Goal: Task Accomplishment & Management: Use online tool/utility

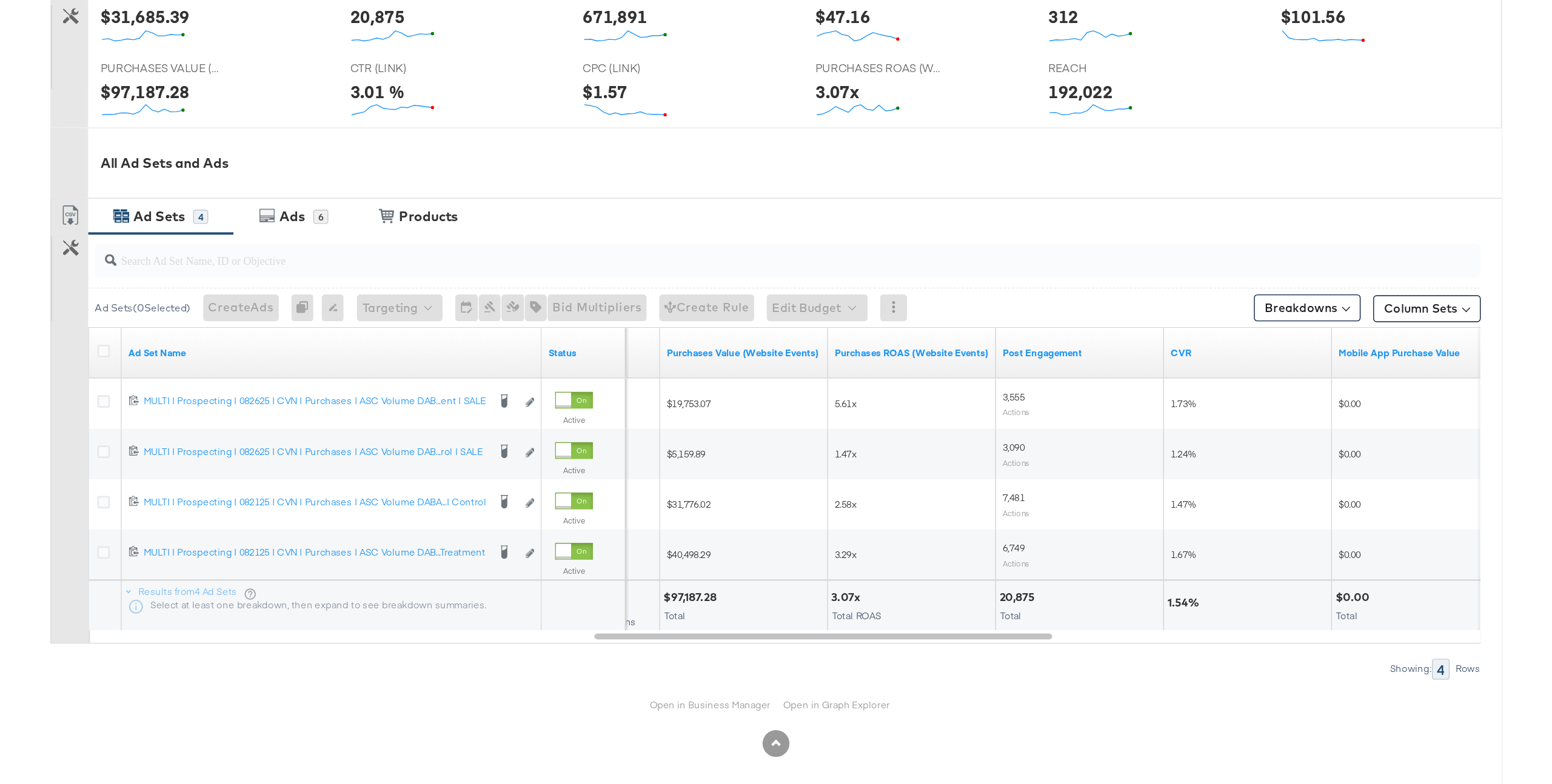
scroll to position [328, 0]
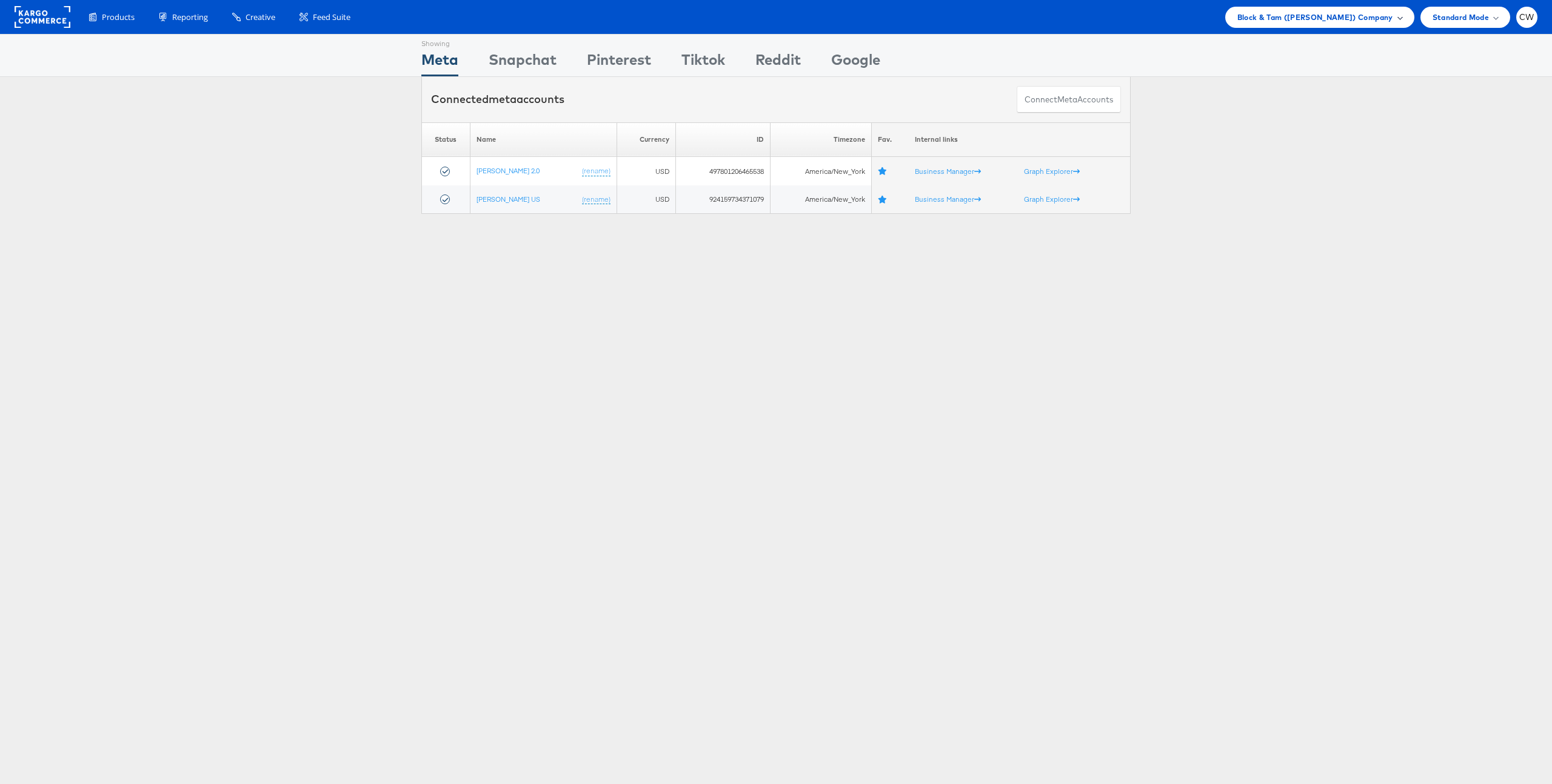
click at [1287, 11] on span "Block & Tam (Veronica Beard) Company" at bounding box center [1315, 17] width 155 height 13
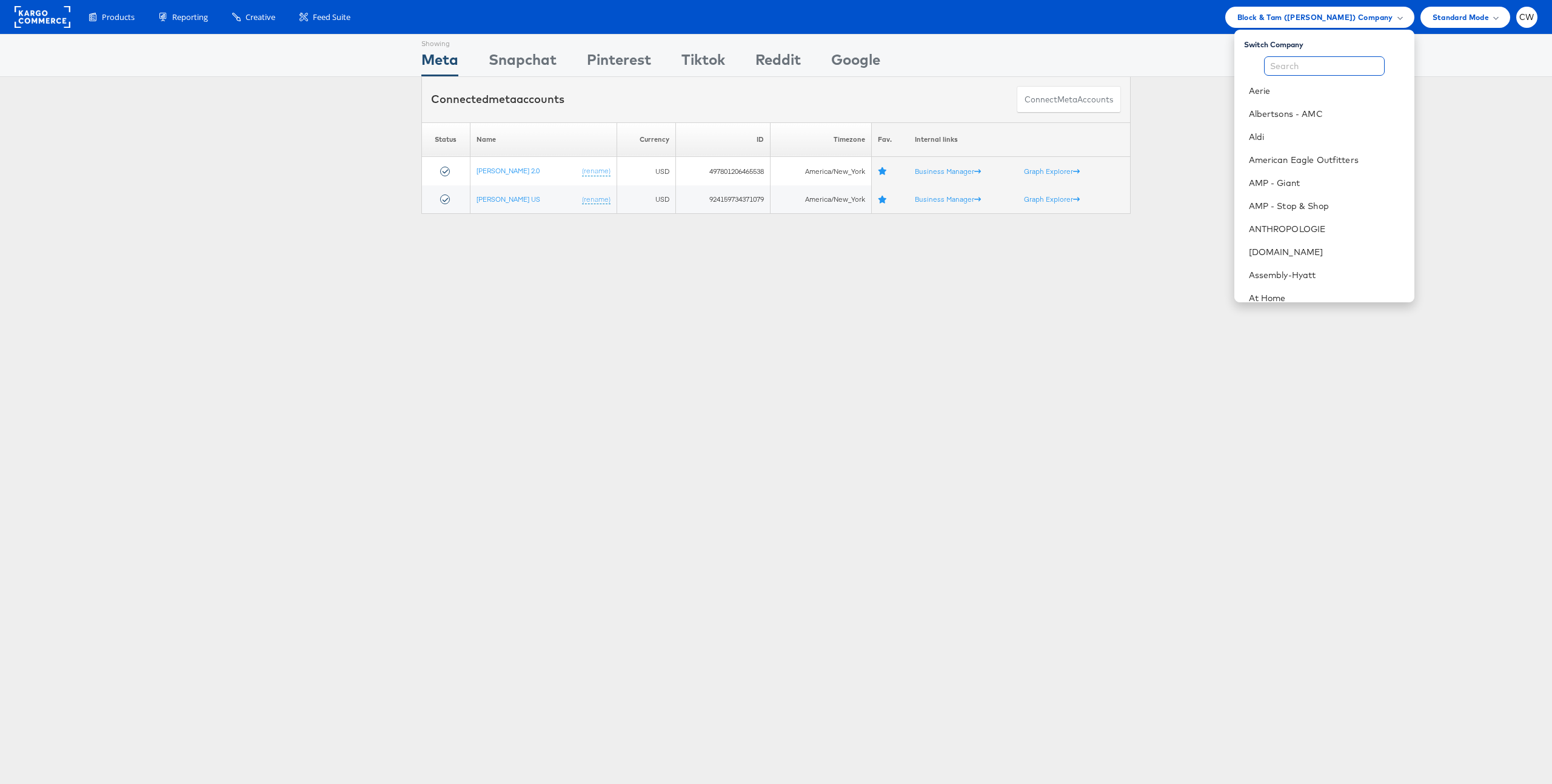
click at [1274, 70] on input "text" at bounding box center [1324, 66] width 121 height 19
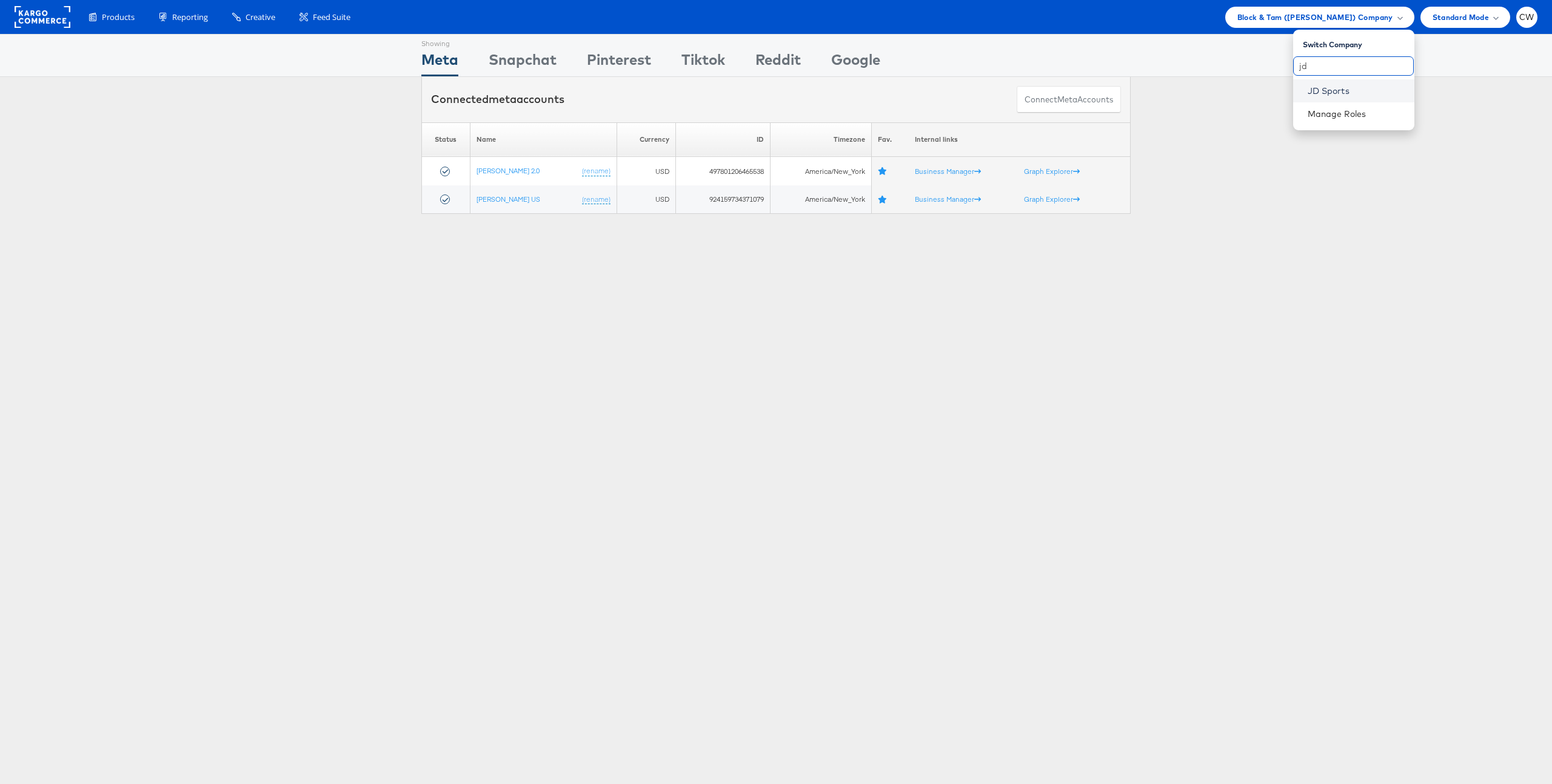
type input "jd"
click at [1335, 89] on link "JD Sports" at bounding box center [1356, 90] width 97 height 12
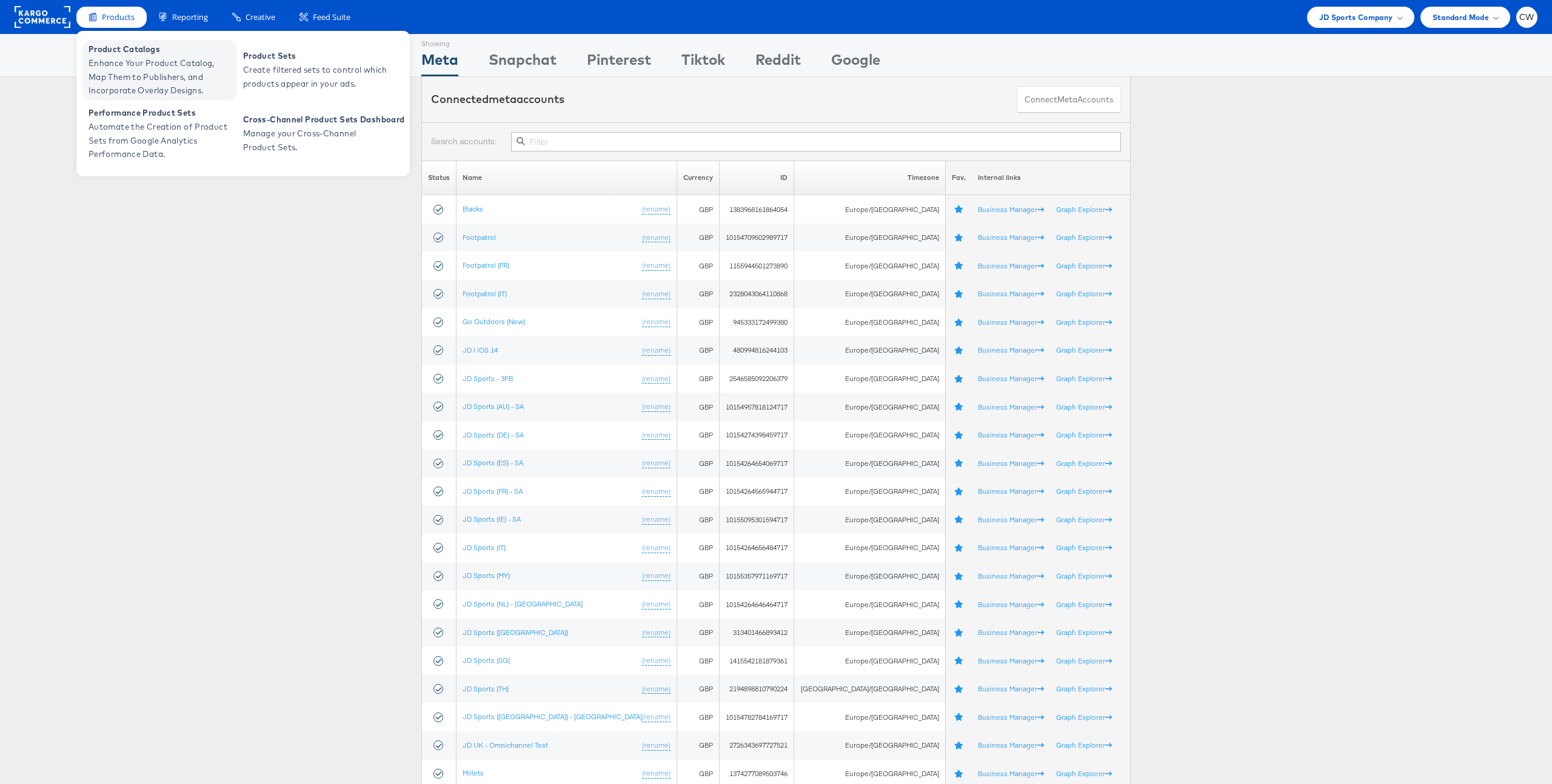
click at [128, 58] on span "Enhance Your Product Catalog, Map Them to Publishers, and Incorporate Overlay D…" at bounding box center [161, 77] width 145 height 41
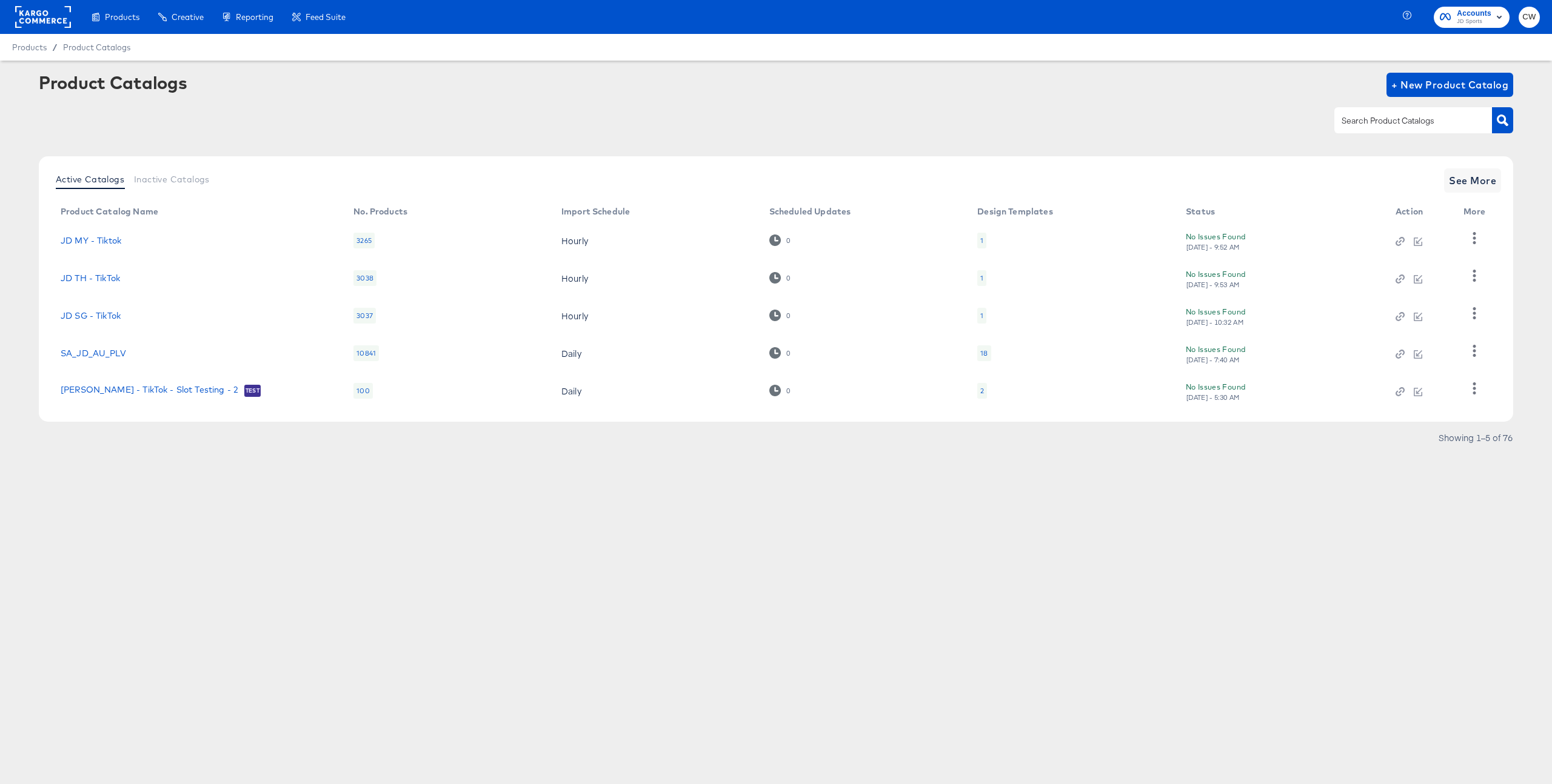
click at [1404, 116] on input "text" at bounding box center [1403, 121] width 129 height 14
type input "it"
click at [1481, 164] on div "Active Catalogs Inactive Catalogs See More Product Catalog Name No. Products Im…" at bounding box center [775, 289] width 1474 height 266
click at [1476, 169] on button "See More" at bounding box center [1472, 180] width 57 height 25
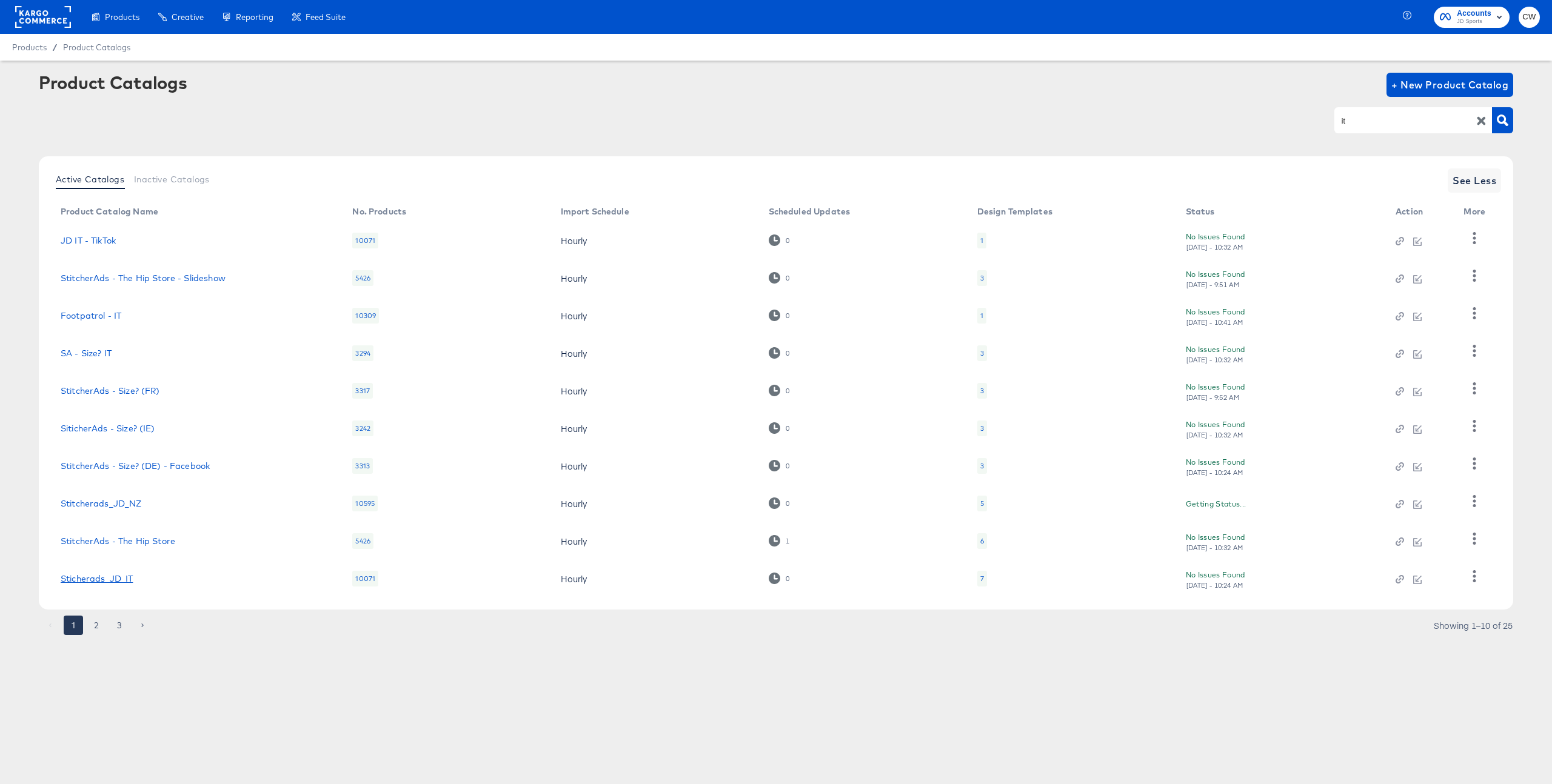
click at [122, 577] on link "Sticherads_JD_IT" at bounding box center [96, 578] width 72 height 10
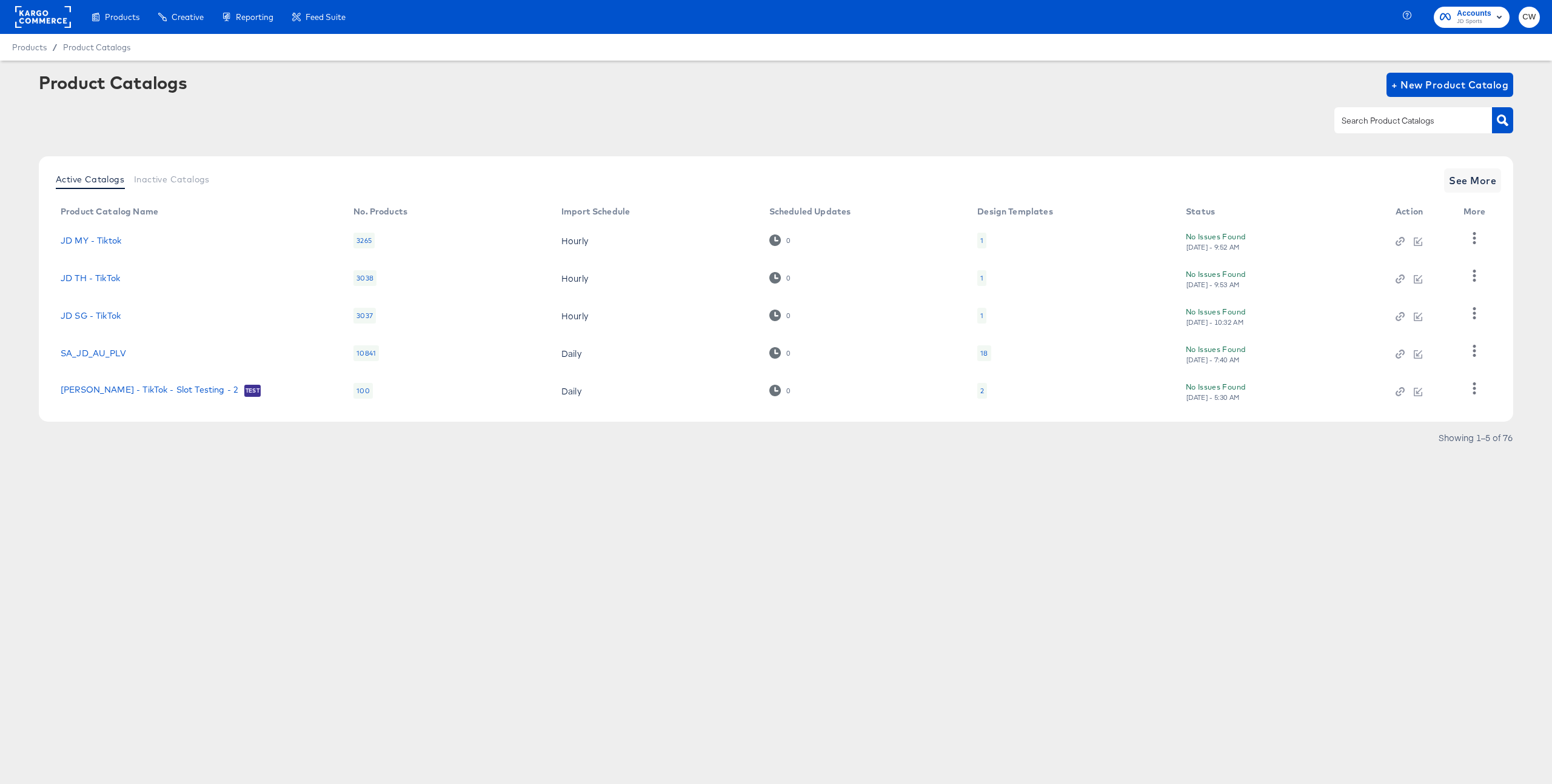
click at [1391, 118] on input "text" at bounding box center [1403, 121] width 129 height 14
type input "j"
type input "IT"
click at [1484, 175] on span "See More" at bounding box center [1473, 180] width 48 height 17
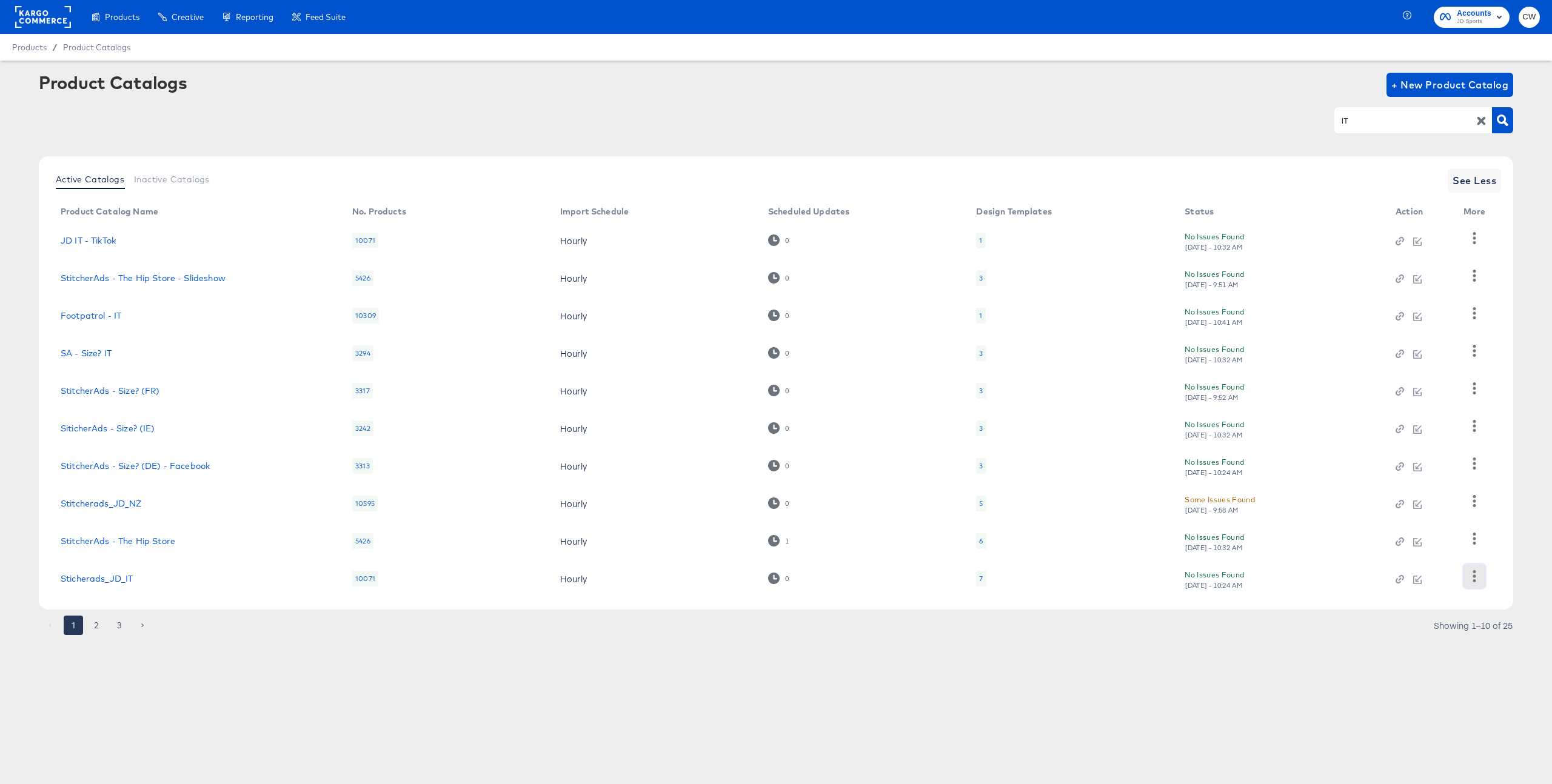
click at [1479, 572] on icon "button" at bounding box center [1474, 576] width 12 height 12
click at [1406, 518] on div "HUD Checks (Internal)" at bounding box center [1425, 515] width 122 height 19
click at [119, 577] on link "Sticherads_JD_IT" at bounding box center [96, 578] width 72 height 10
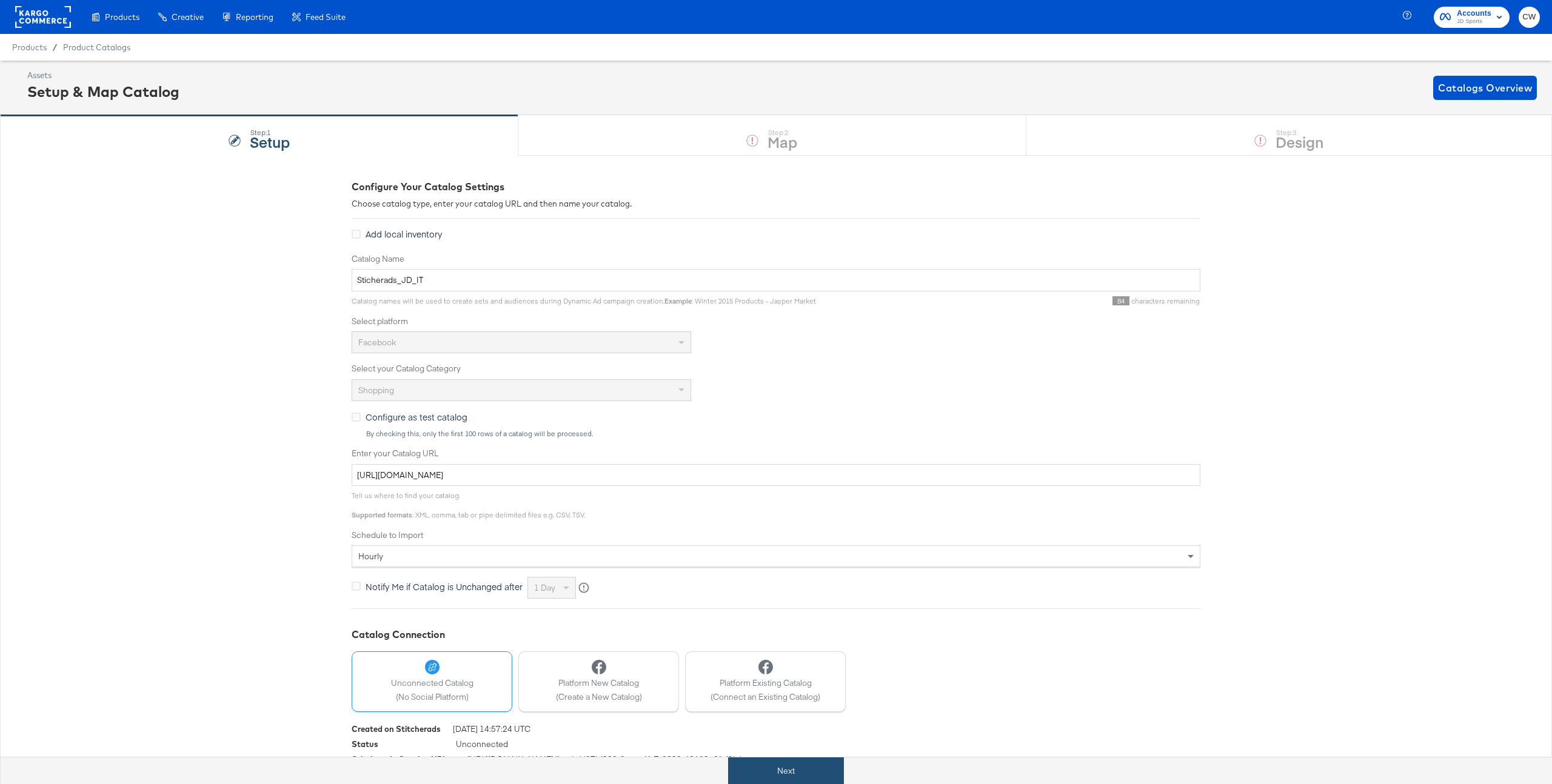
click at [826, 771] on button "Next" at bounding box center [786, 771] width 116 height 27
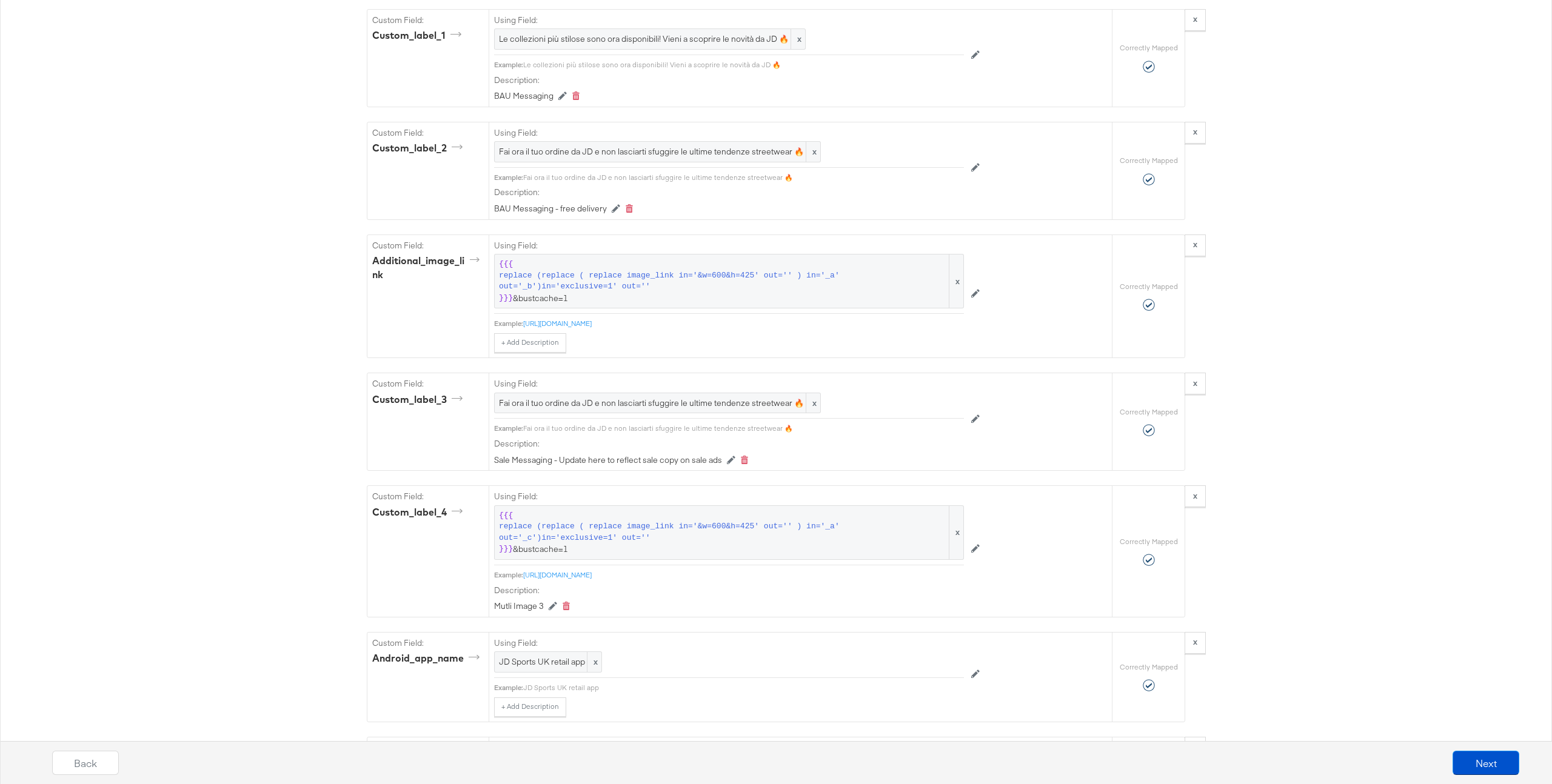
scroll to position [1618, 0]
click at [727, 328] on div "Using Field: {{{ replace (replace ( replace image_link in='&w=600&h=425' out=''…" at bounding box center [729, 291] width 470 height 118
click at [591, 323] on link "https://cdn.media.amplience.net/t/jpl/jd_product_list?plu=jd_750571_b&bustcache…" at bounding box center [558, 322] width 69 height 9
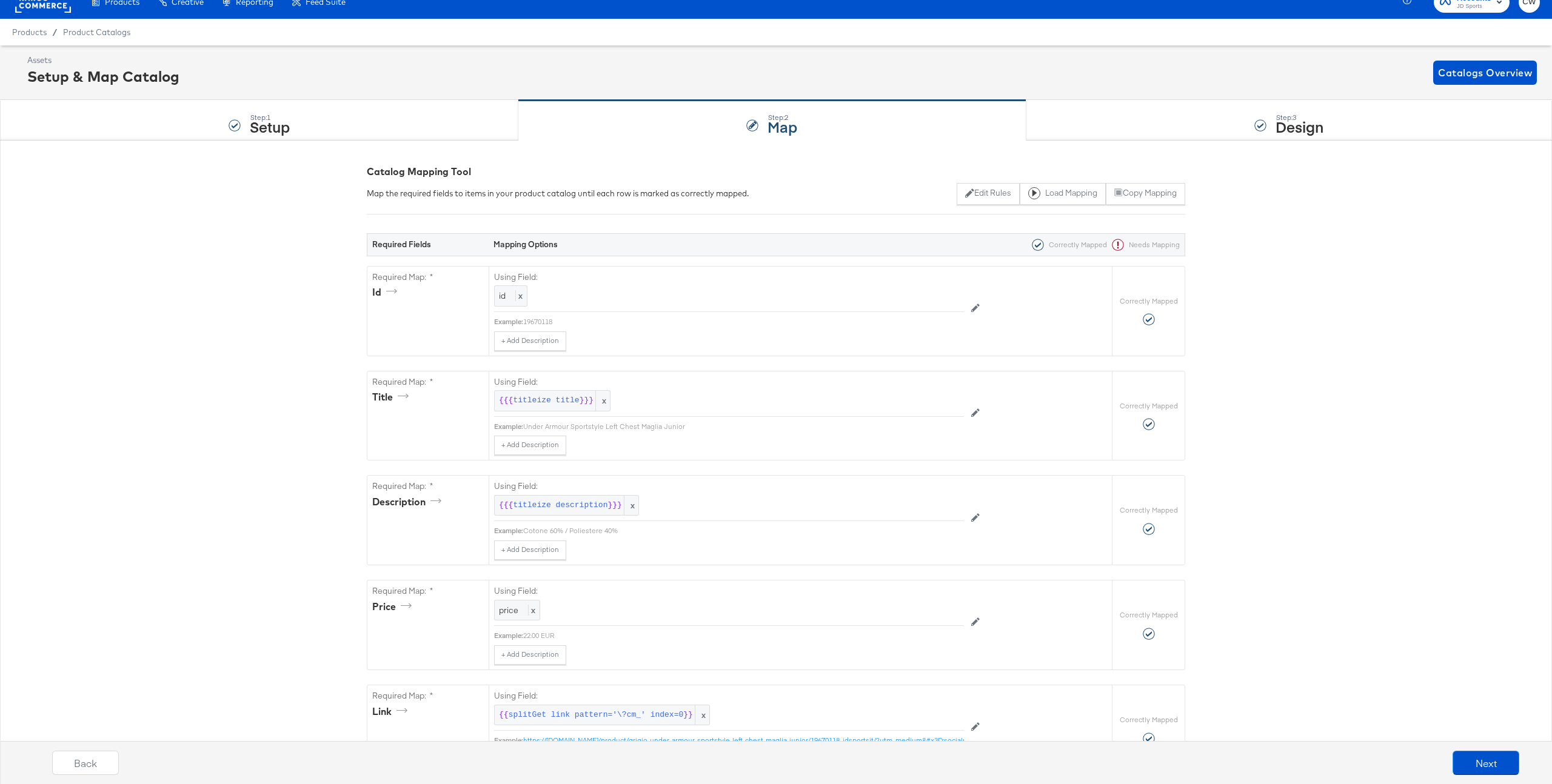
scroll to position [0, 0]
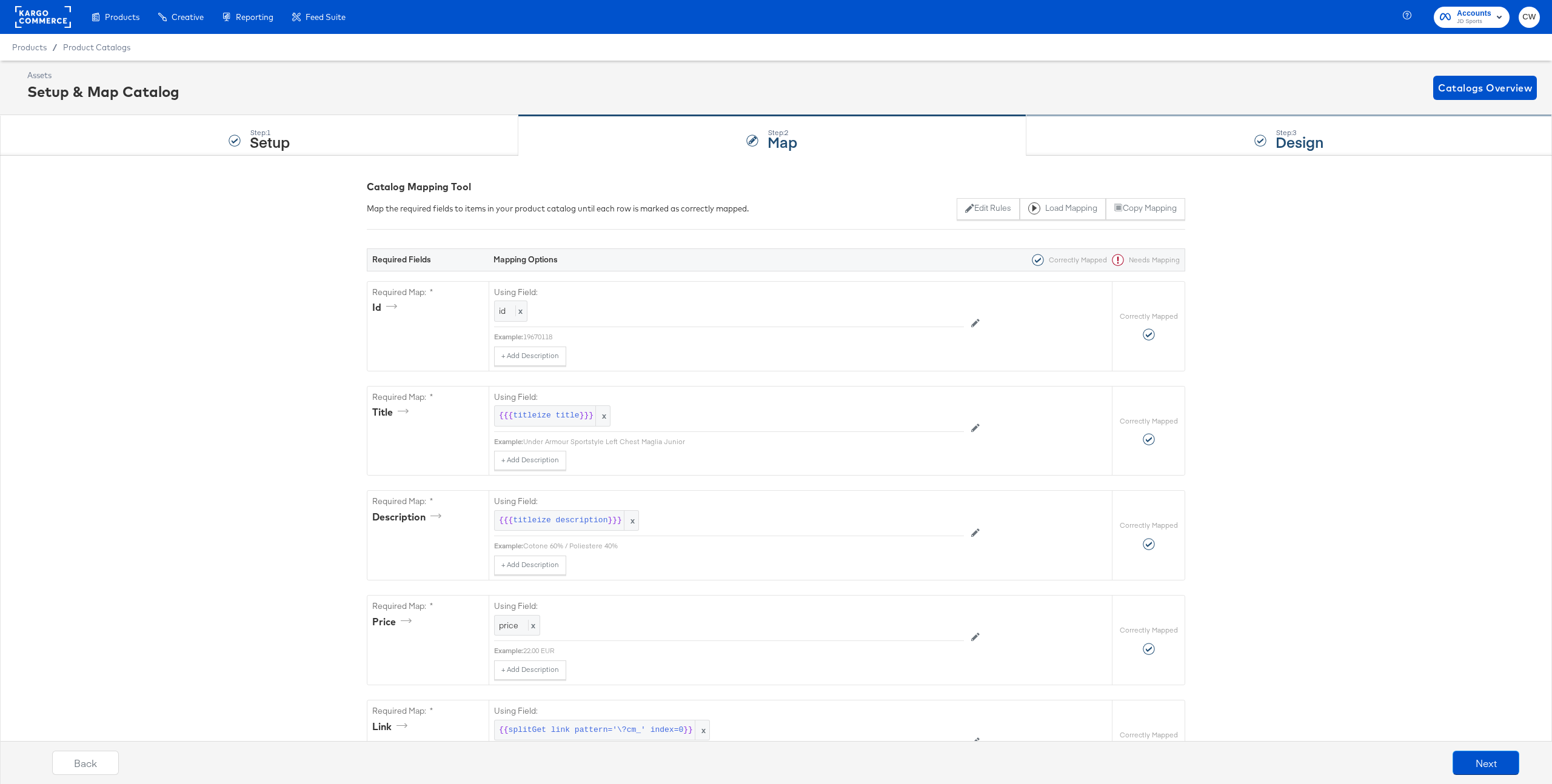
click at [1101, 143] on div "Step: 3 Design" at bounding box center [1289, 136] width 526 height 40
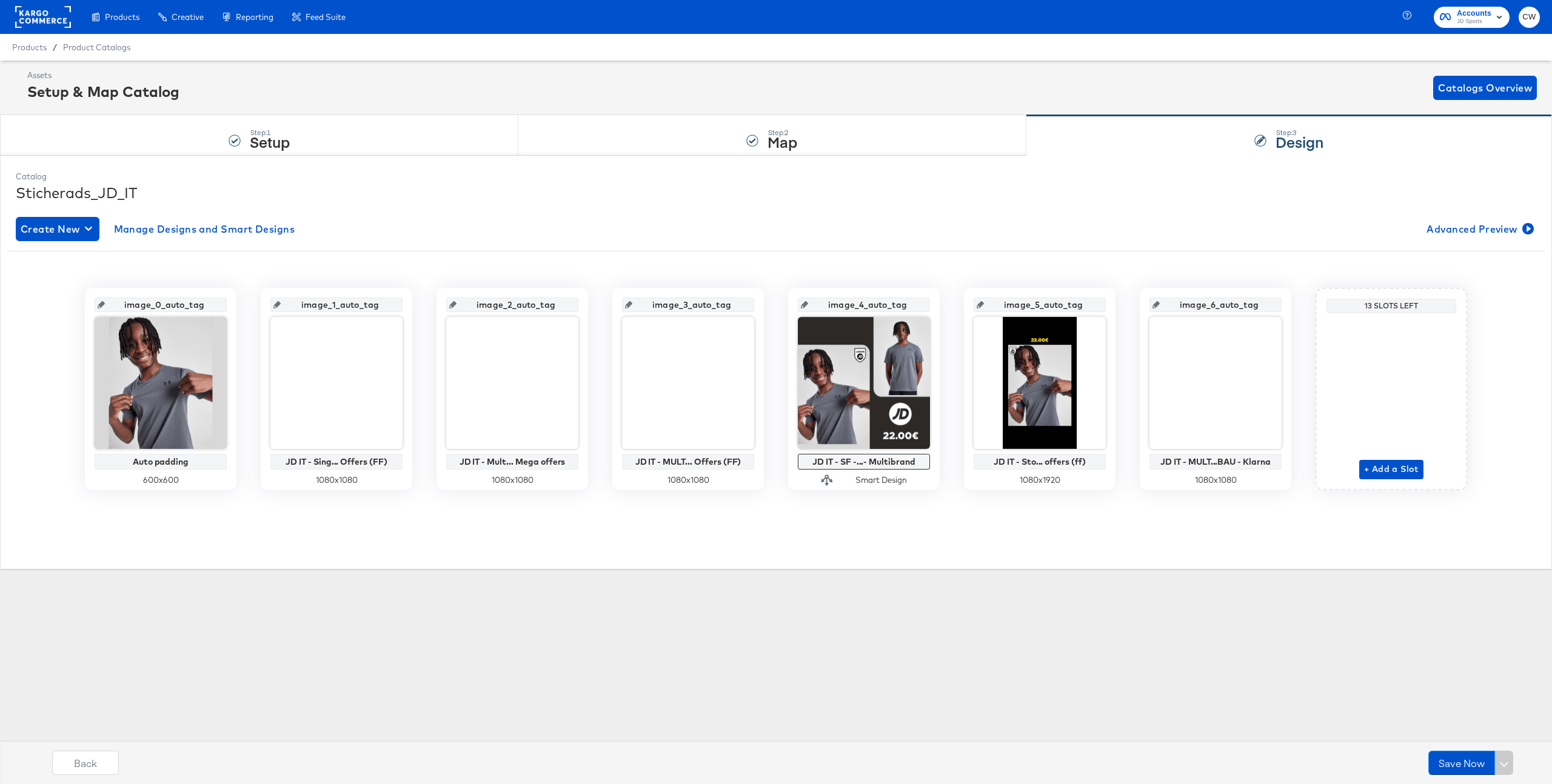
click at [53, 21] on rect at bounding box center [43, 17] width 56 height 22
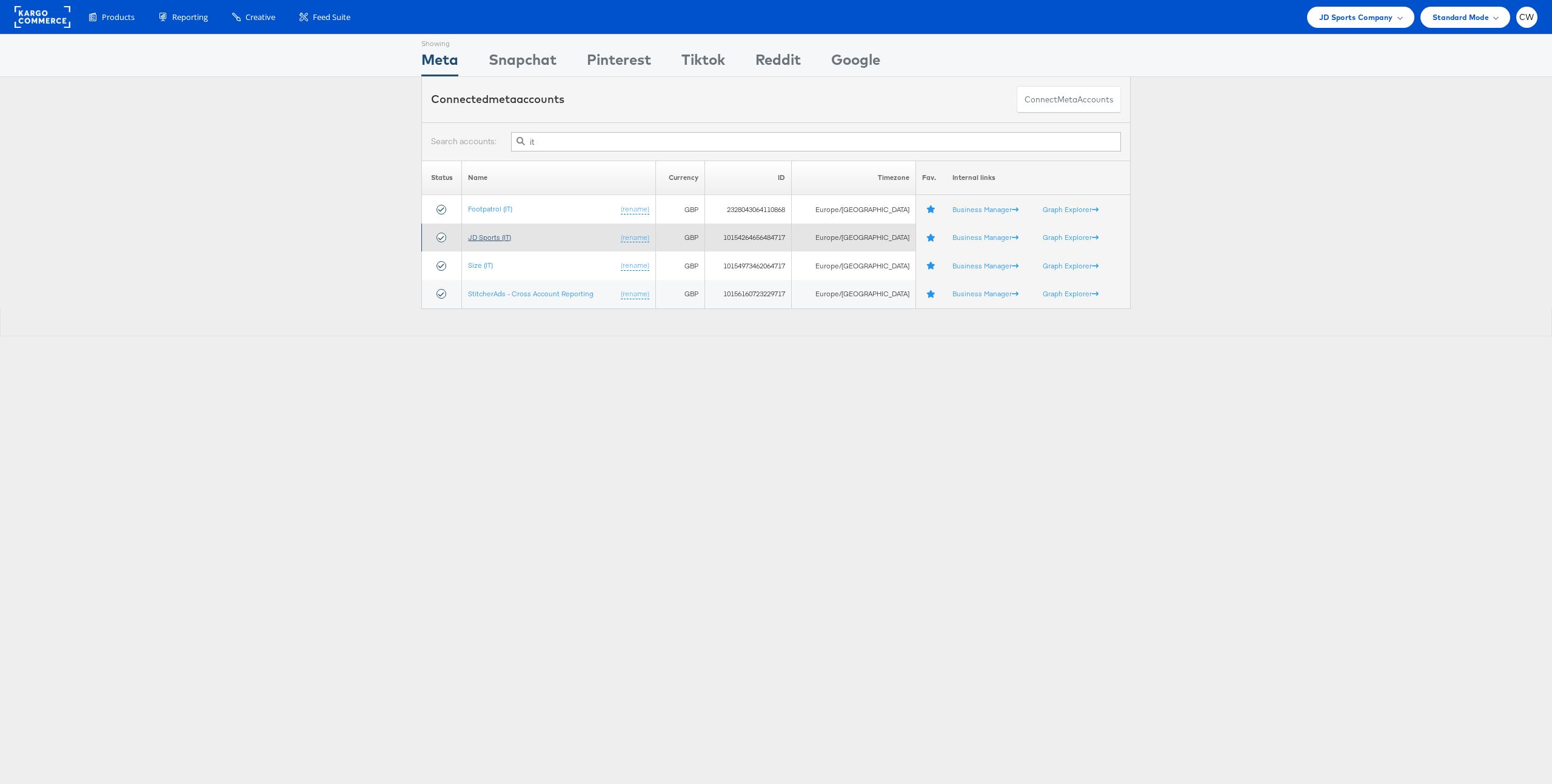
type input "it"
click at [501, 238] on link "JD Sports (IT)" at bounding box center [489, 238] width 43 height 9
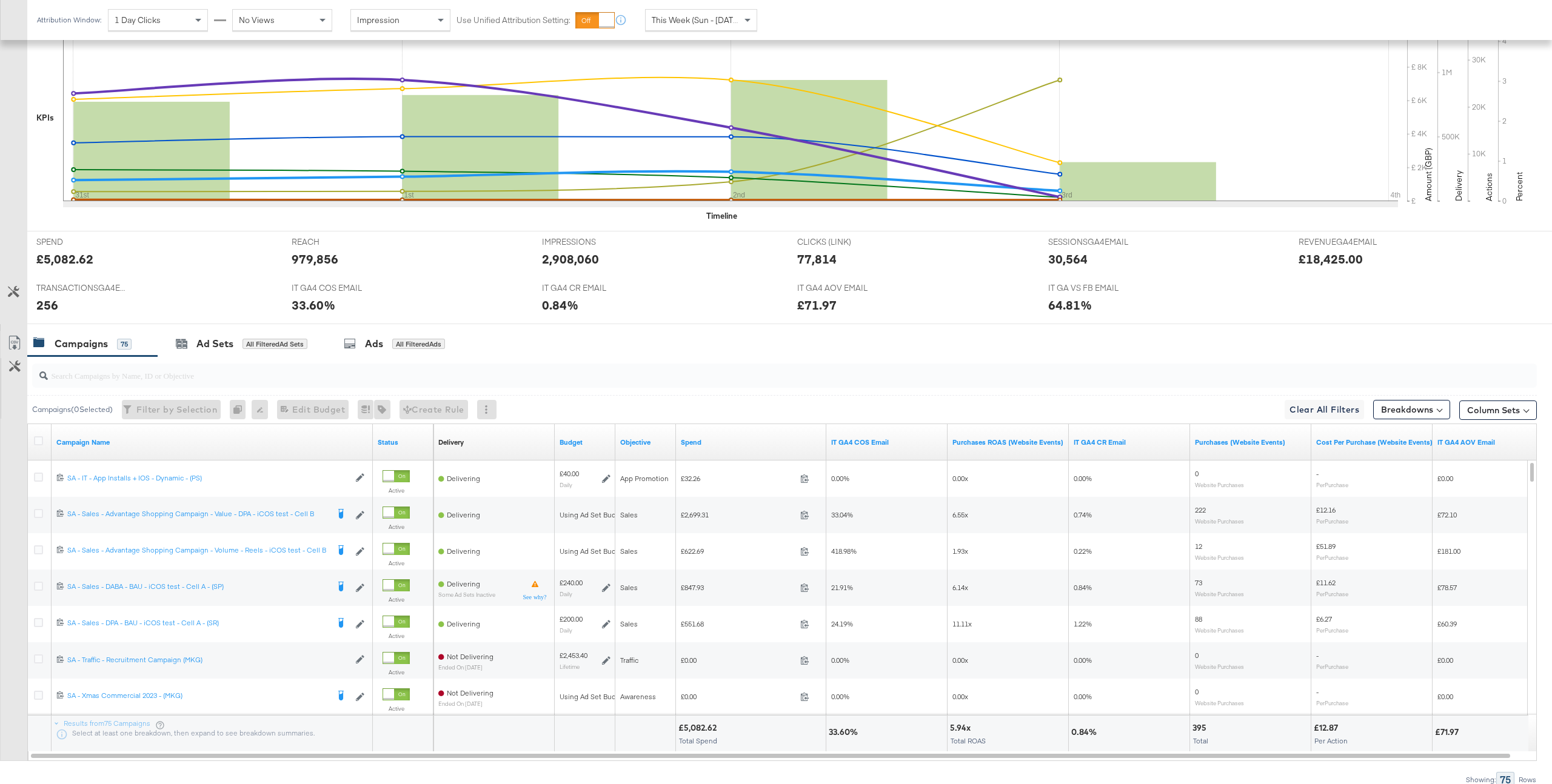
scroll to position [379, 0]
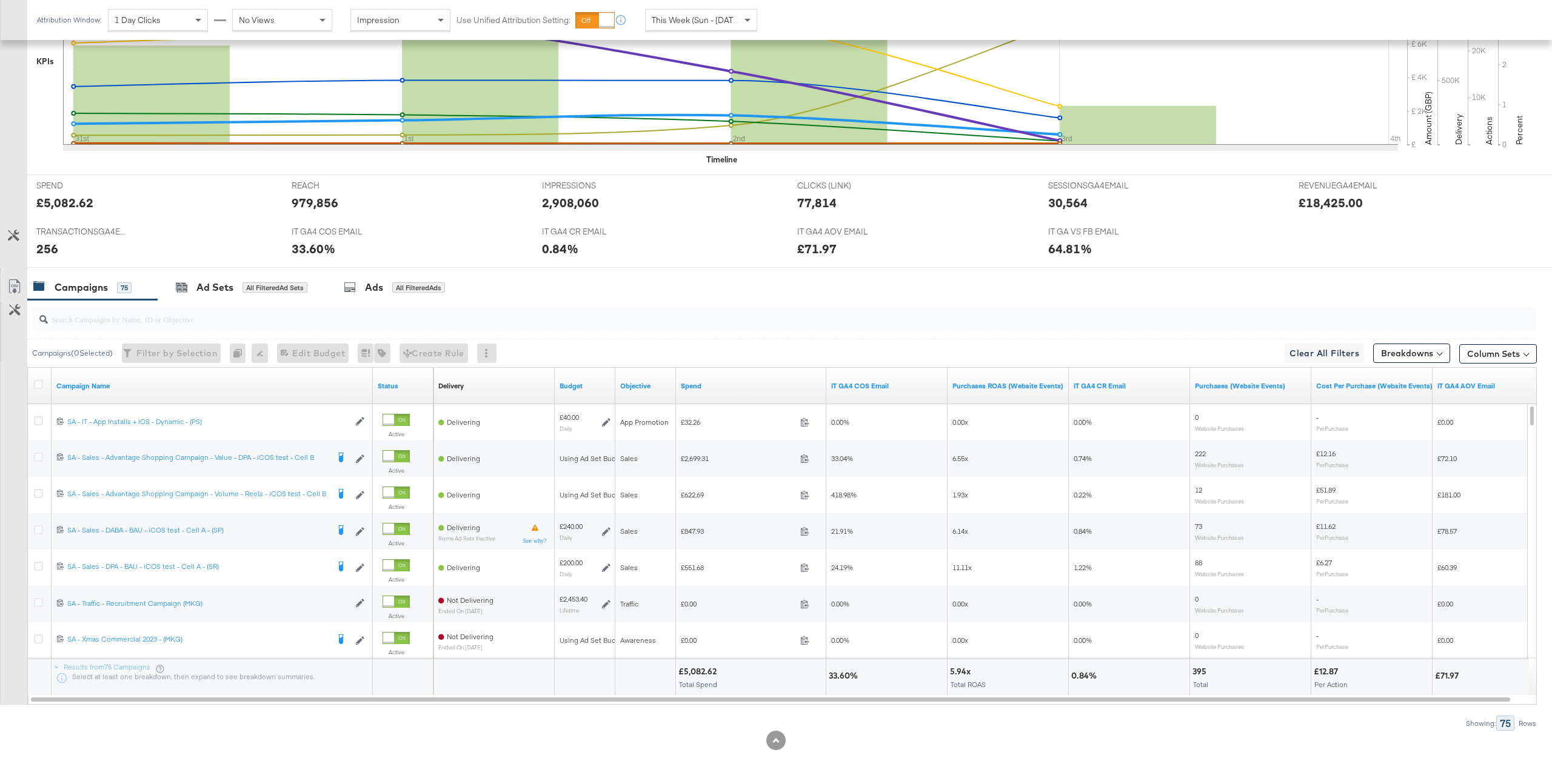
click at [230, 327] on div at bounding box center [784, 319] width 1505 height 25
paste input "6917657603461"
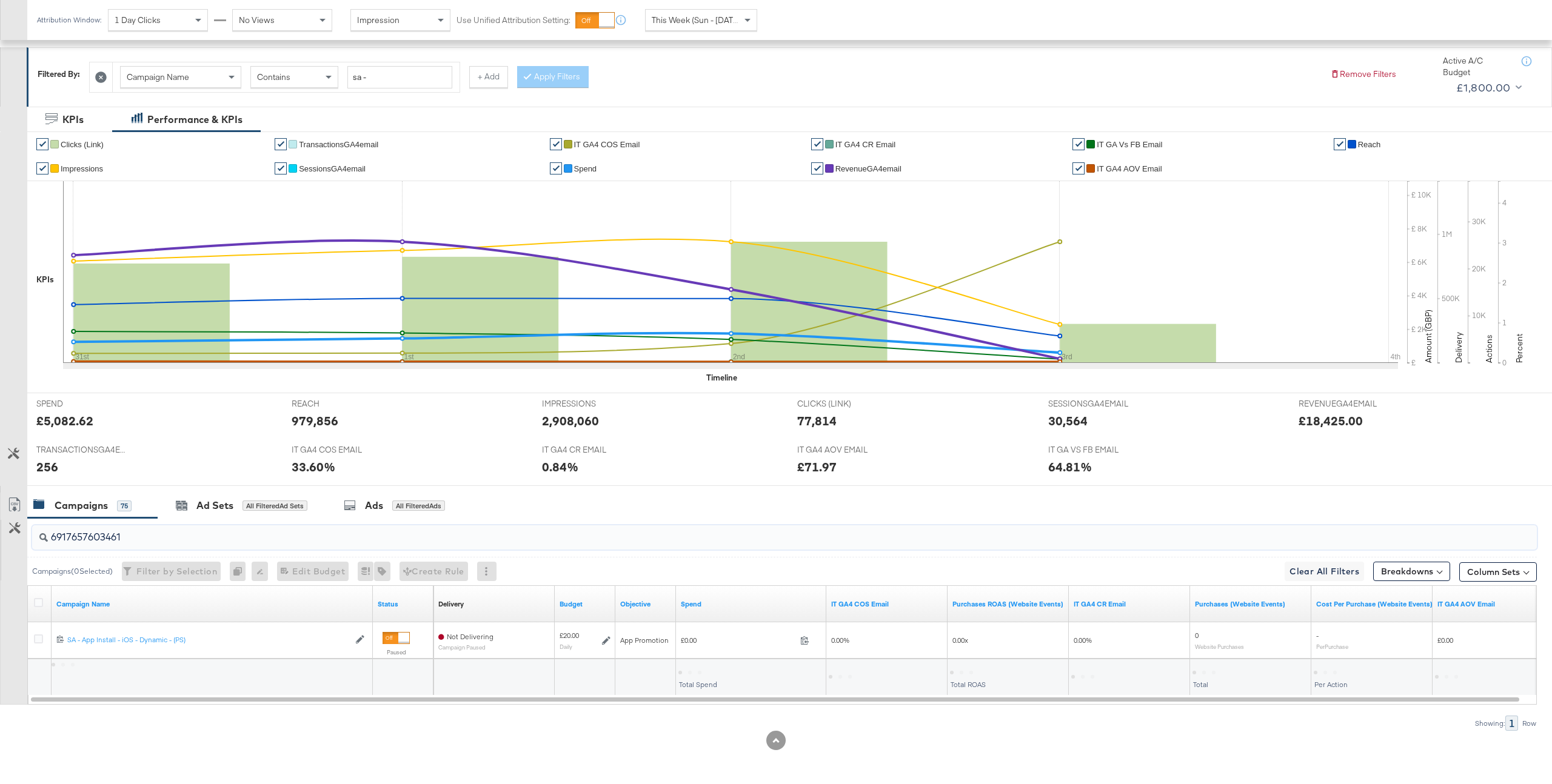
scroll to position [161, 0]
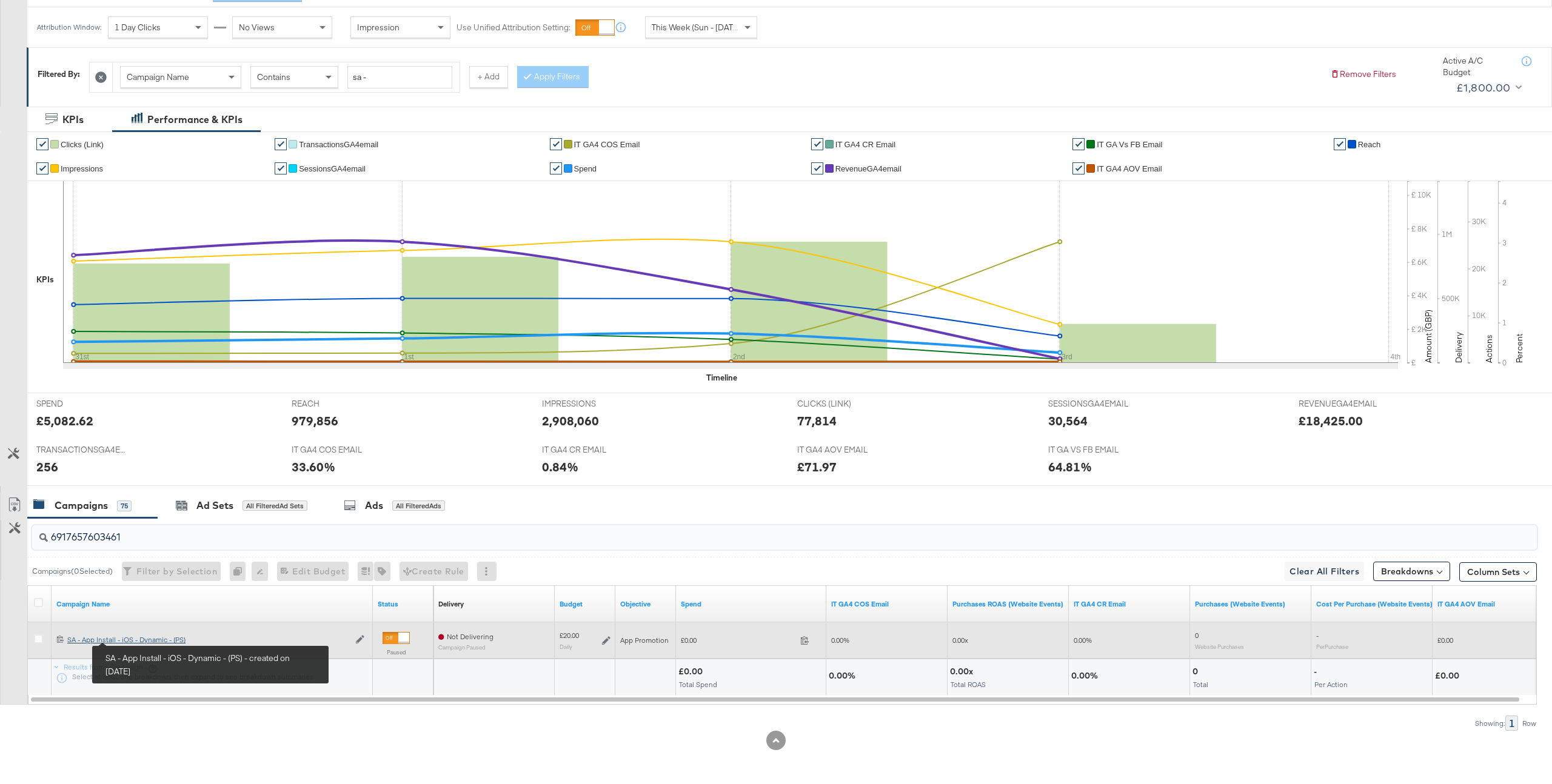
type input "6917657603461"
click at [138, 641] on div "SA - App Install - iOS - Dynamic - (PS) SA - App Install - iOS - Dynamic - (PS)" at bounding box center [208, 640] width 282 height 10
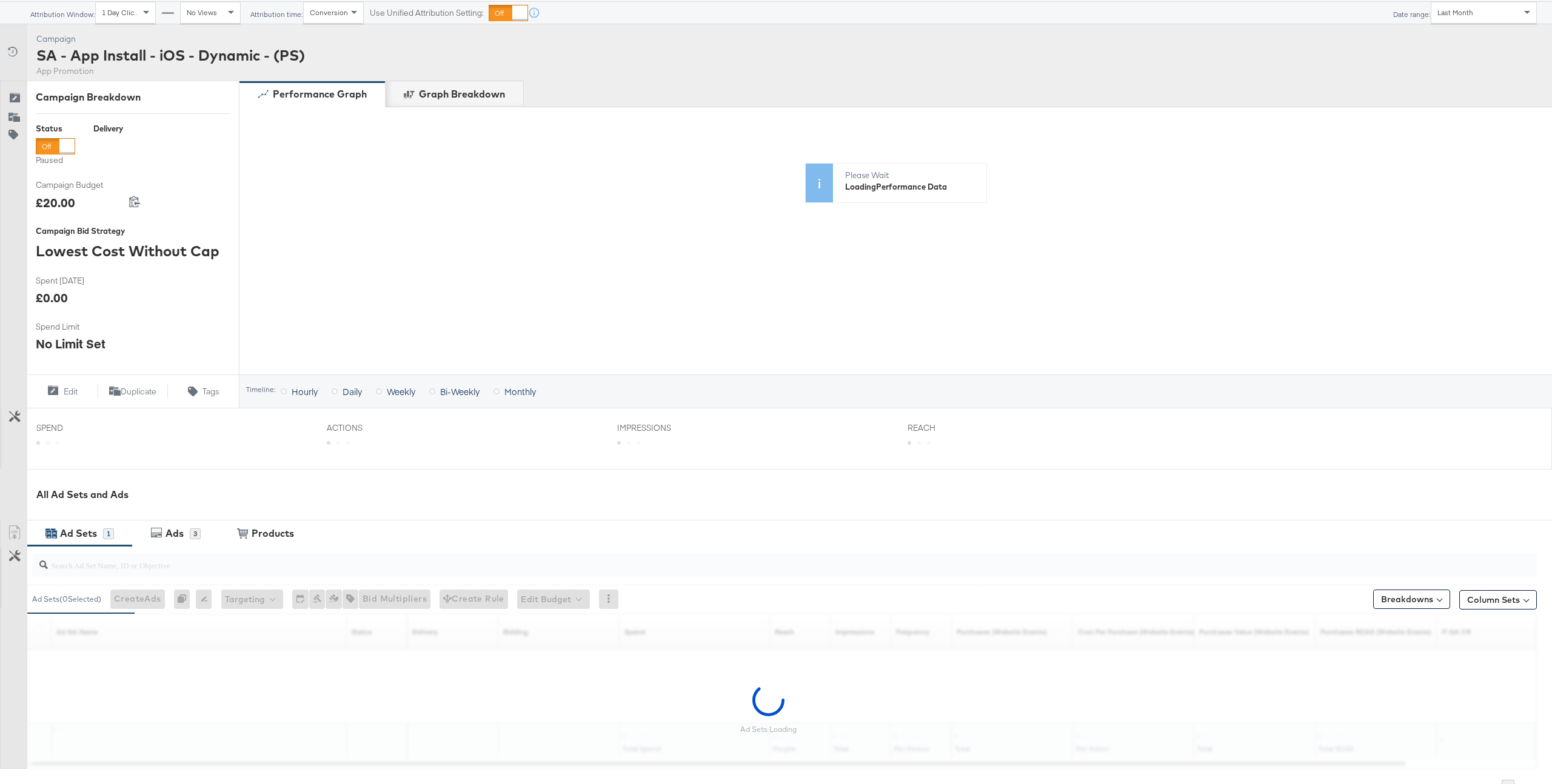
scroll to position [177, 0]
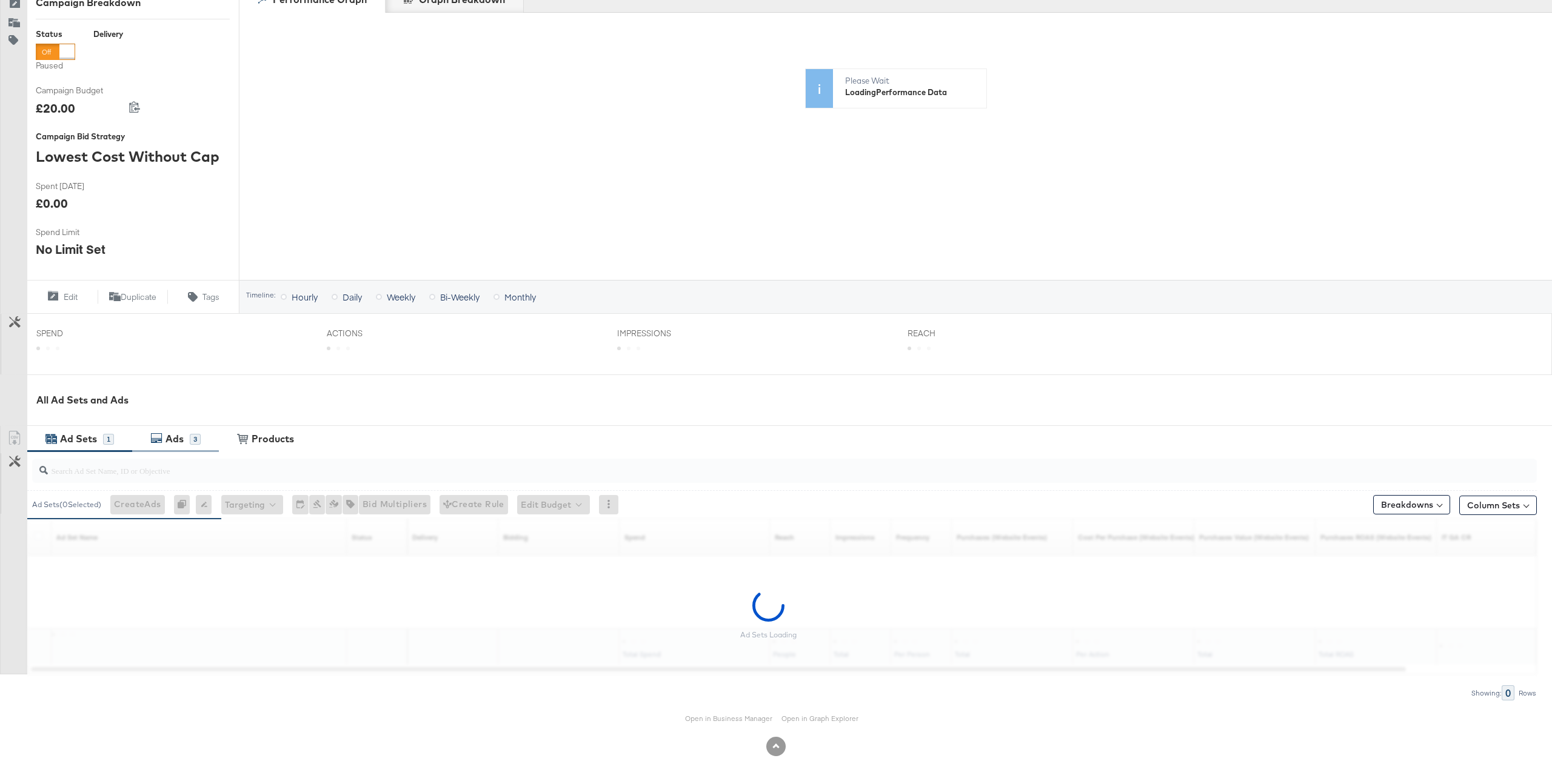
click at [181, 440] on div "Ads" at bounding box center [175, 439] width 18 height 14
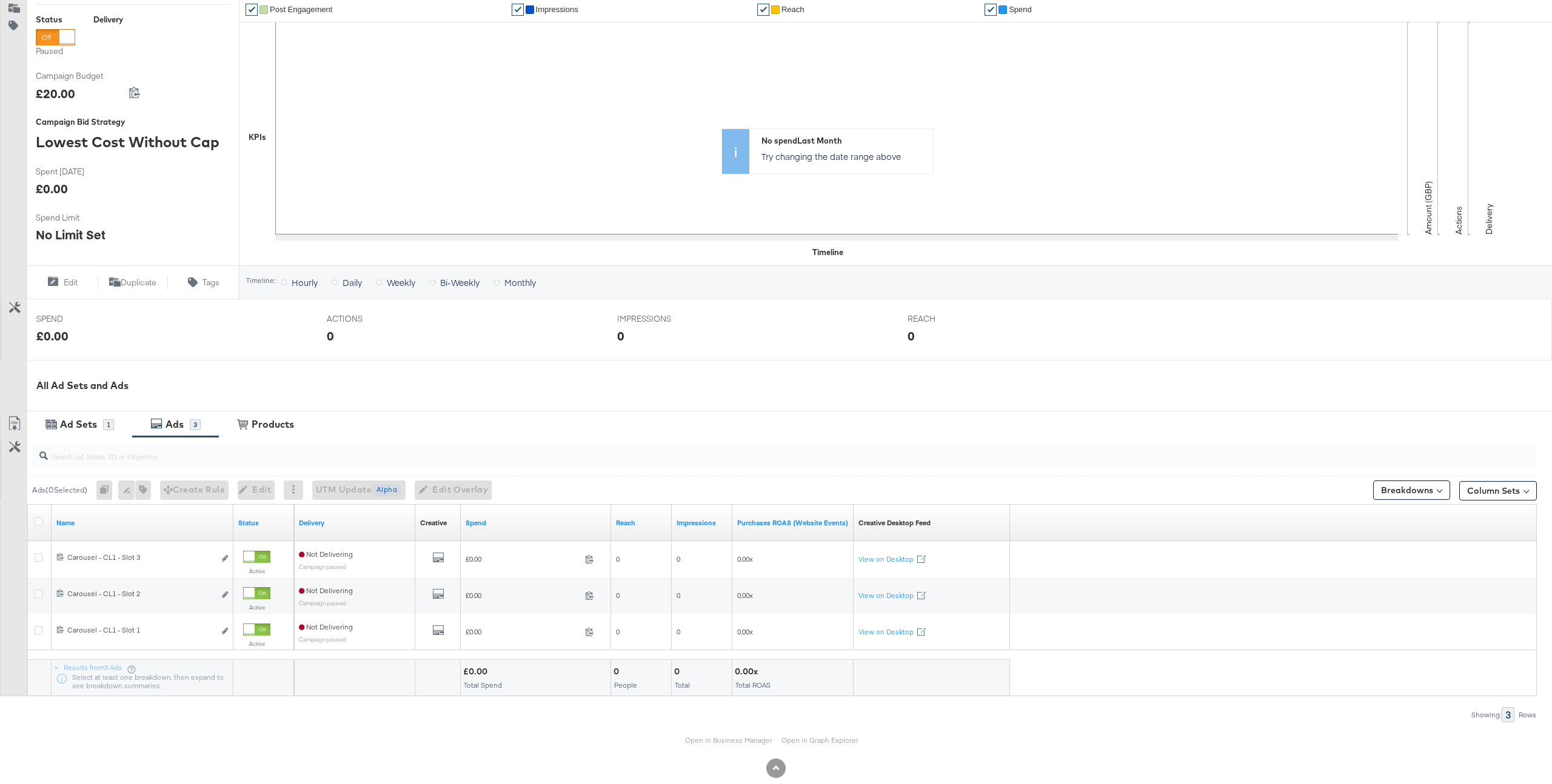
scroll to position [195, 0]
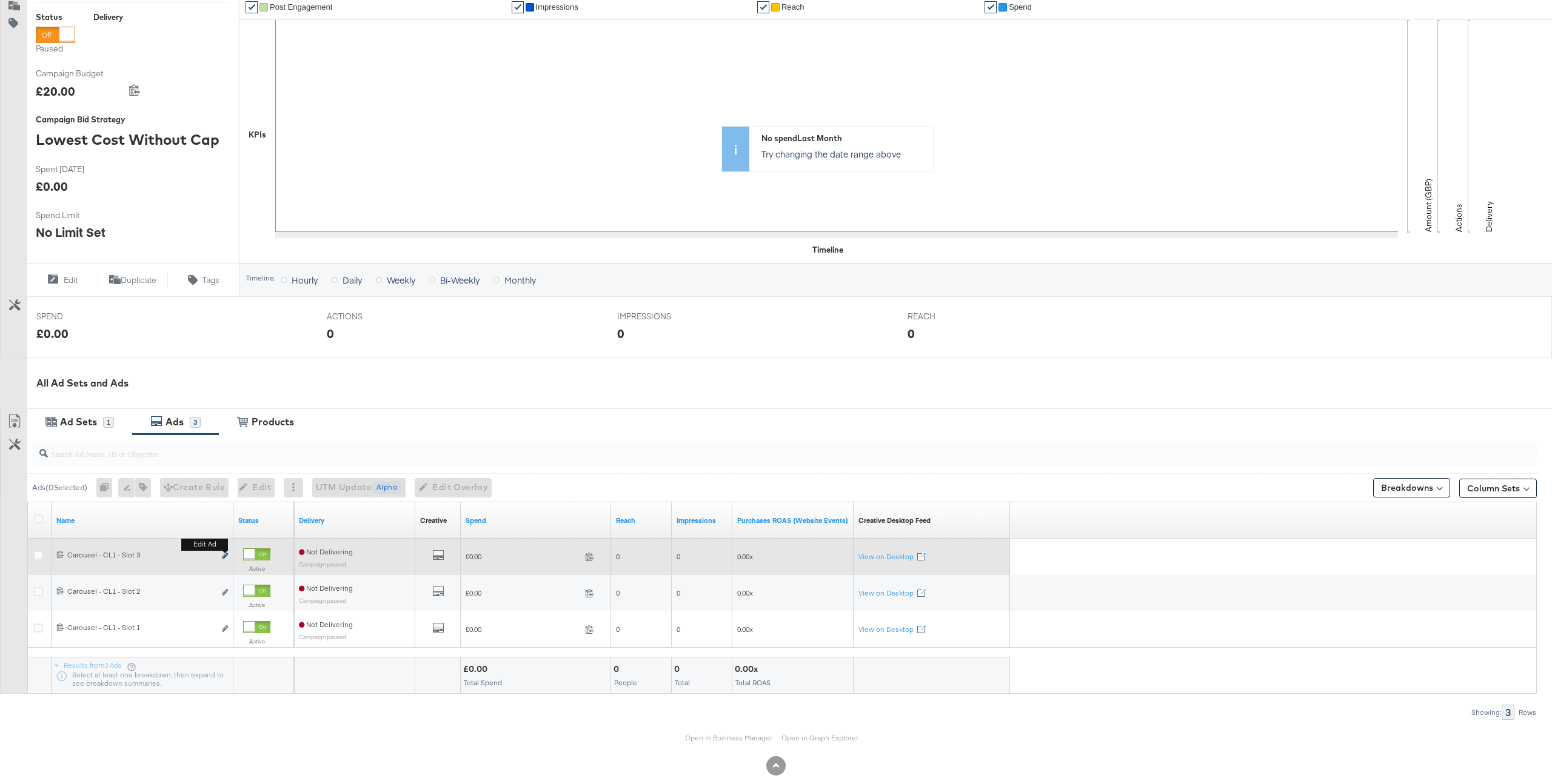
click at [226, 556] on icon "link" at bounding box center [225, 556] width 6 height 6
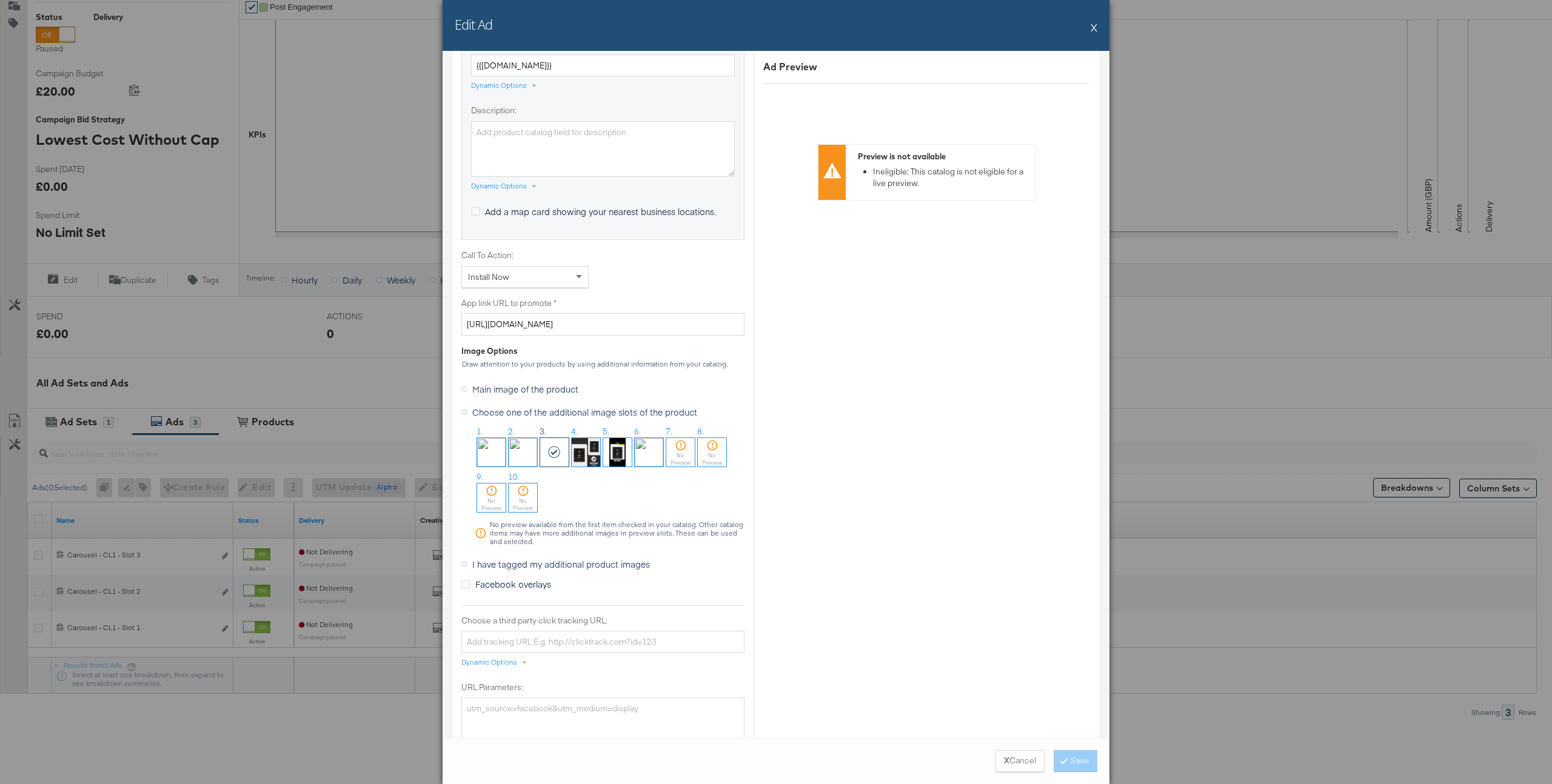
scroll to position [784, 0]
click at [520, 385] on span "Main image of the product" at bounding box center [526, 386] width 106 height 12
click at [0, 0] on input "Main image of the product" at bounding box center [0, 0] width 0 height 0
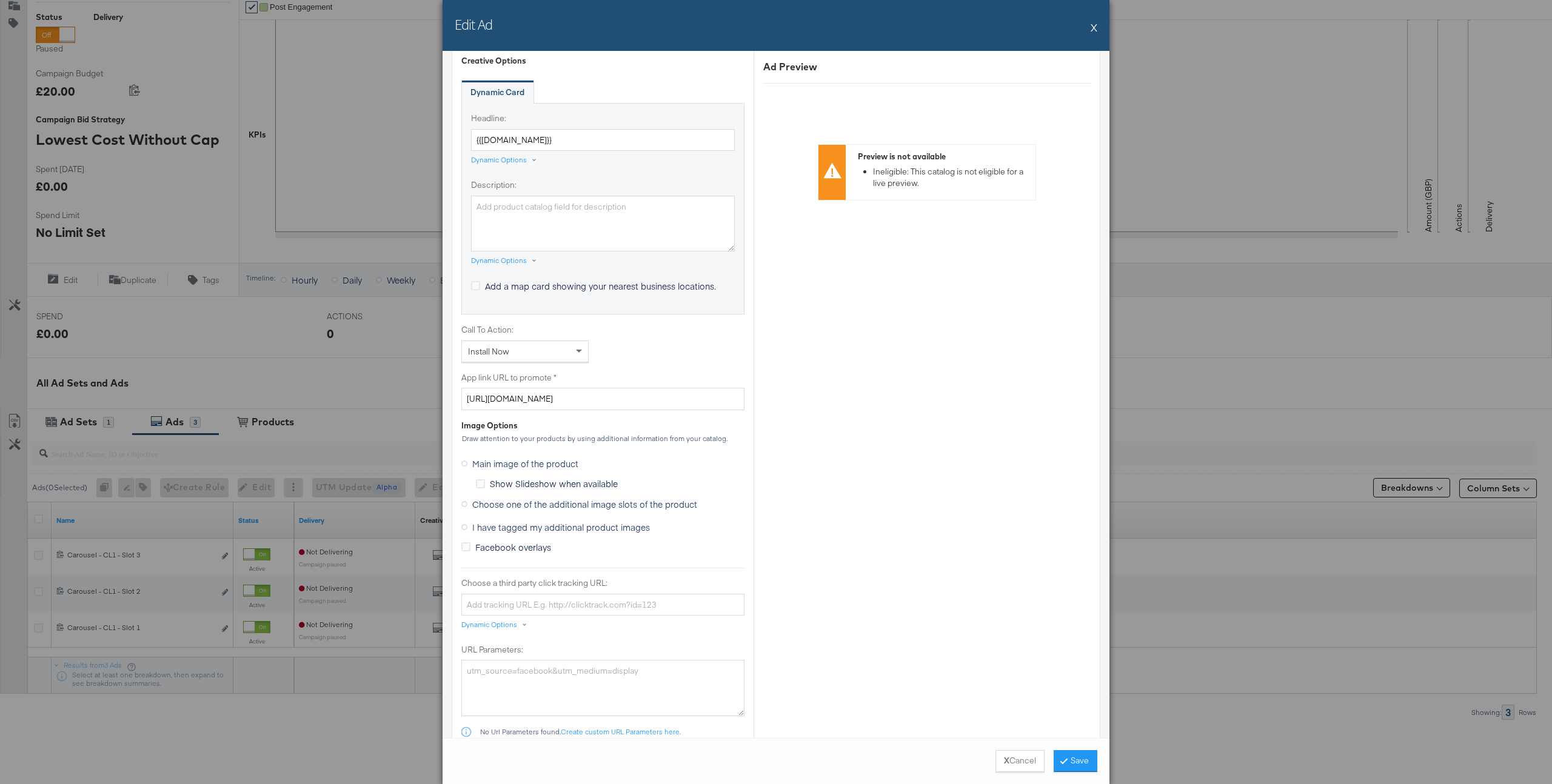
scroll to position [0, 0]
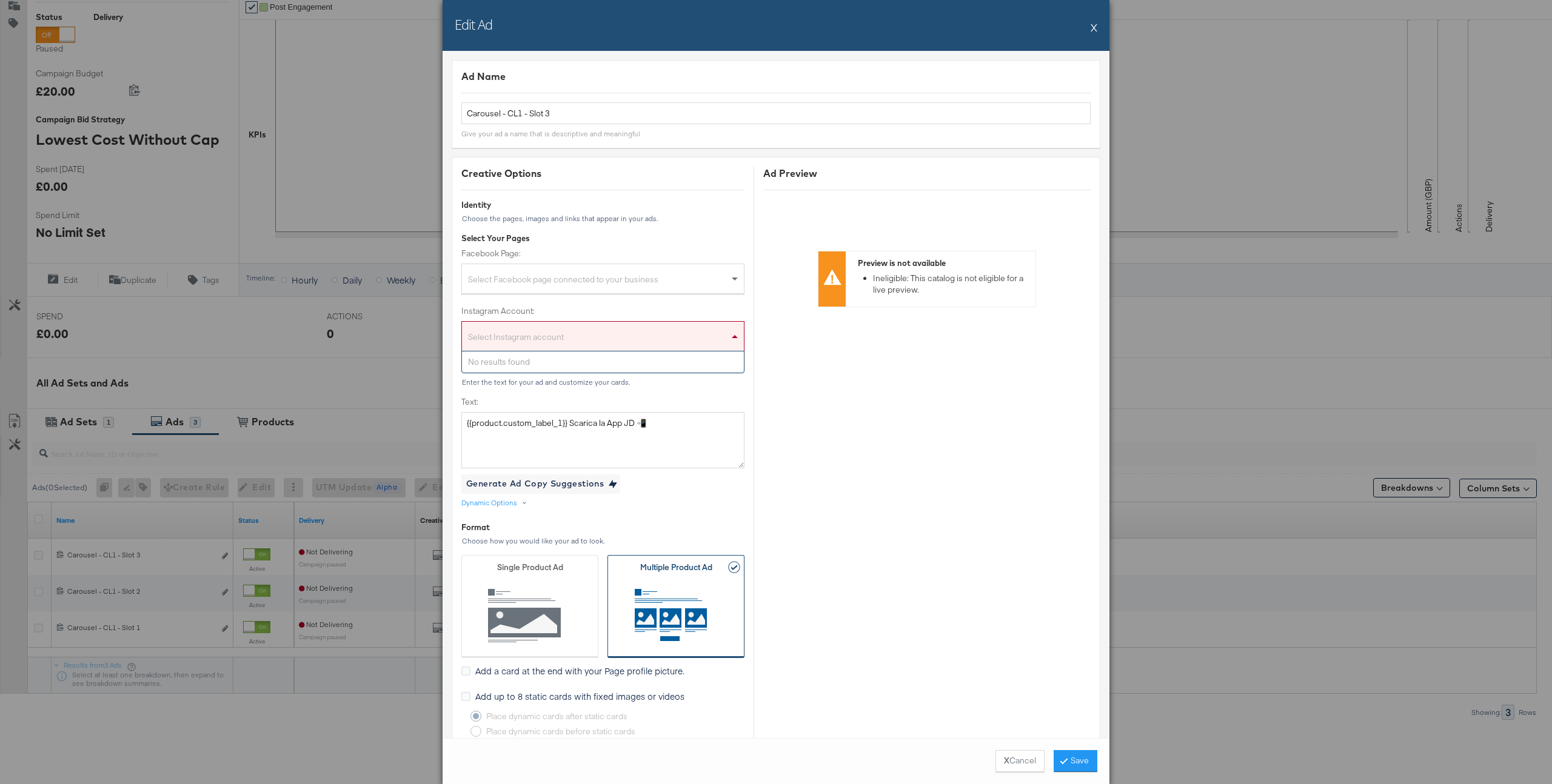
click at [652, 329] on div "Select Instagram account" at bounding box center [603, 339] width 282 height 25
click at [636, 271] on div "Select Facebook page connected to your business" at bounding box center [603, 281] width 282 height 25
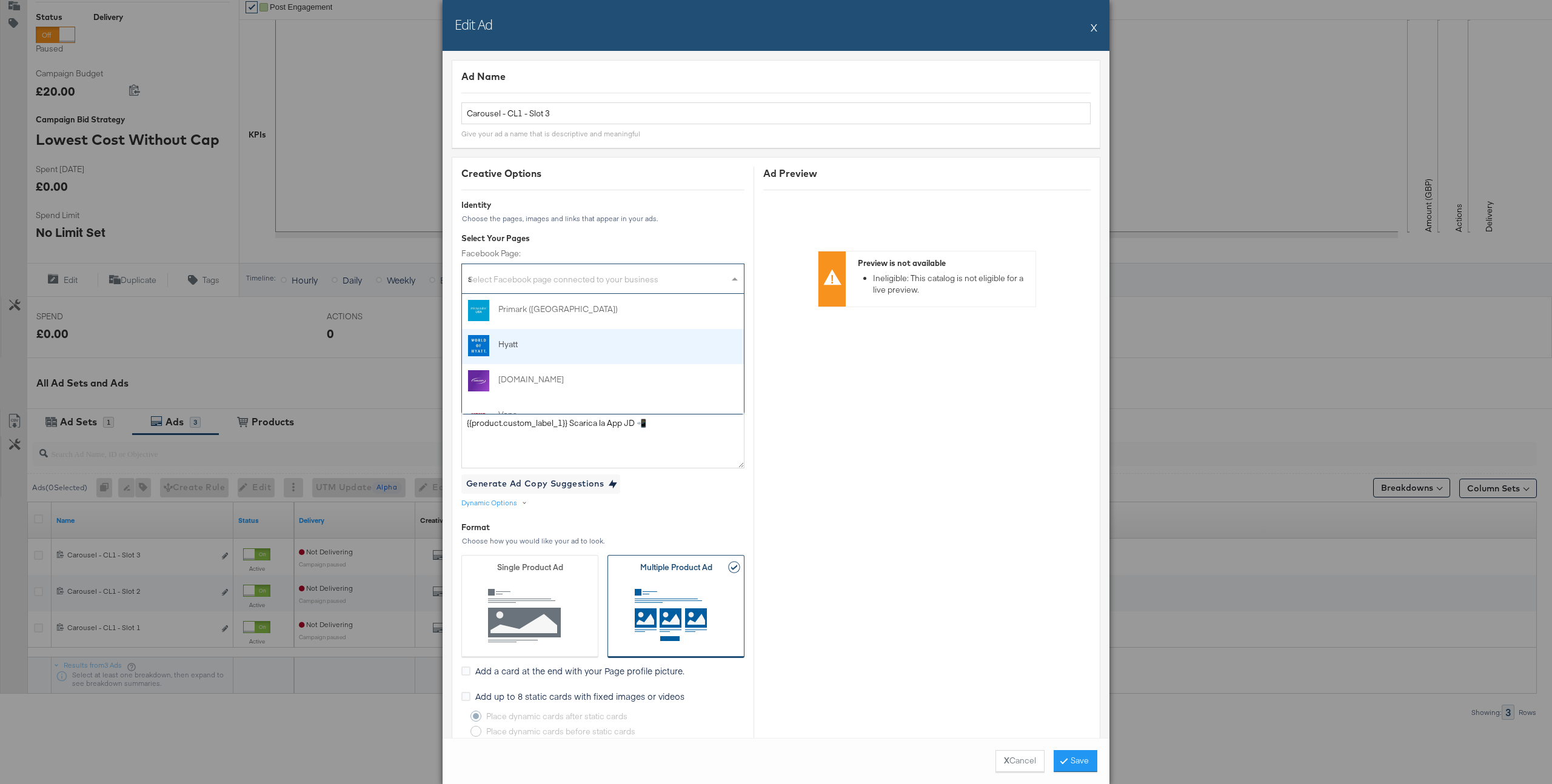
type input "st"
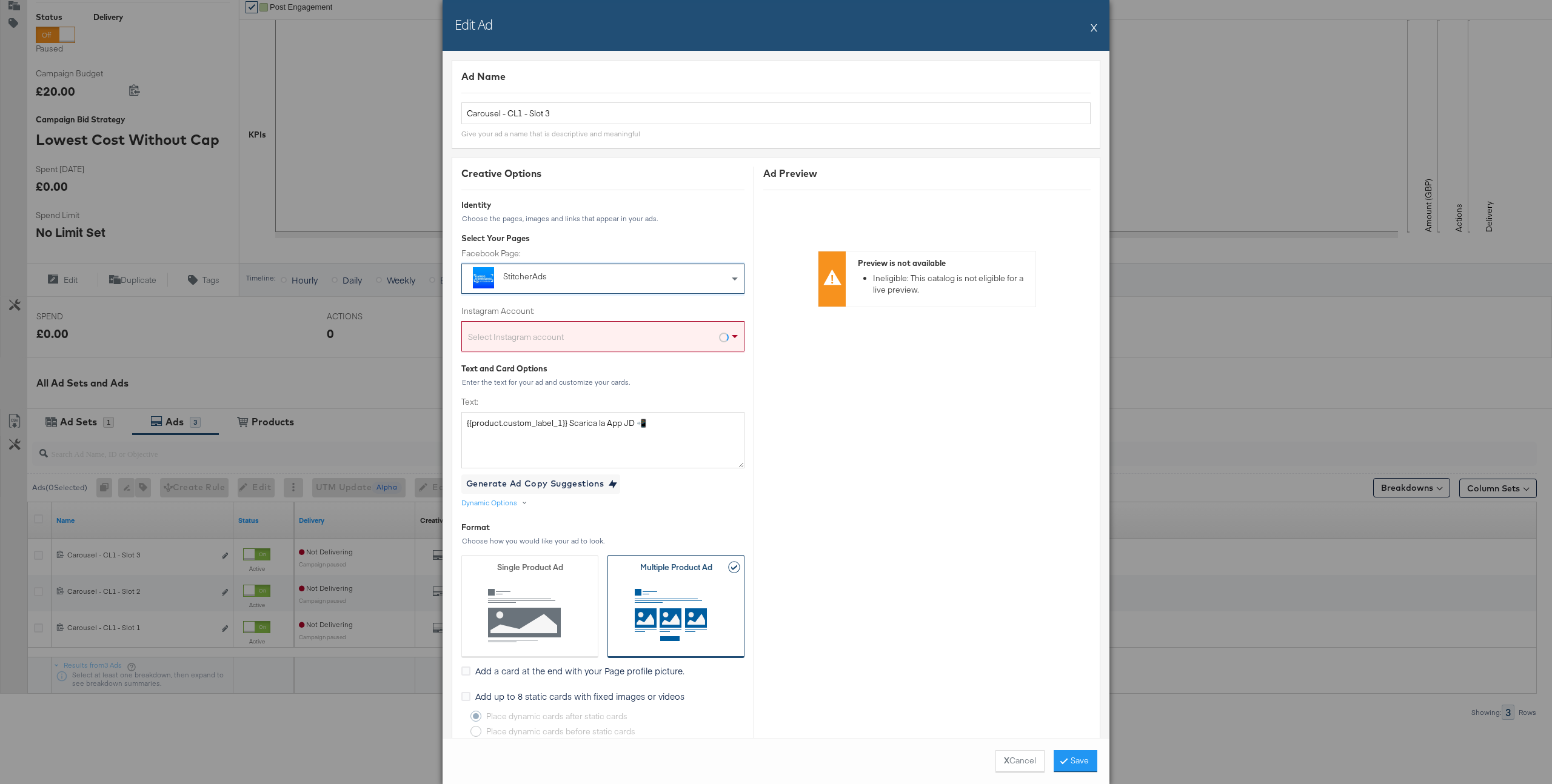
click at [621, 336] on div "Select Instagram account" at bounding box center [603, 339] width 282 height 25
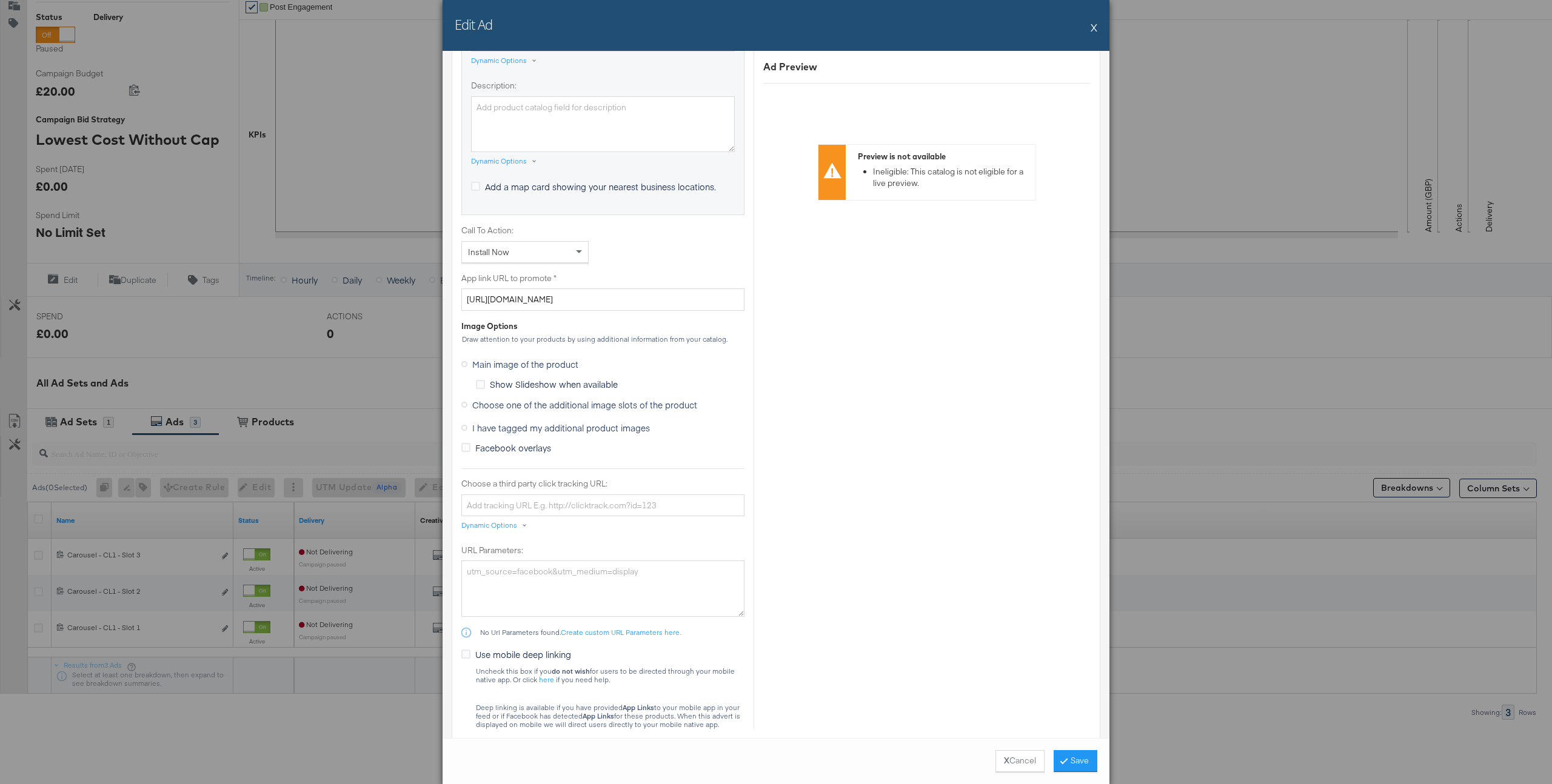
scroll to position [806, 0]
click at [624, 429] on span "I have tagged my additional product images" at bounding box center [561, 428] width 177 height 12
click at [0, 0] on input "I have tagged my additional product images" at bounding box center [0, 0] width 0 height 0
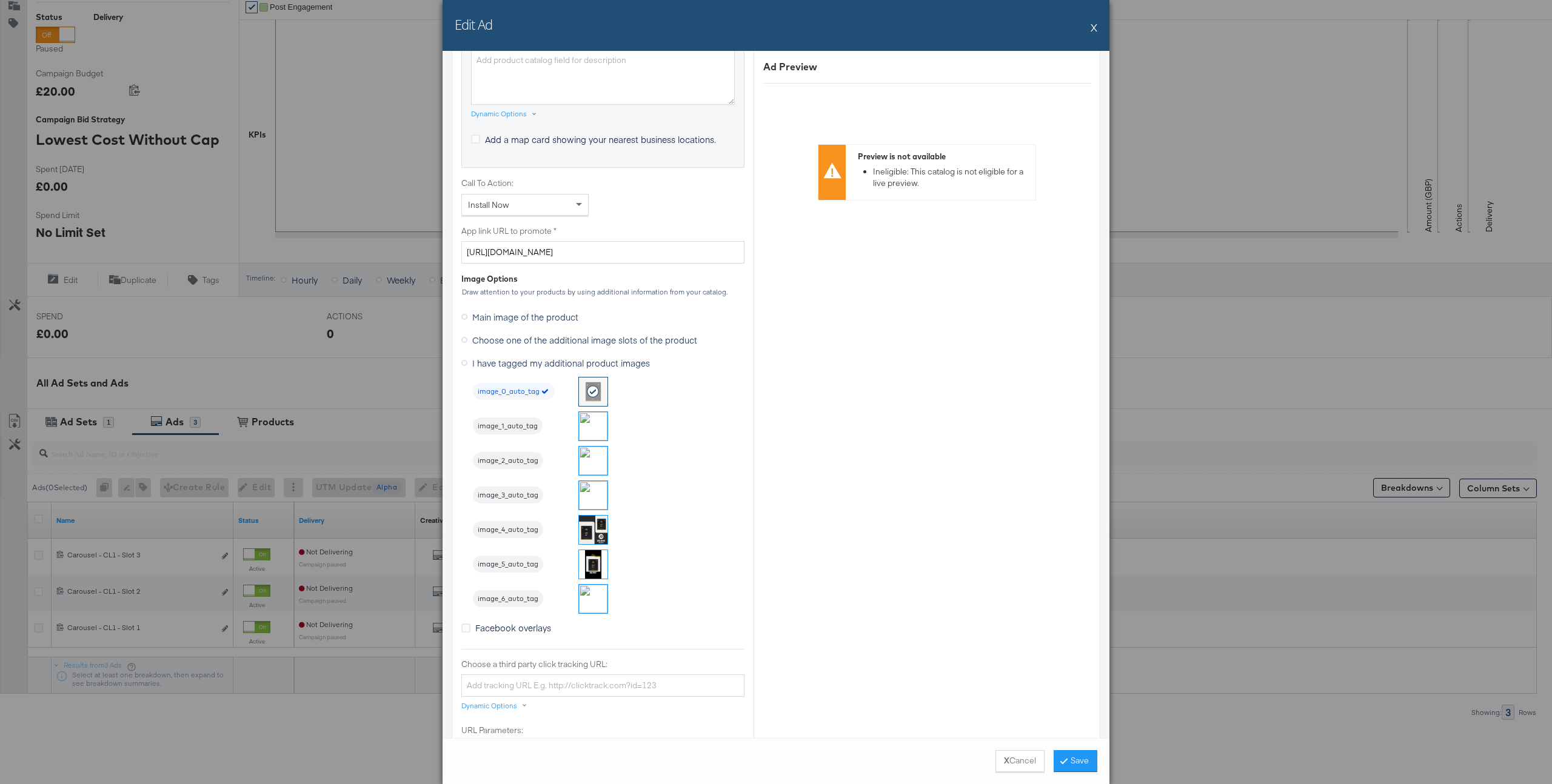
scroll to position [871, 0]
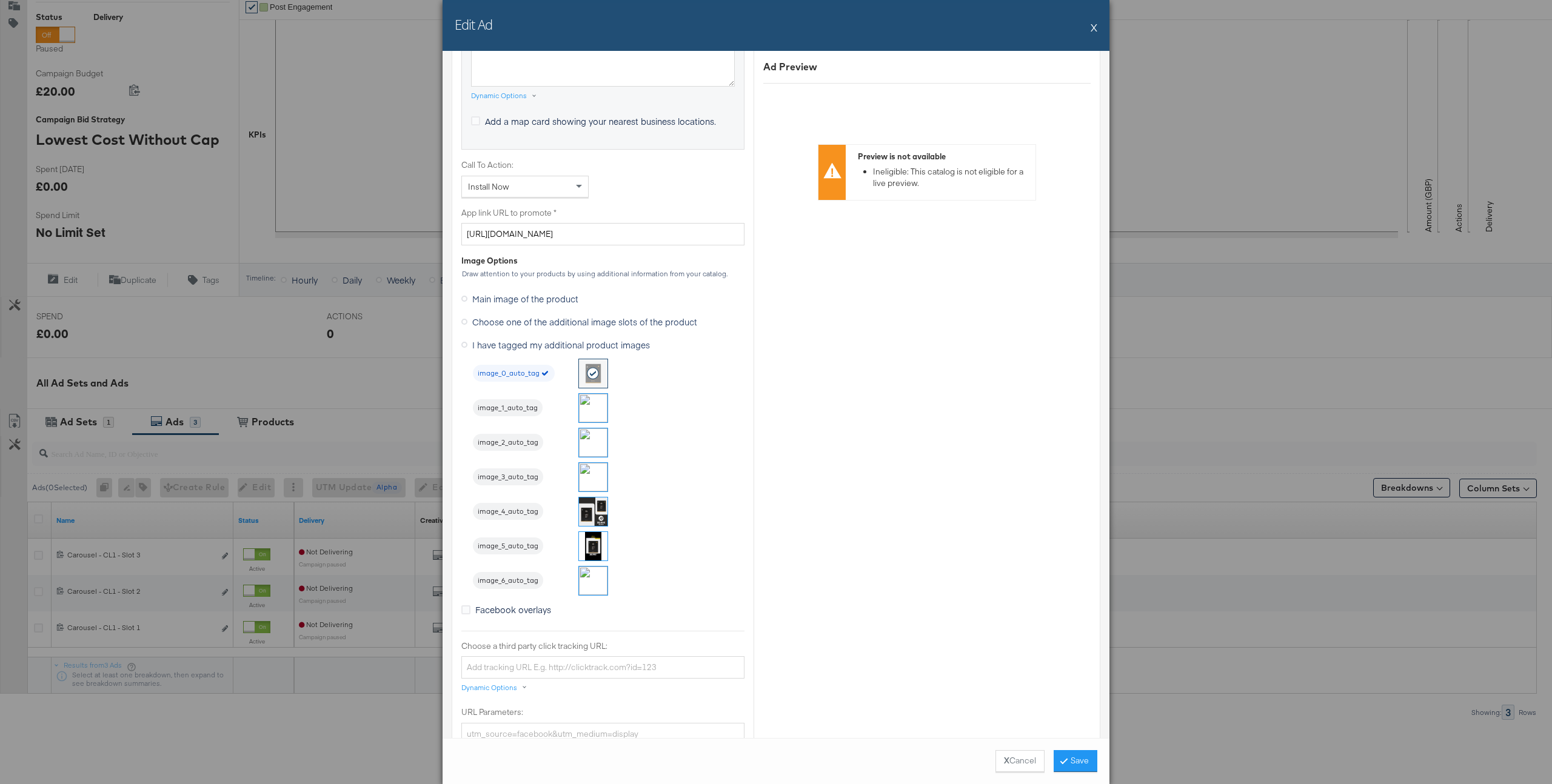
click at [1096, 23] on button "X" at bounding box center [1093, 27] width 6 height 25
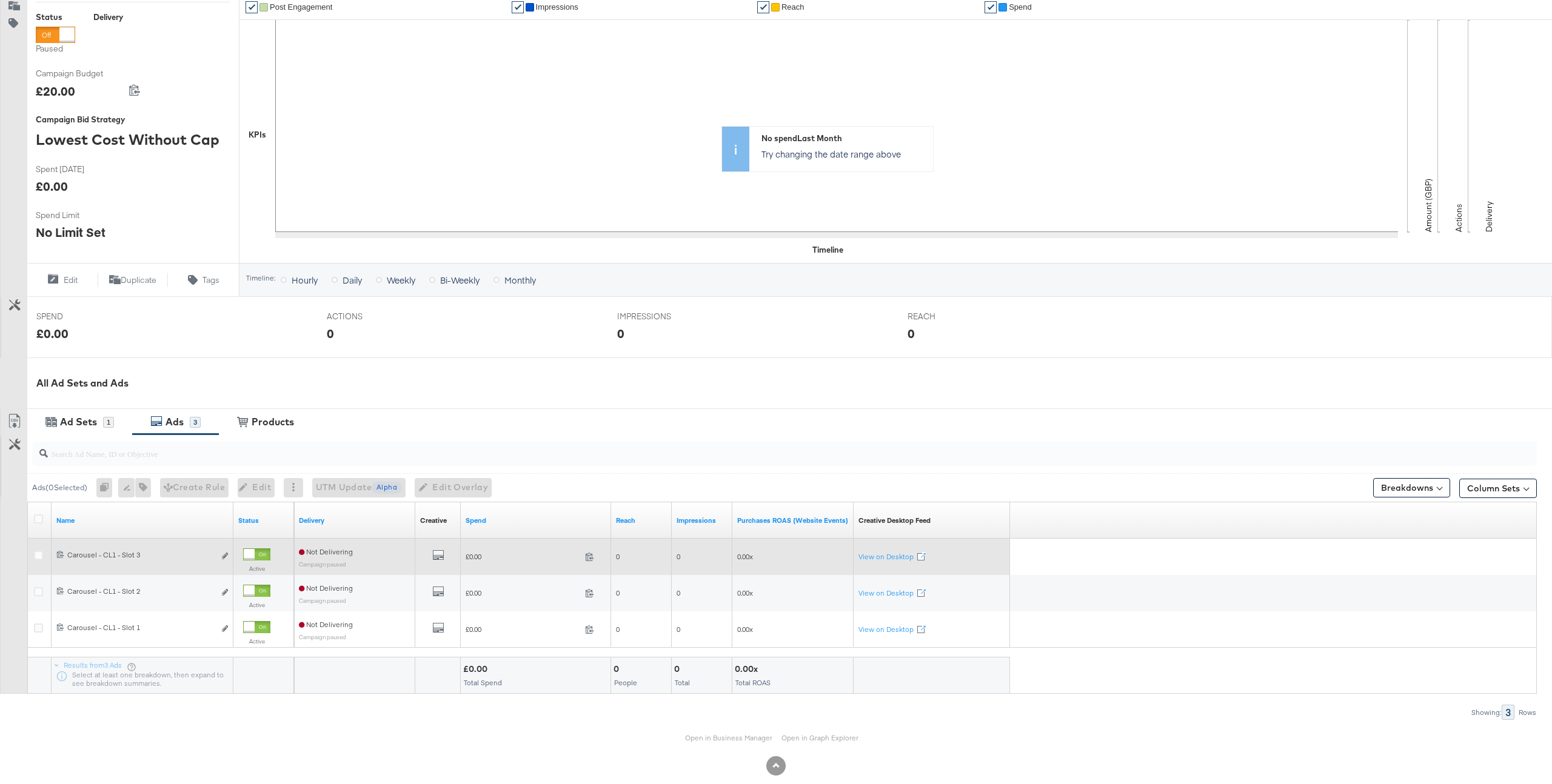
click at [46, 558] on div at bounding box center [40, 556] width 13 height 12
click at [42, 557] on icon at bounding box center [38, 556] width 9 height 9
click at [0, 0] on input "checkbox" at bounding box center [0, 0] width 0 height 0
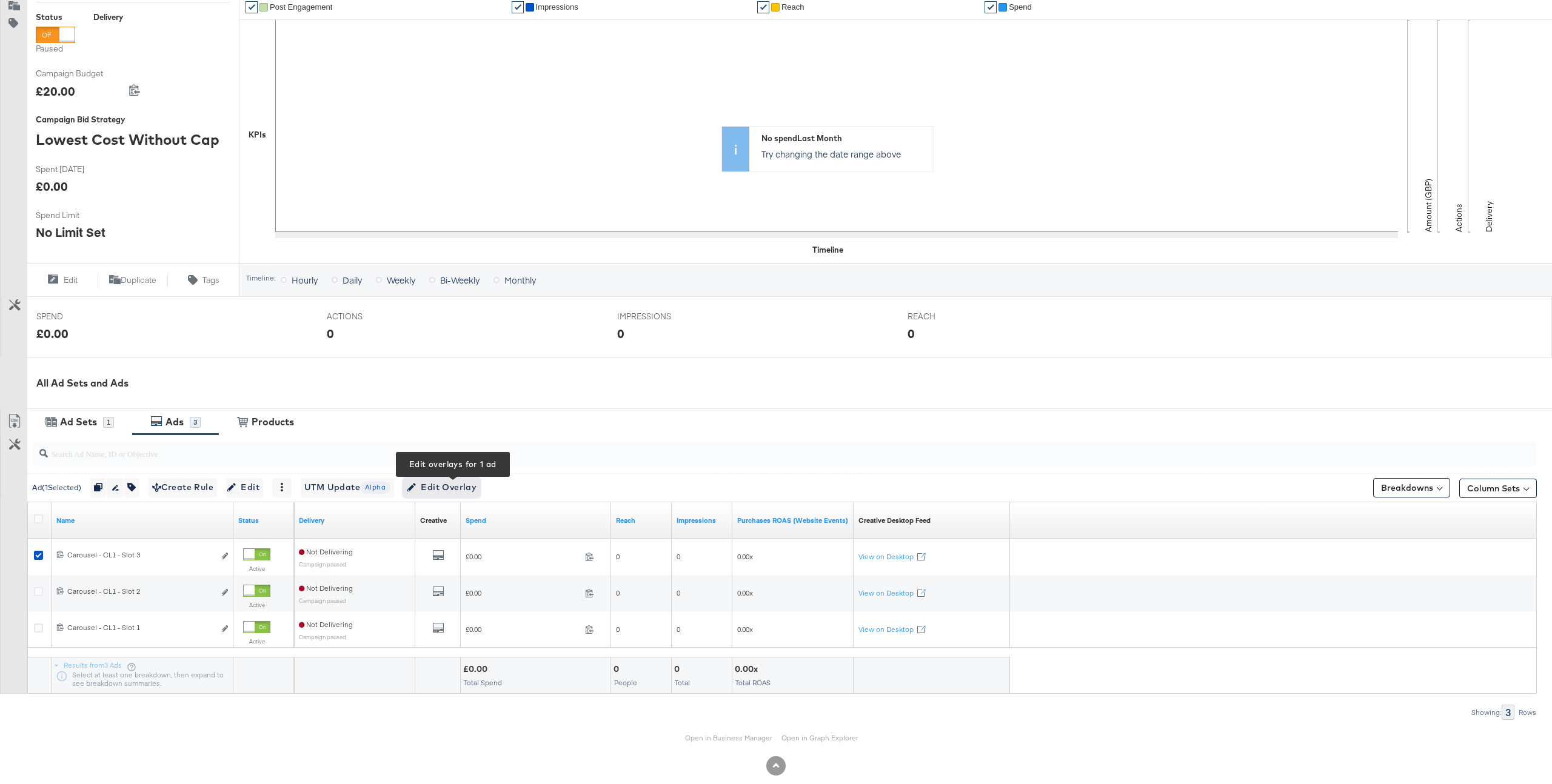
click at [461, 478] on button "Edit Overlay Edit overlays for 1 ad" at bounding box center [441, 487] width 77 height 19
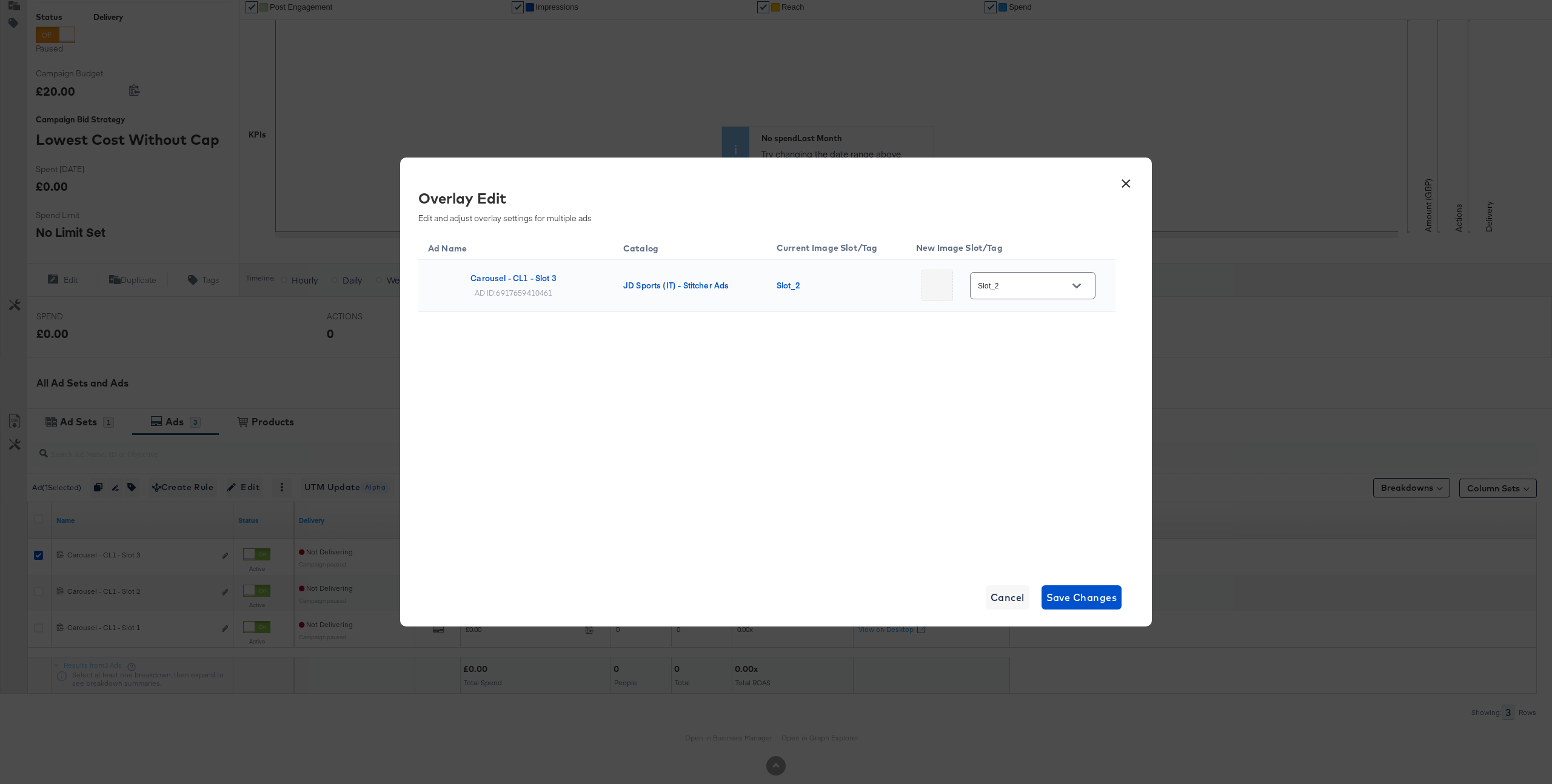
click at [1012, 281] on input "Slot_2" at bounding box center [1023, 286] width 96 height 14
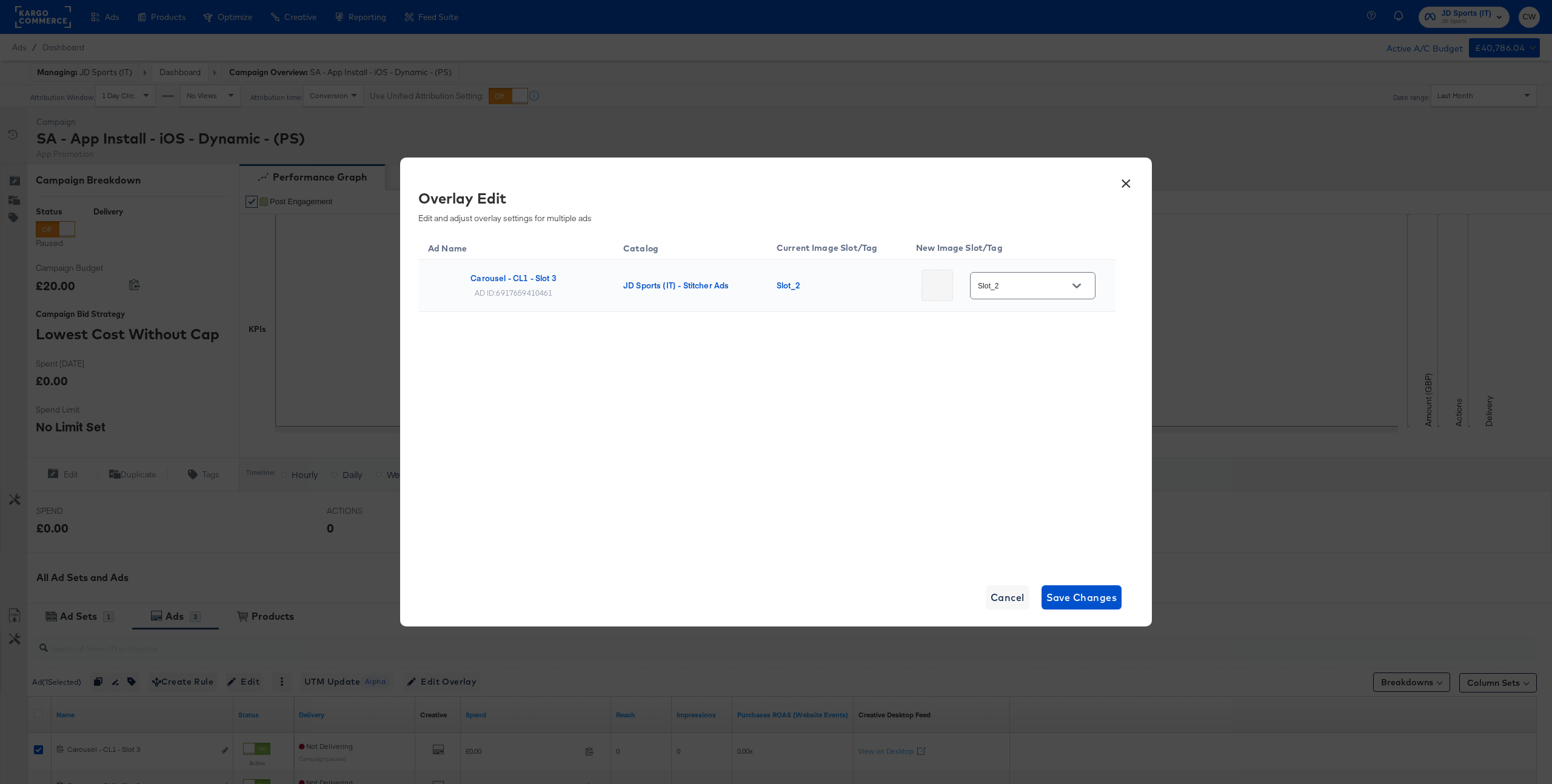
click at [1122, 181] on button "×" at bounding box center [1126, 181] width 22 height 22
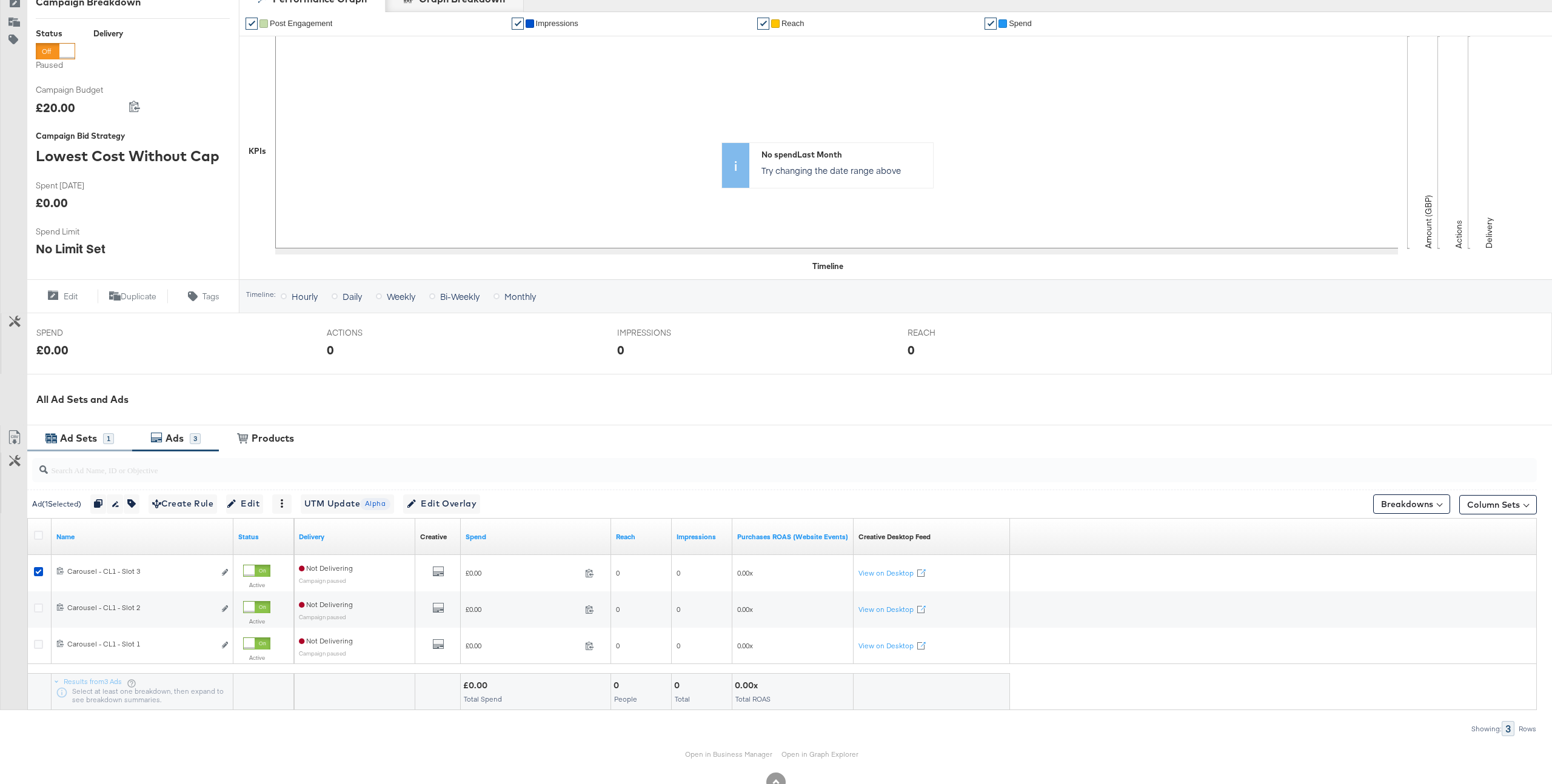
click at [106, 433] on div "1" at bounding box center [109, 439] width 11 height 12
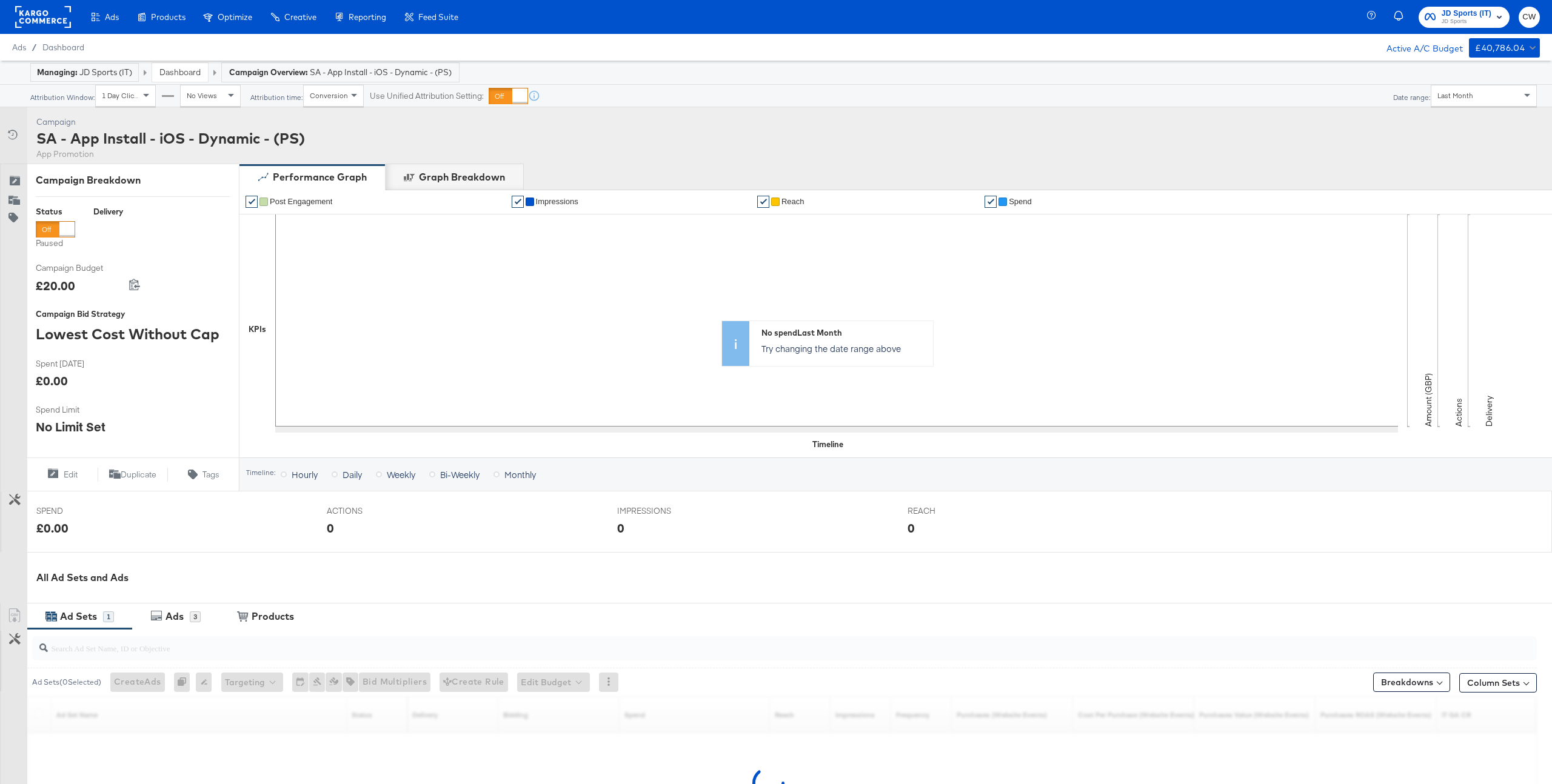
scroll to position [177, 0]
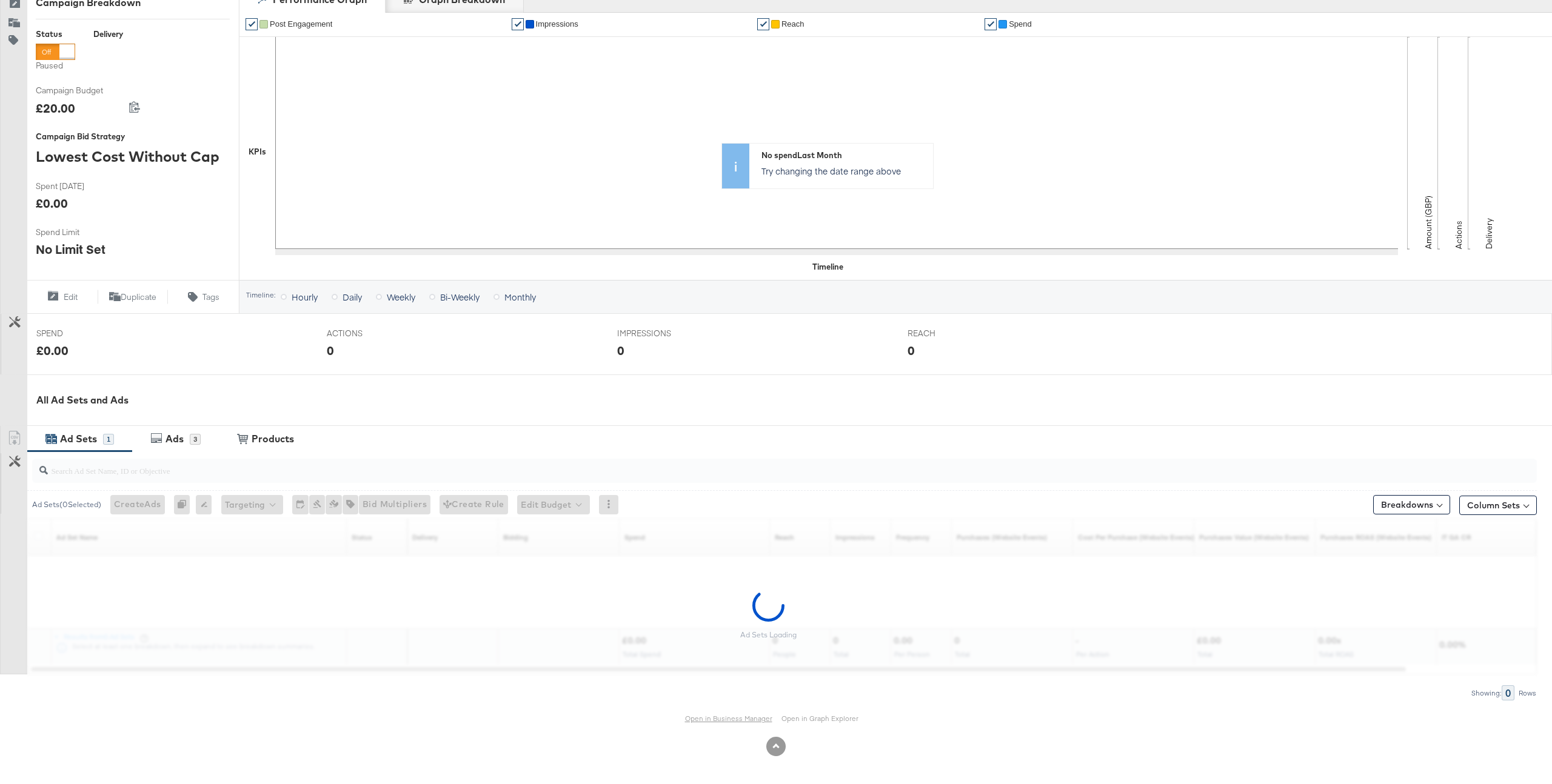
click at [719, 719] on link "Open in Business Manager" at bounding box center [729, 718] width 88 height 9
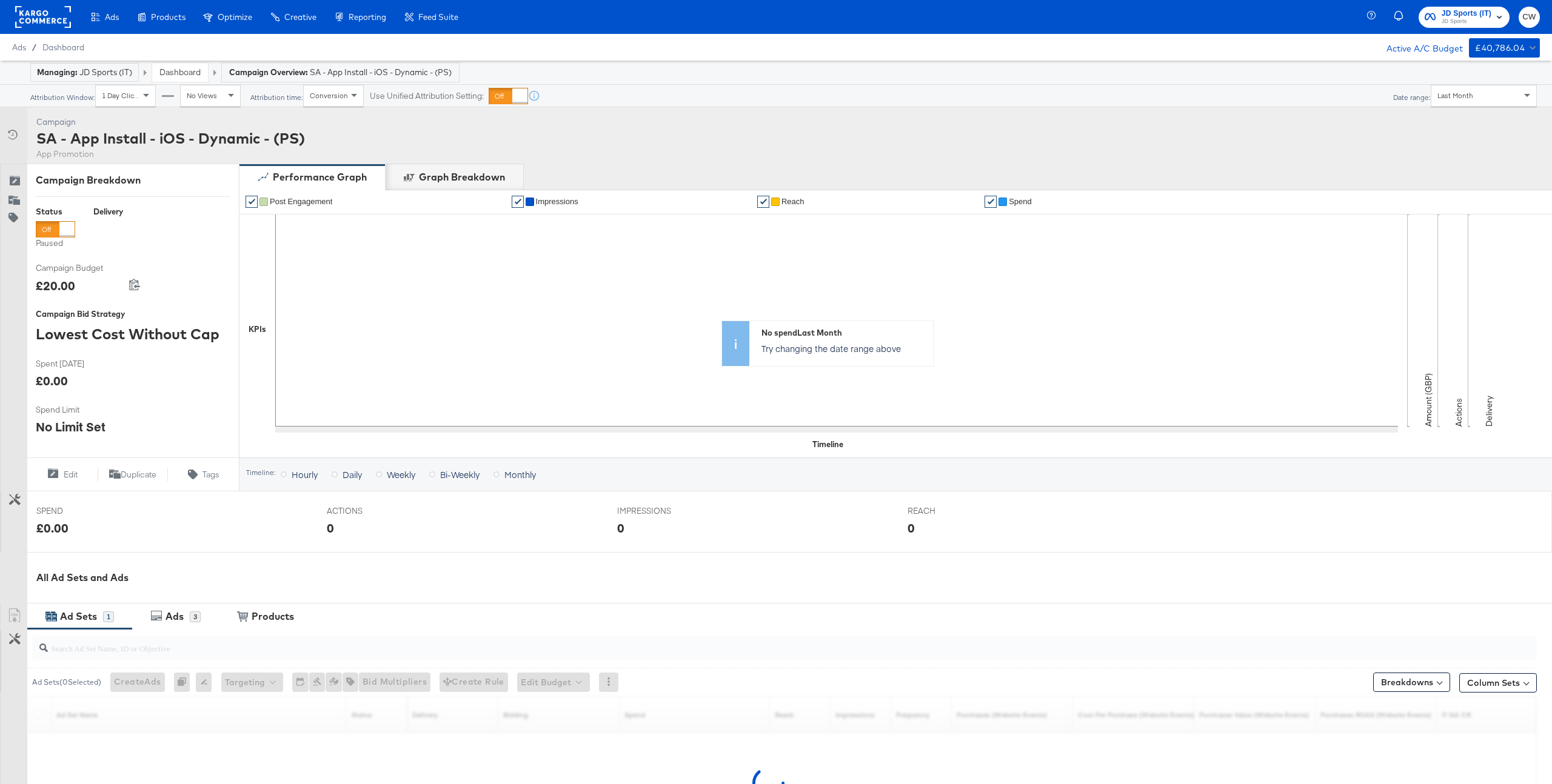
click at [48, 21] on rect at bounding box center [43, 17] width 56 height 22
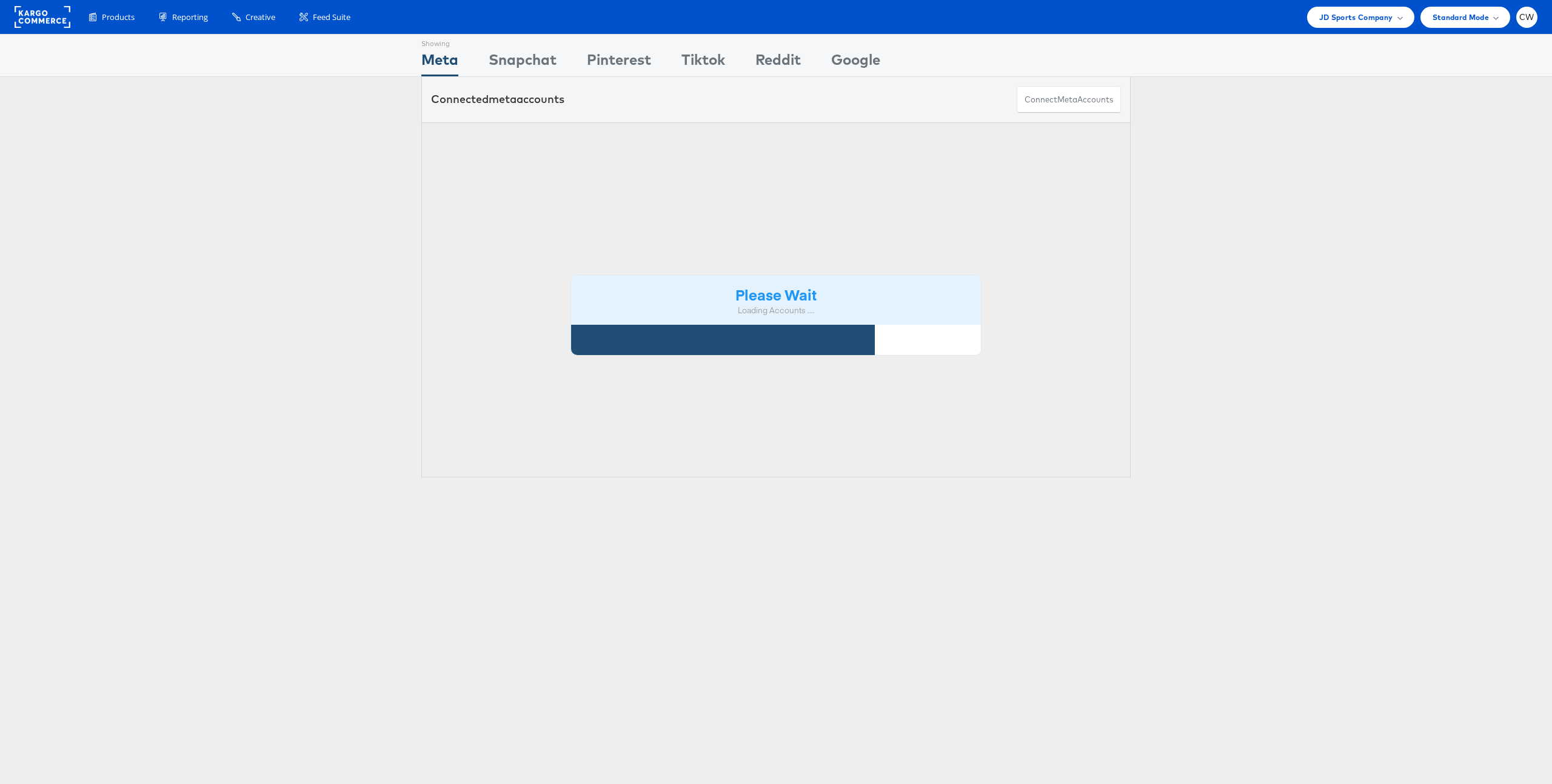
click at [1373, 14] on span "JD Sports Company" at bounding box center [1356, 17] width 74 height 13
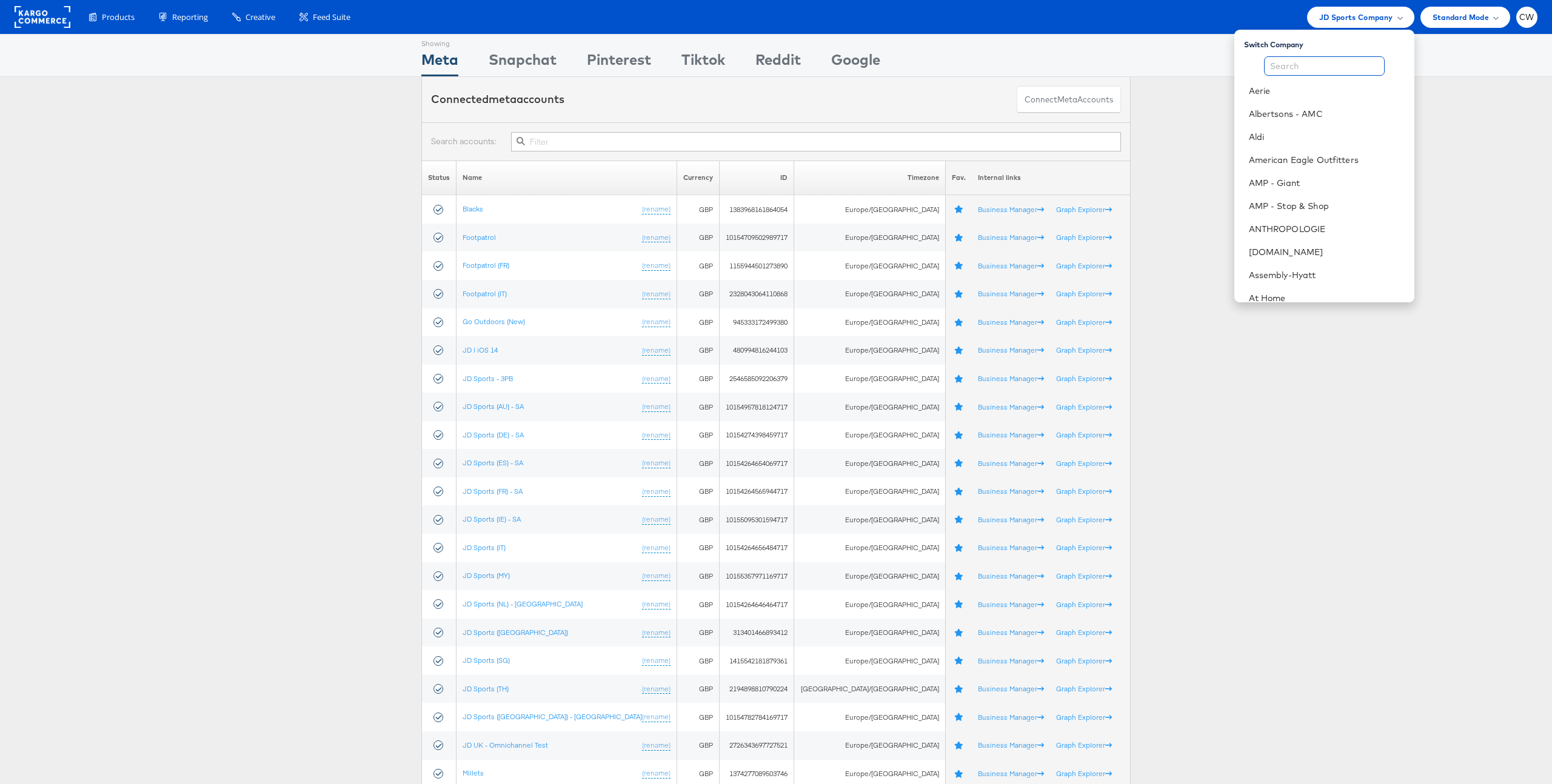
click at [1315, 69] on input "text" at bounding box center [1324, 66] width 121 height 19
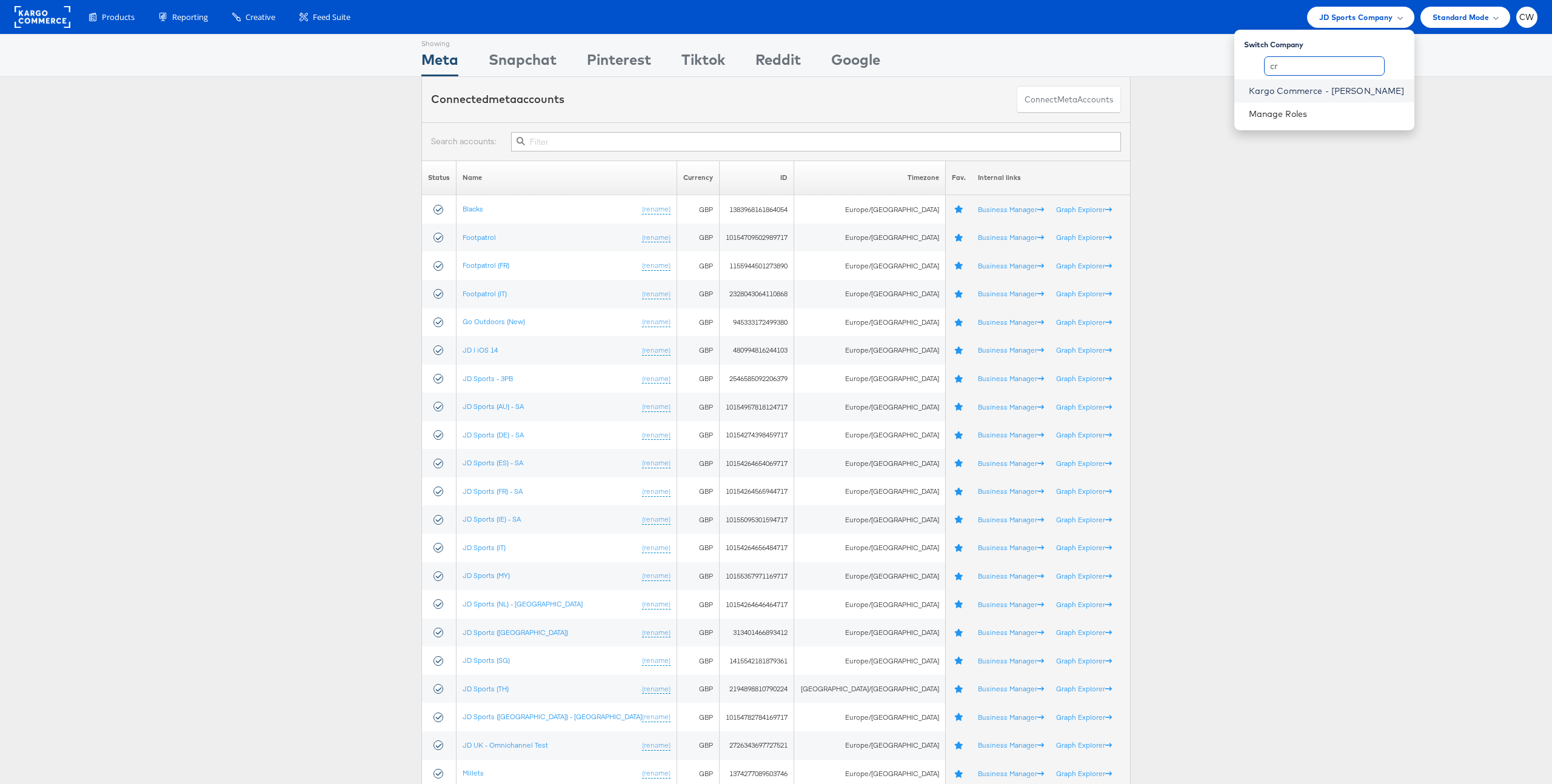
type input "cr"
click at [1340, 87] on link "Kargo Commerce - Craig Wilmott" at bounding box center [1327, 90] width 155 height 12
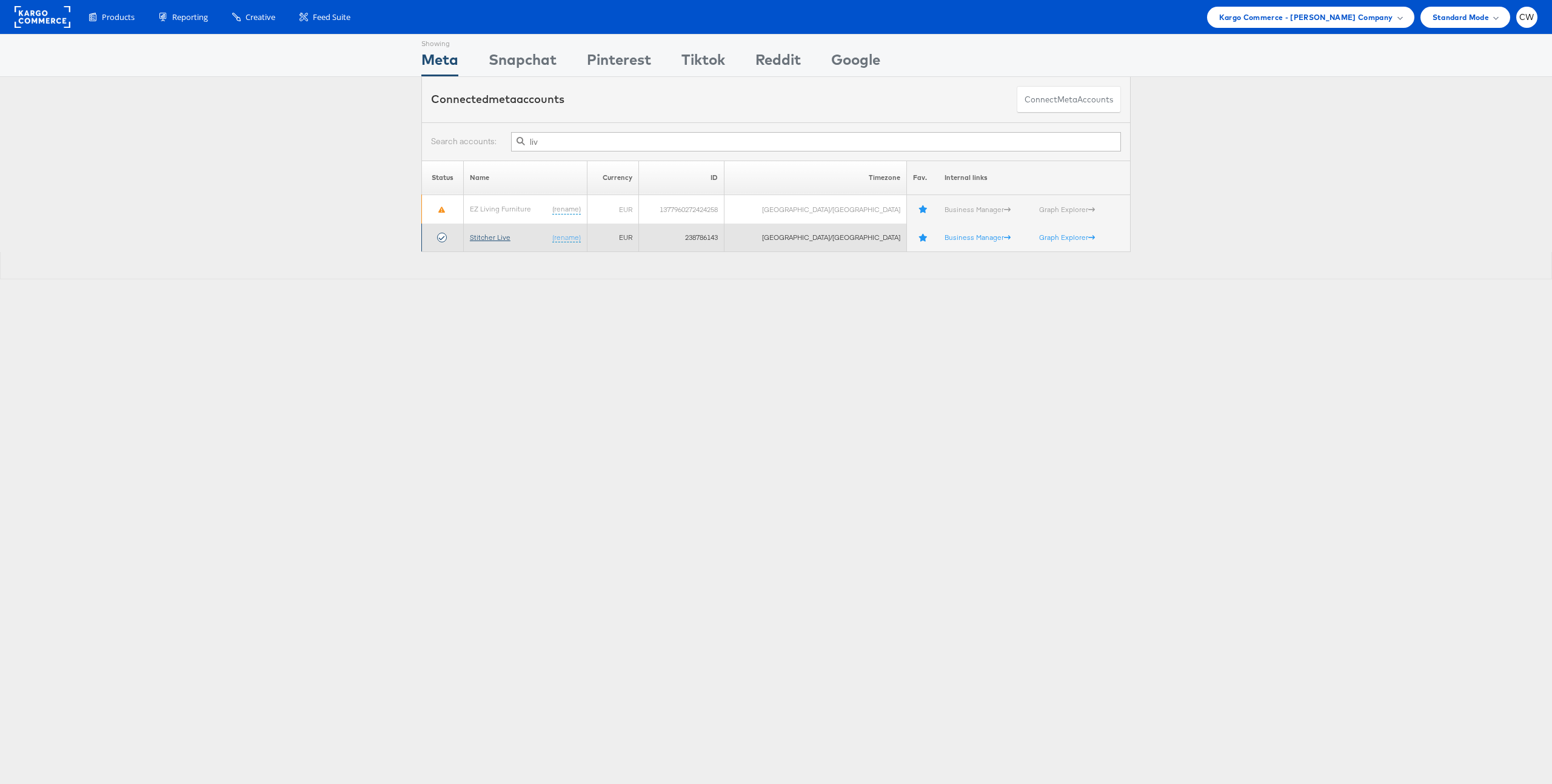
type input "liv"
click at [494, 233] on link "Stitcher Live" at bounding box center [490, 238] width 40 height 9
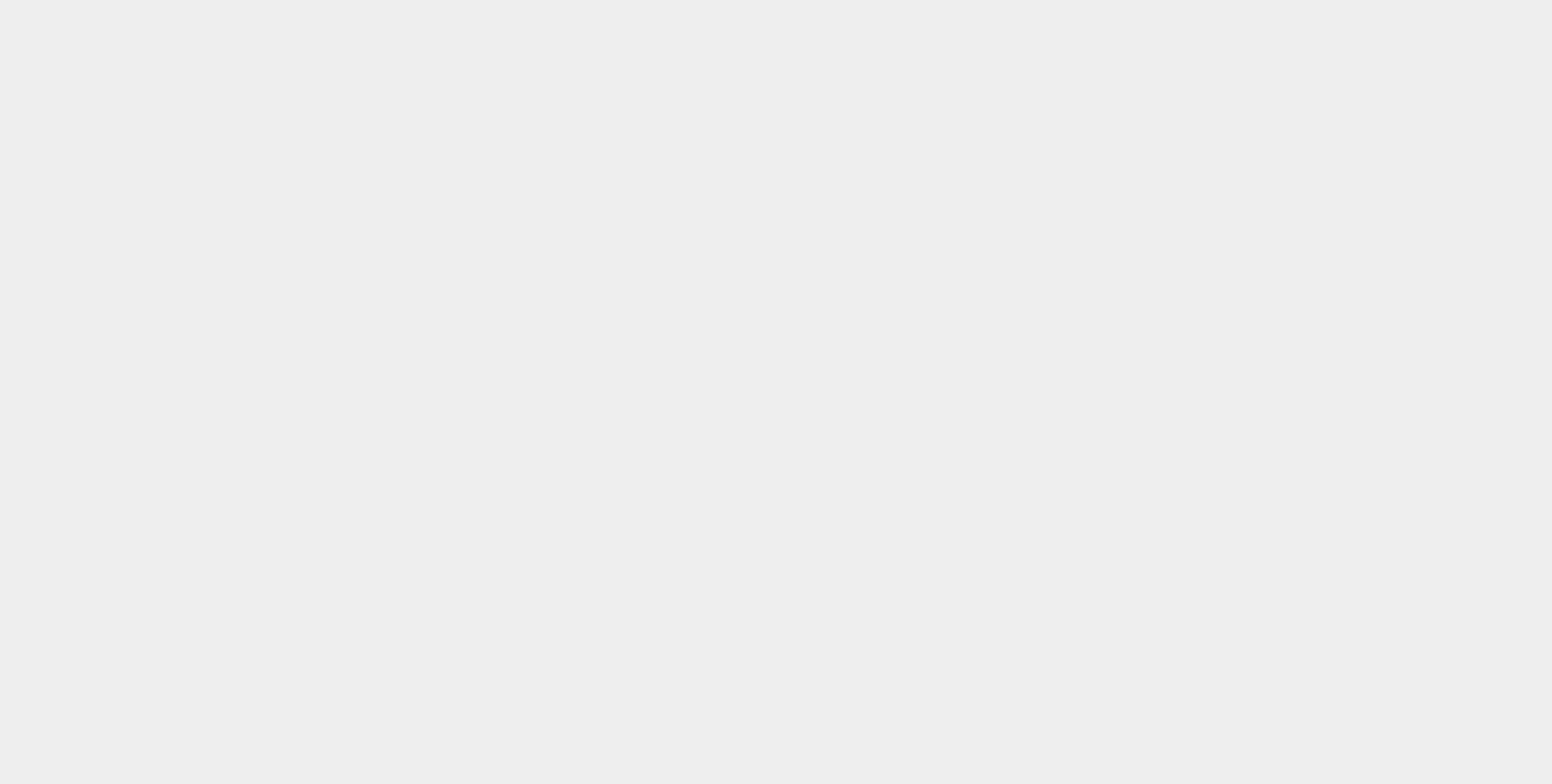
click at [494, 233] on body at bounding box center [776, 377] width 1552 height 755
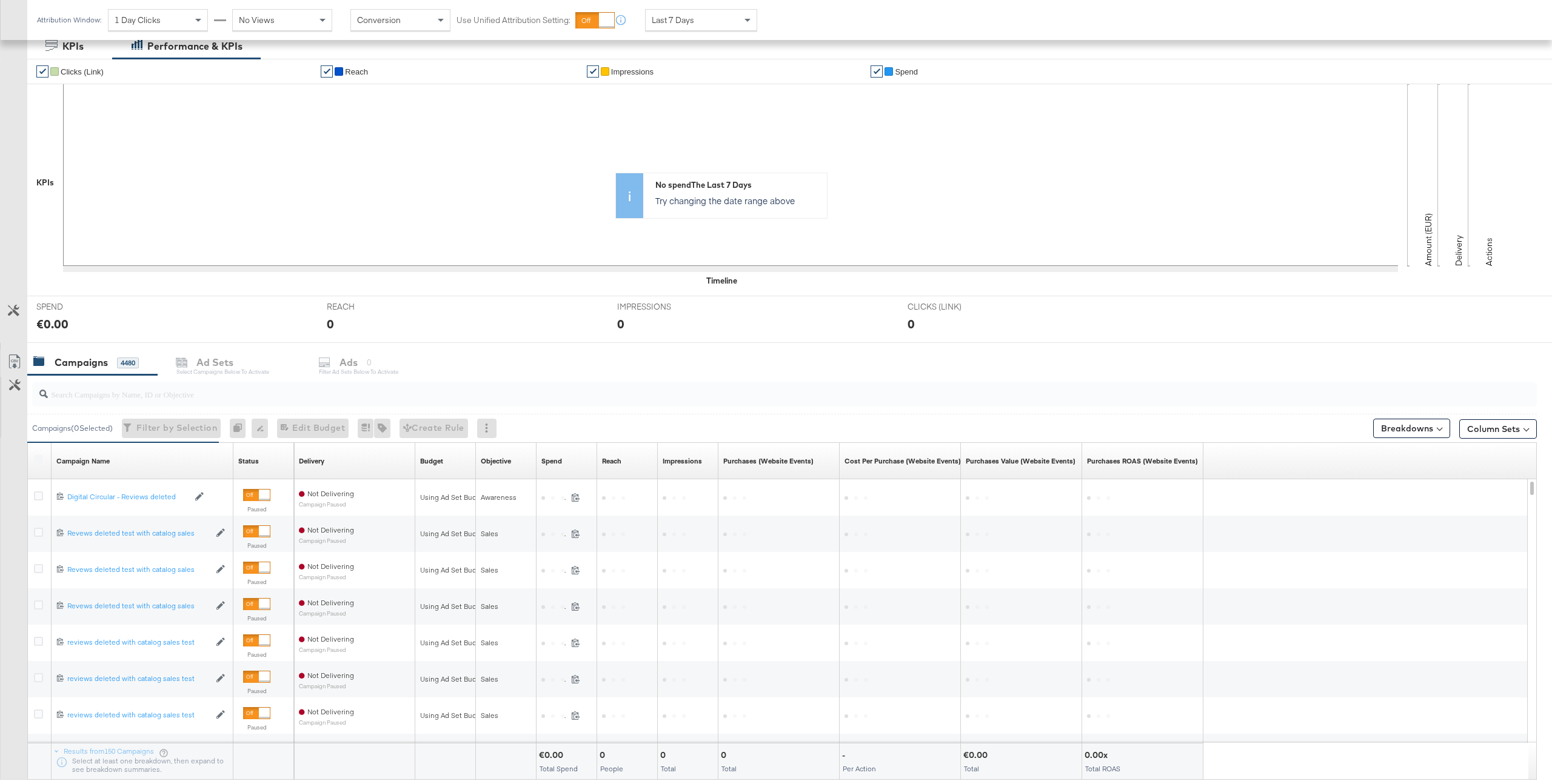
scroll to position [281, 0]
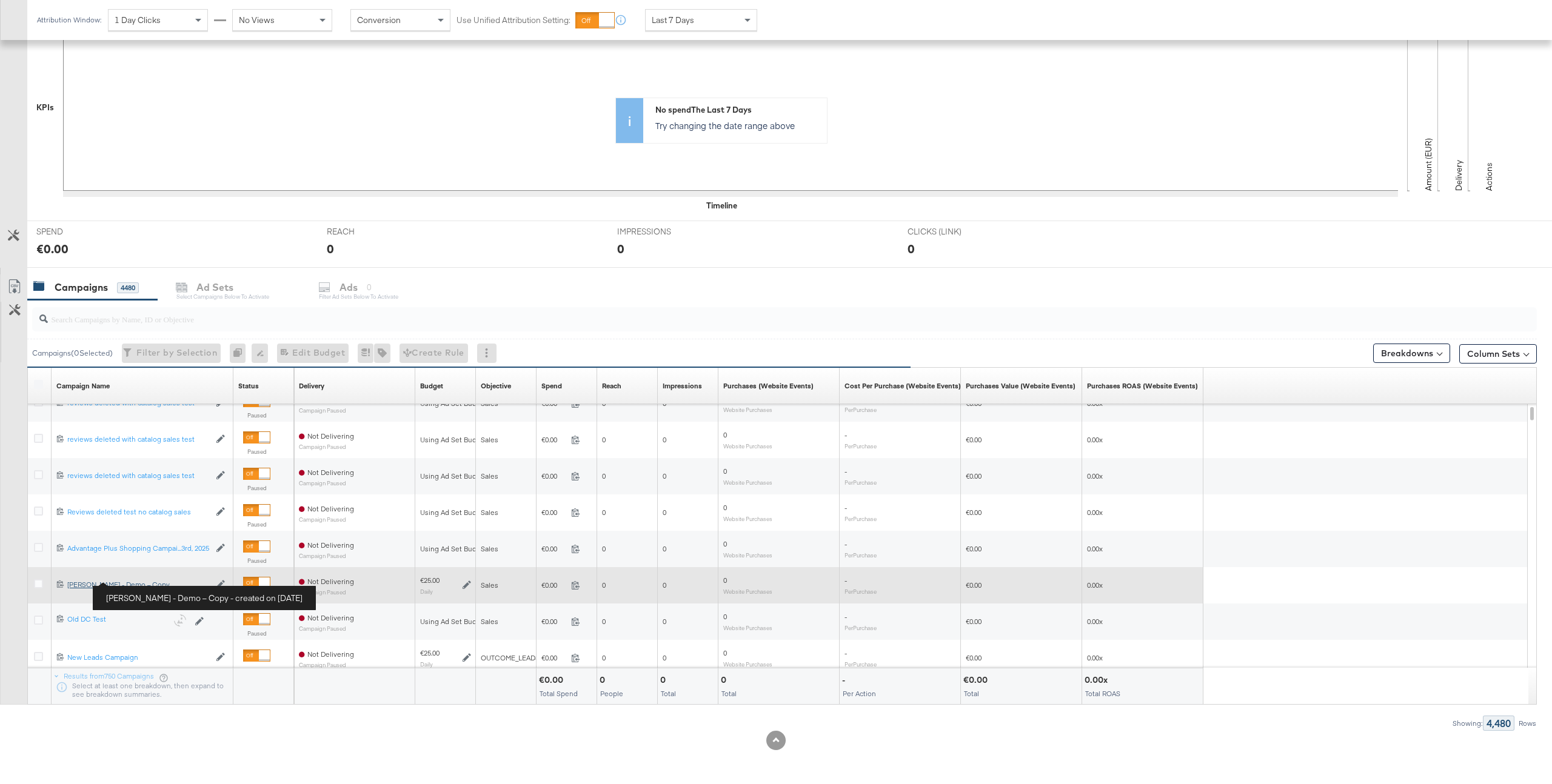
click at [160, 588] on div "[PERSON_NAME] - Demo – Copy [PERSON_NAME] - Demo – Copy" at bounding box center [139, 585] width 143 height 10
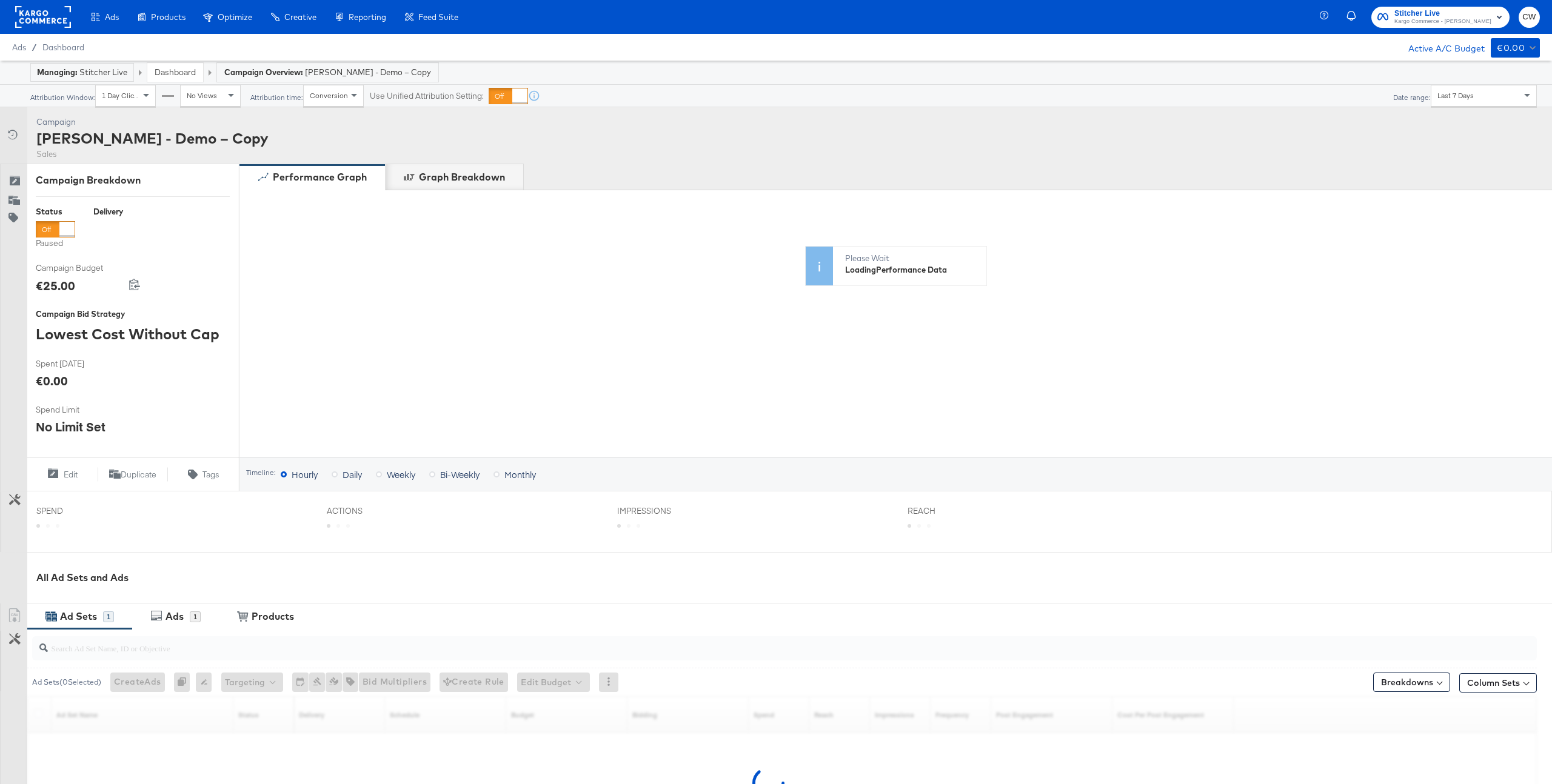
scroll to position [142, 0]
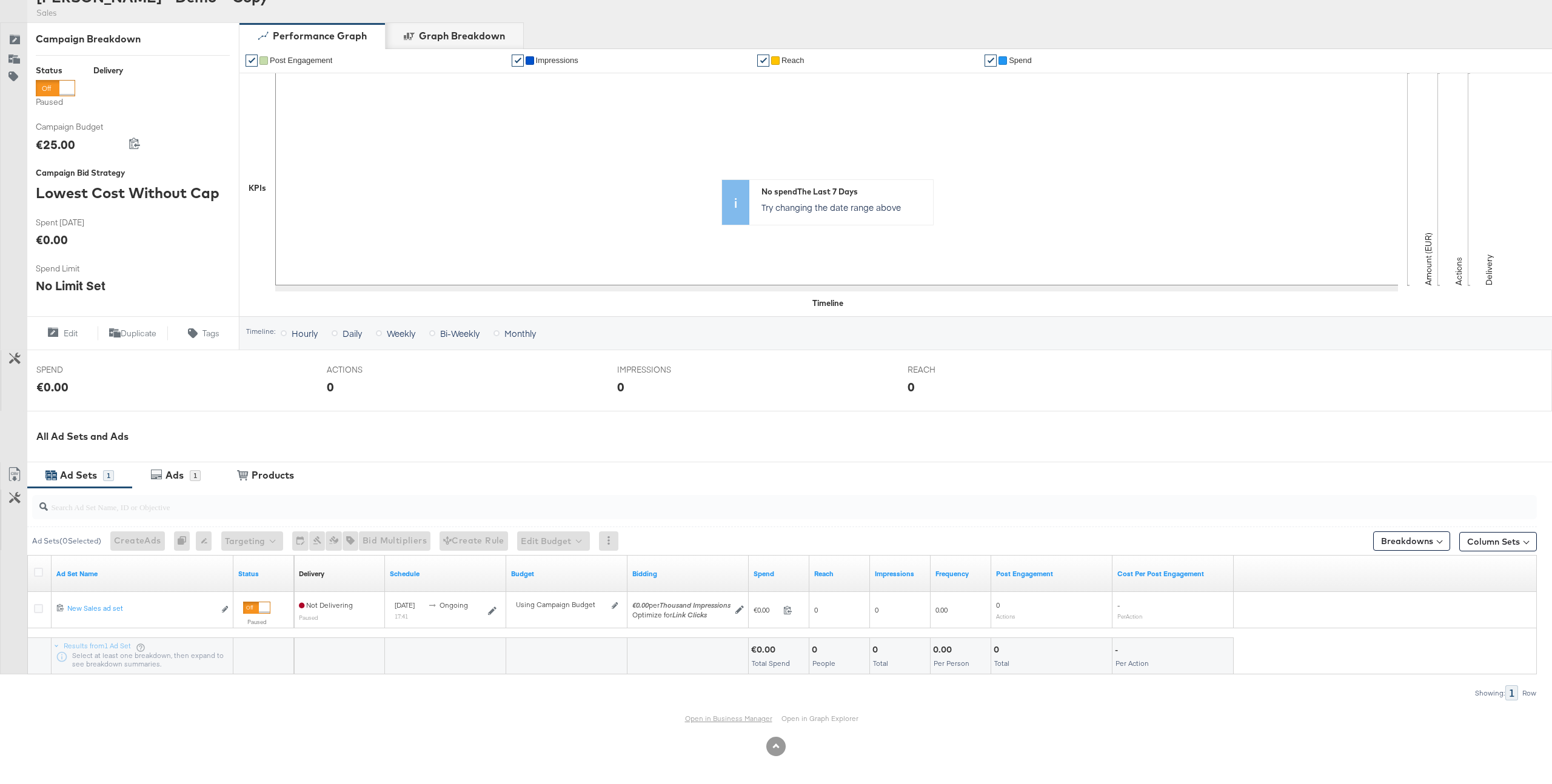
click at [741, 719] on link "Open in Business Manager" at bounding box center [729, 718] width 88 height 9
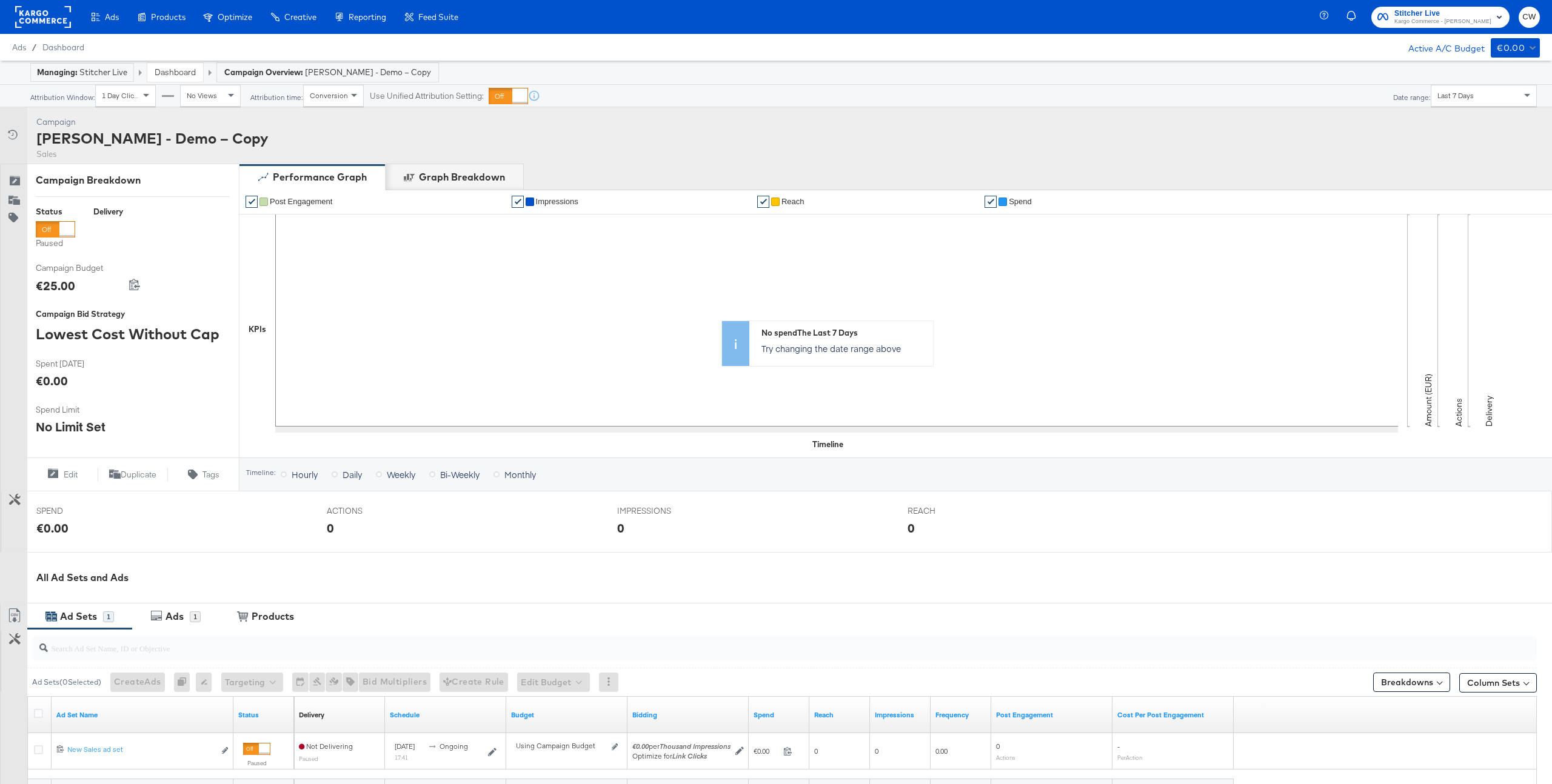
click at [186, 71] on link "Dashboard" at bounding box center [175, 72] width 41 height 11
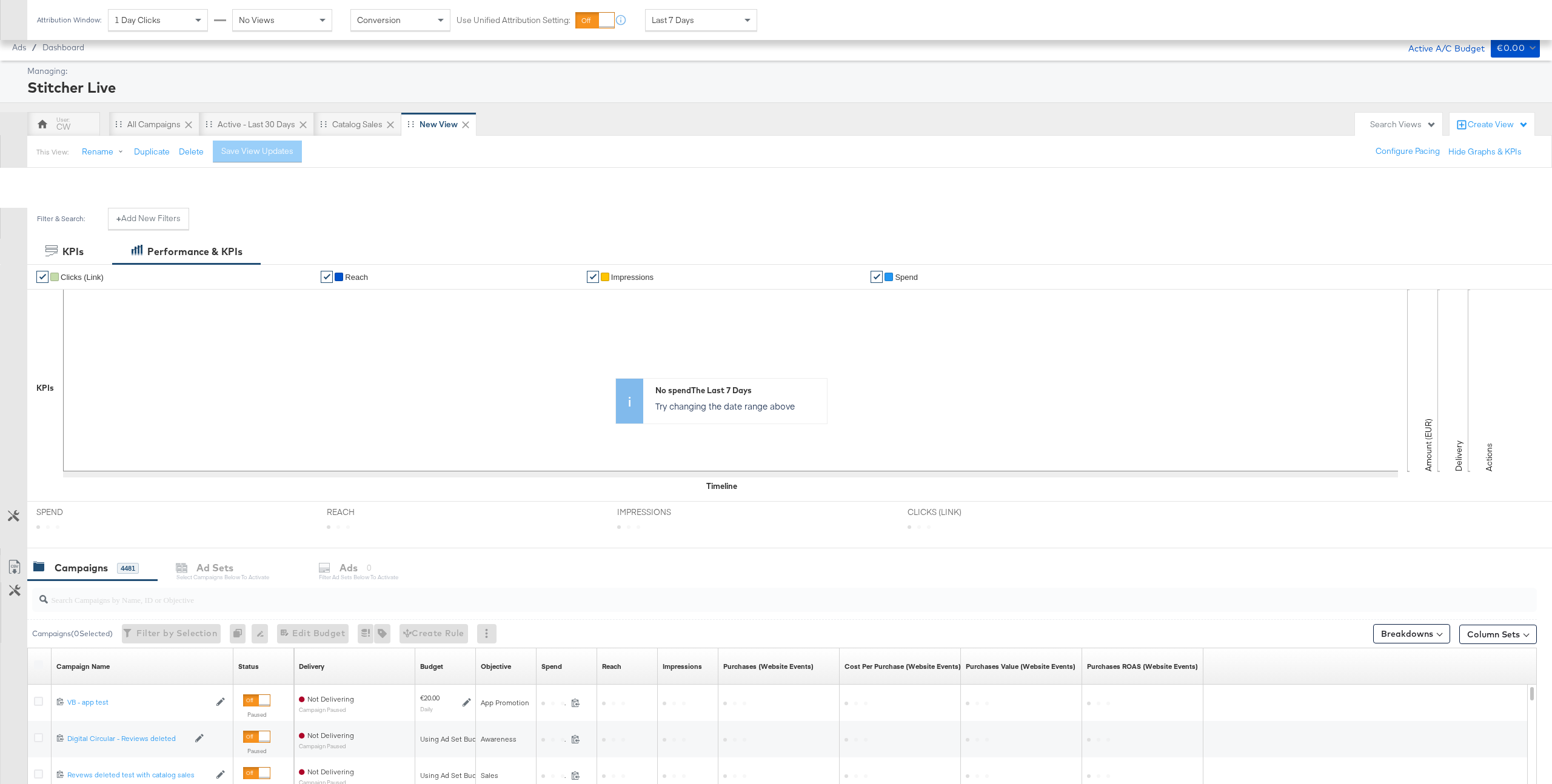
scroll to position [281, 0]
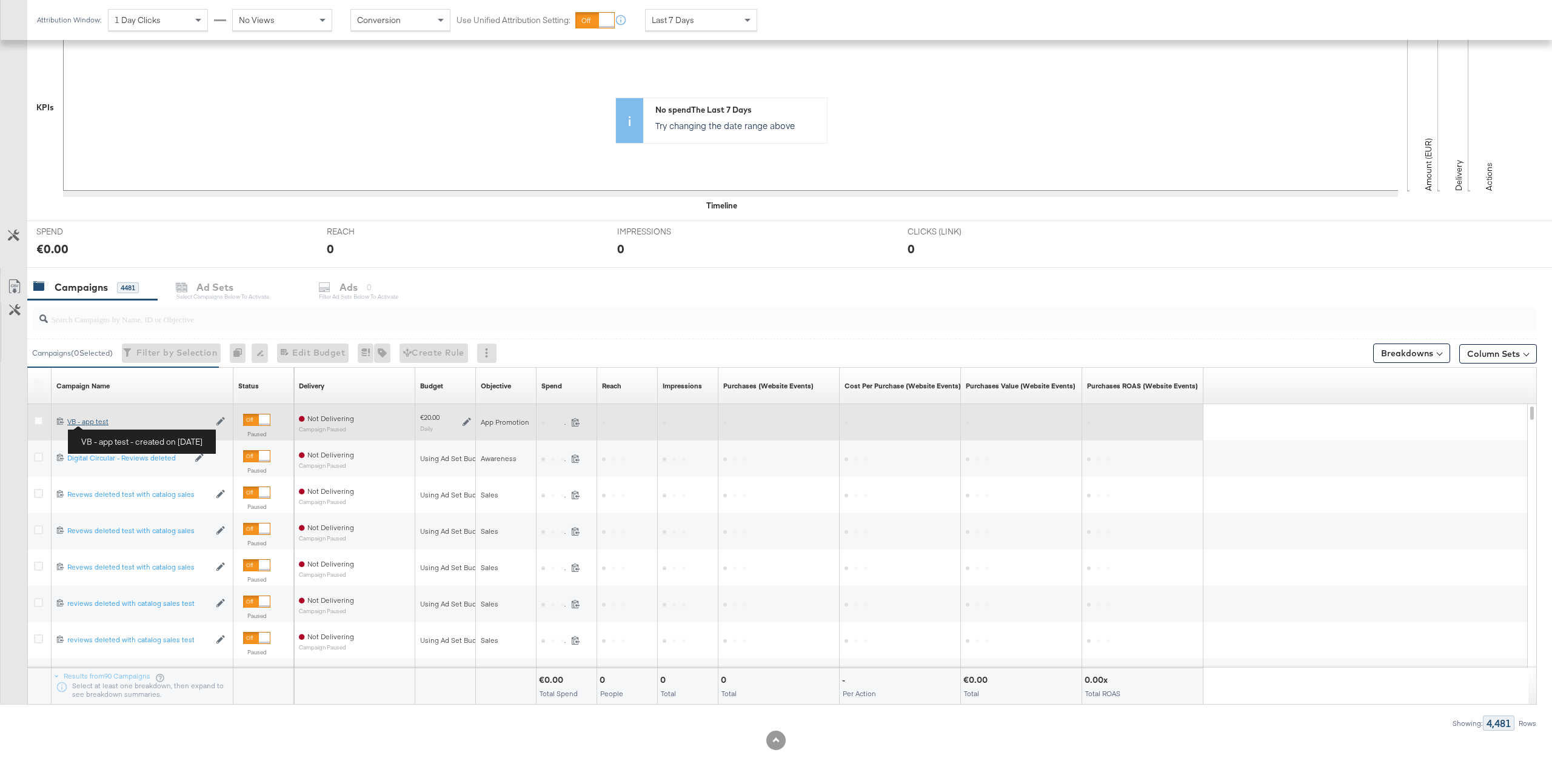
click at [95, 424] on div "VB - app test VB - app test" at bounding box center [139, 421] width 143 height 10
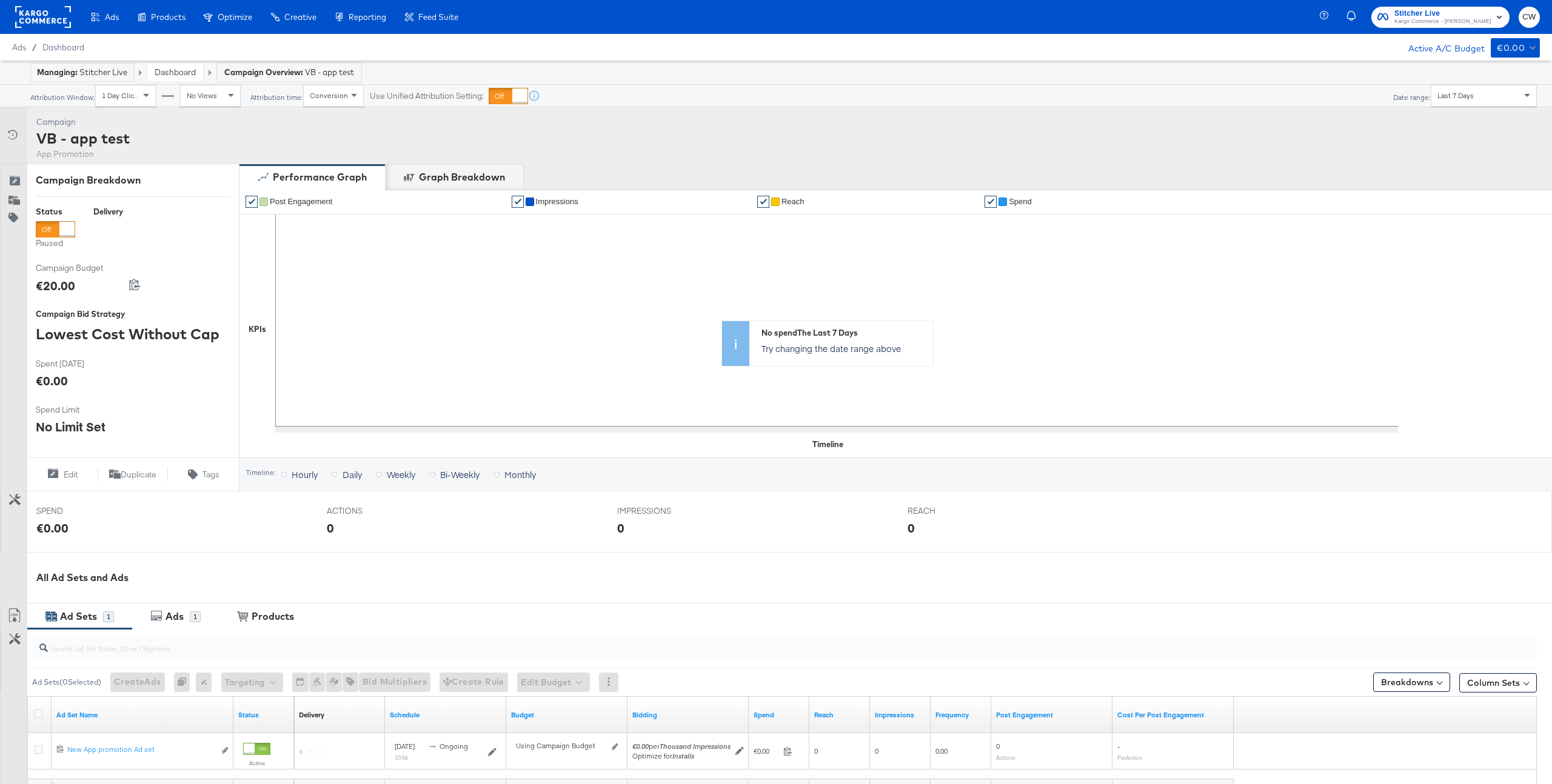
scroll to position [142, 0]
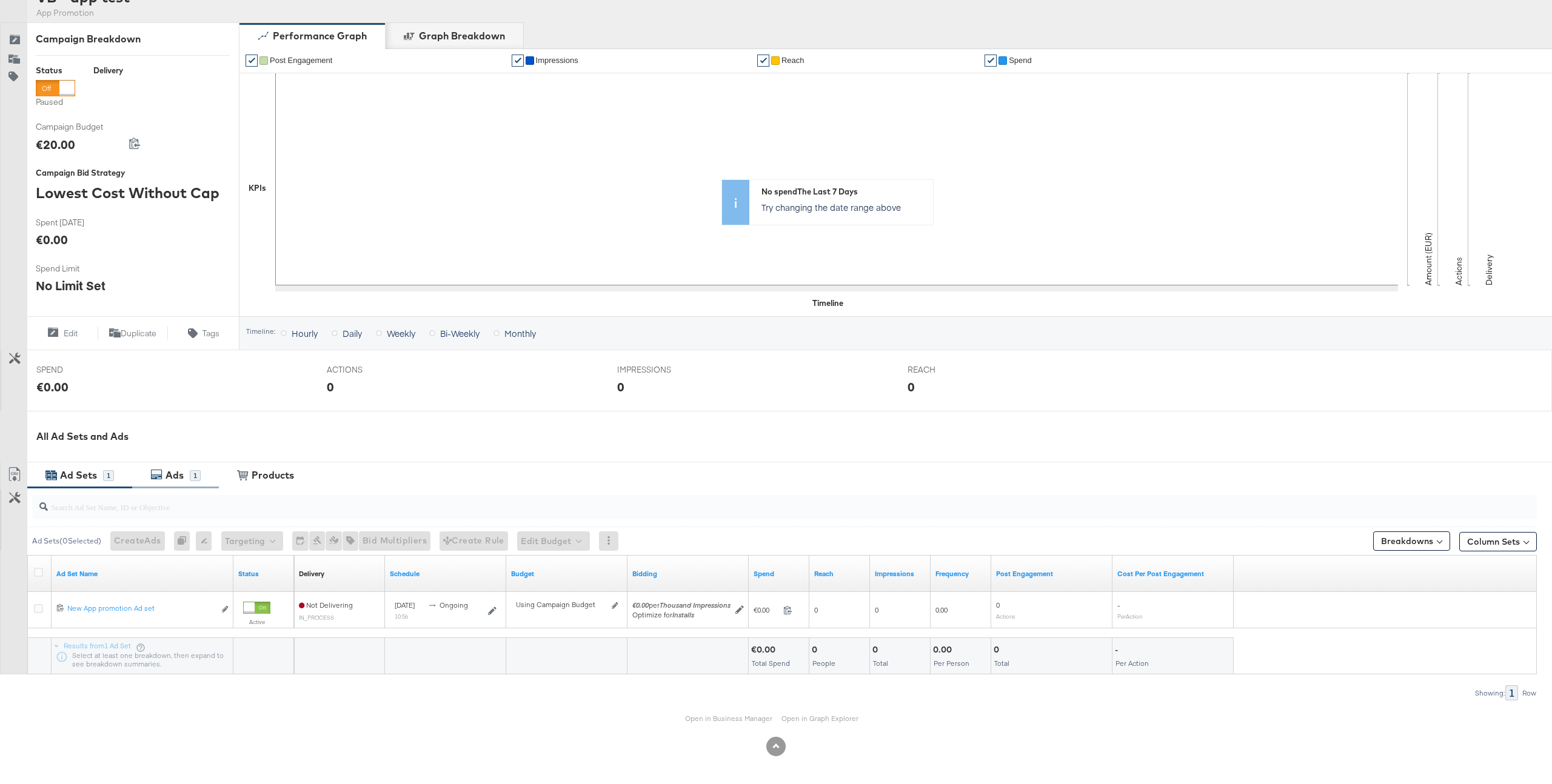
click at [197, 469] on div "Ads 1" at bounding box center [182, 475] width 38 height 14
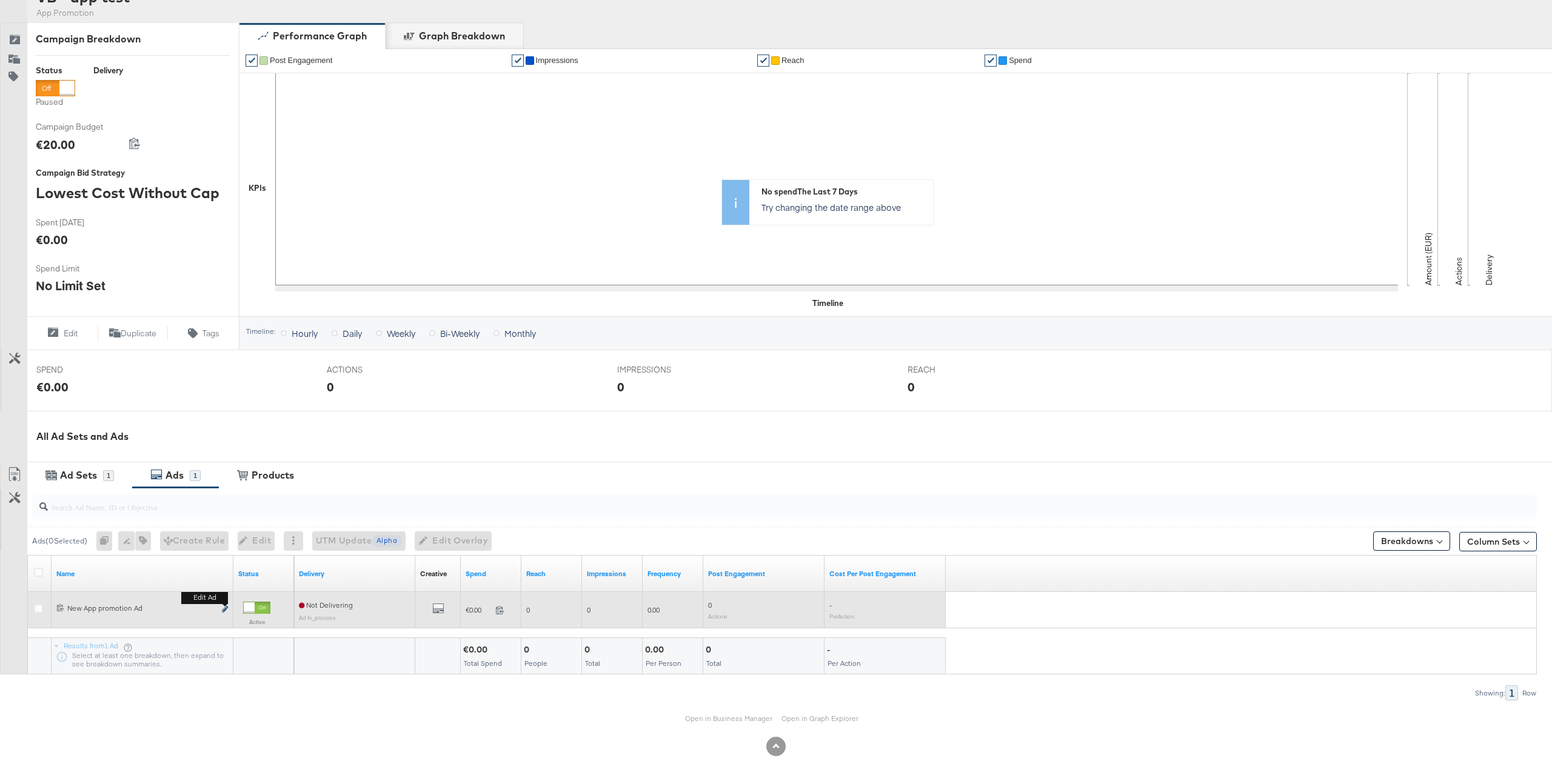
click at [224, 609] on icon "link" at bounding box center [225, 609] width 6 height 6
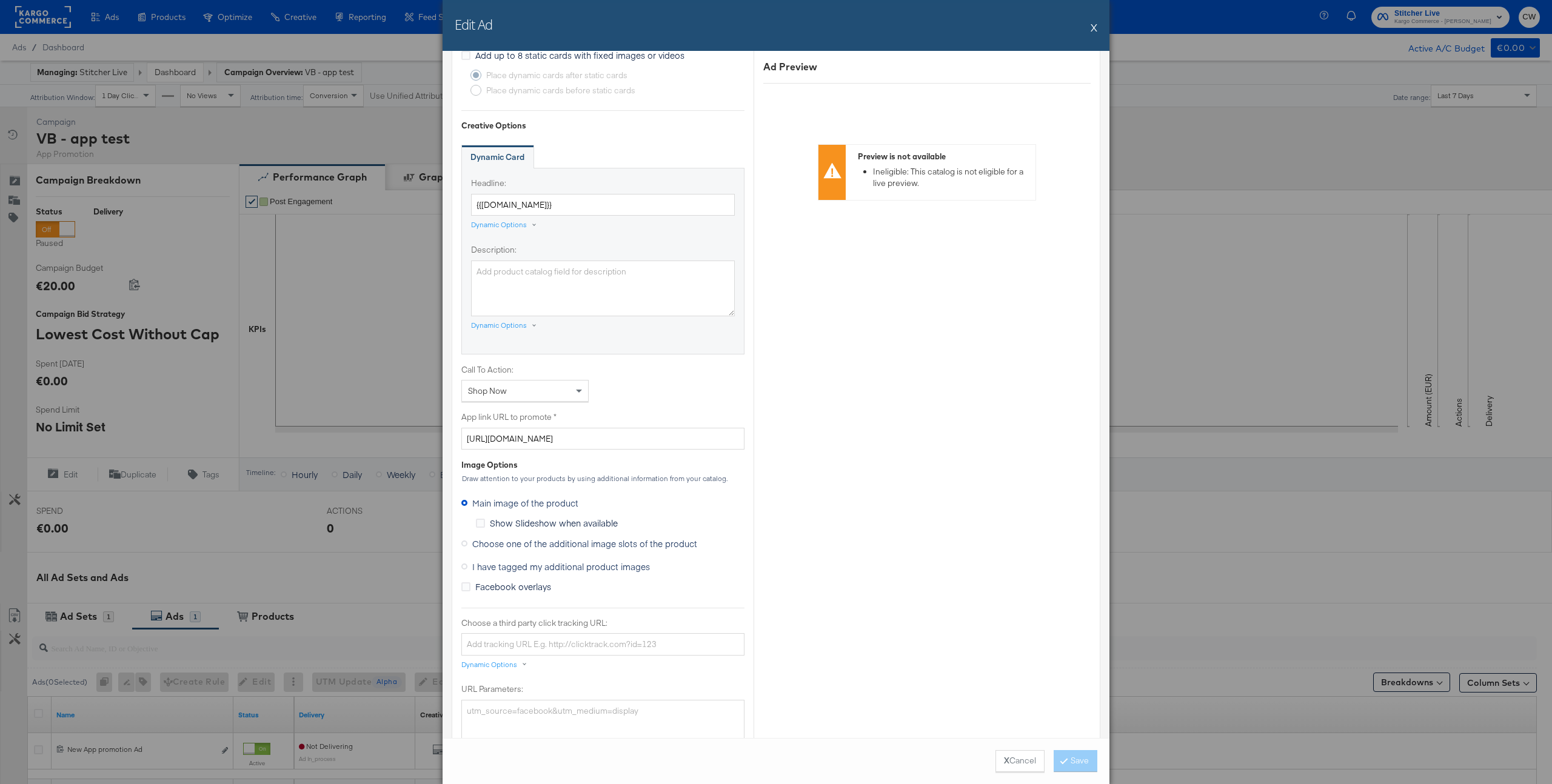
scroll to position [641, 0]
click at [494, 546] on span "Choose one of the additional image slots of the product" at bounding box center [585, 544] width 225 height 12
click at [0, 0] on input "Choose one of the additional image slots of the product" at bounding box center [0, 0] width 0 height 0
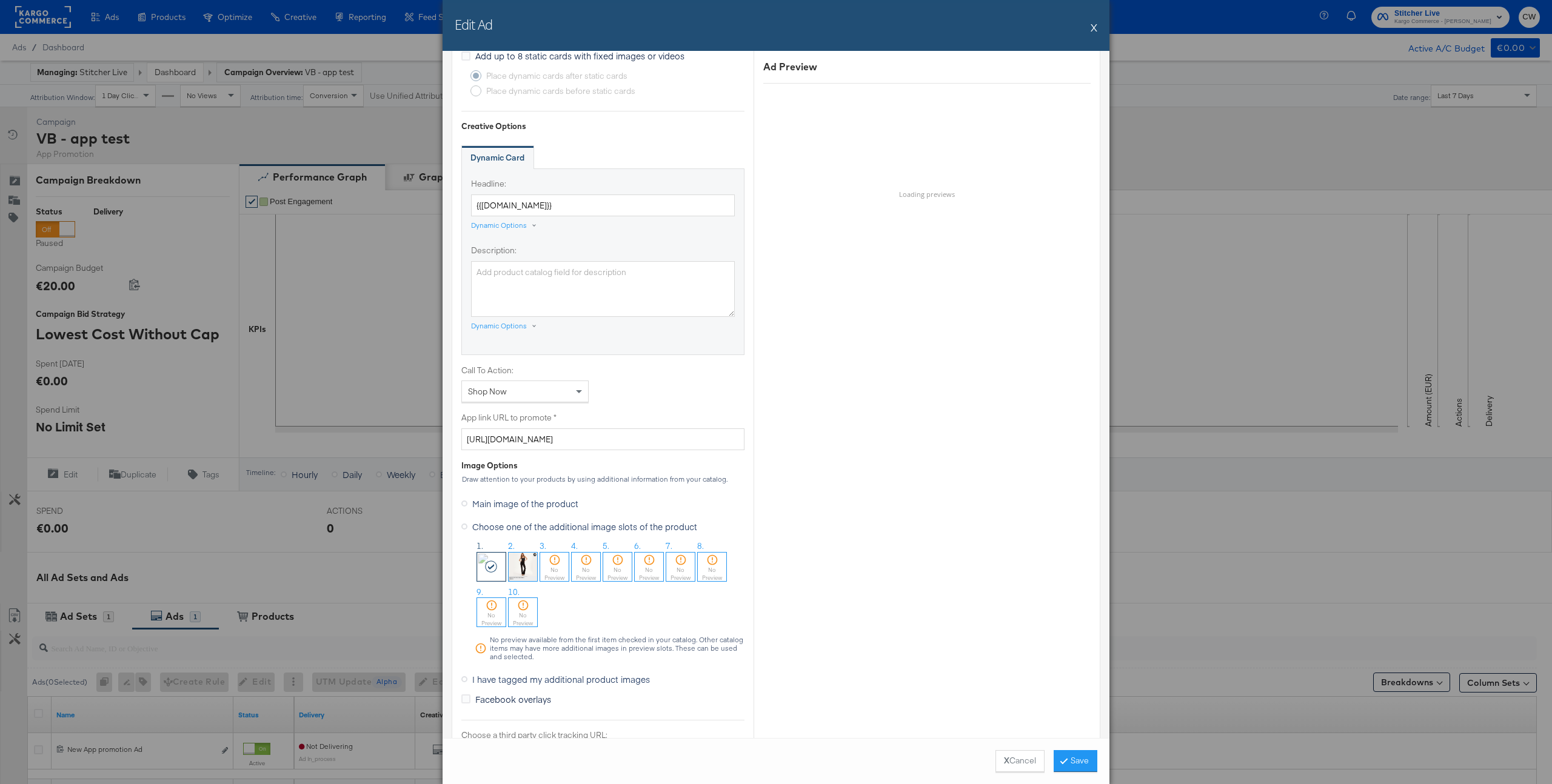
click at [1095, 31] on button "X" at bounding box center [1093, 27] width 6 height 25
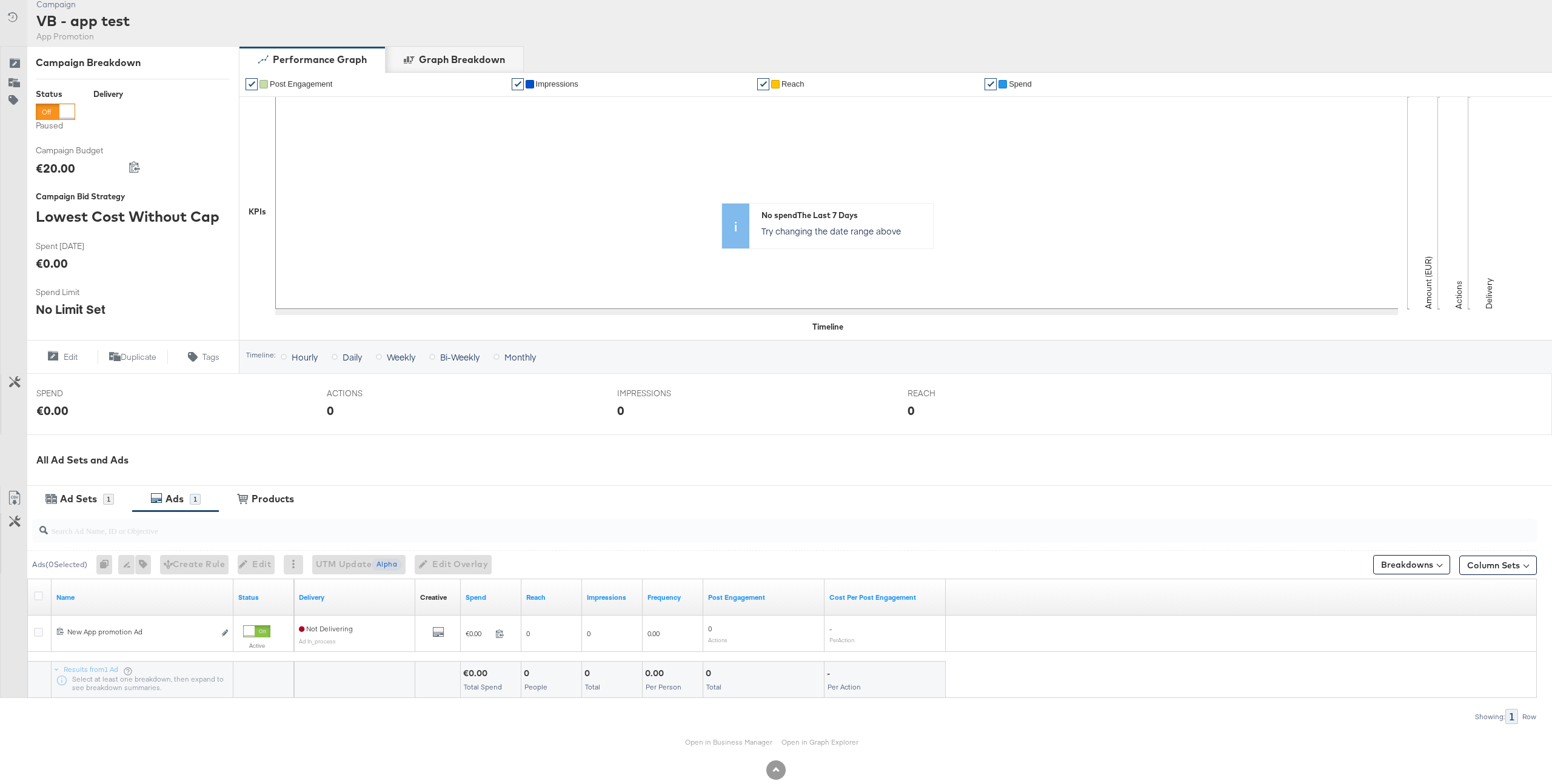
scroll to position [142, 0]
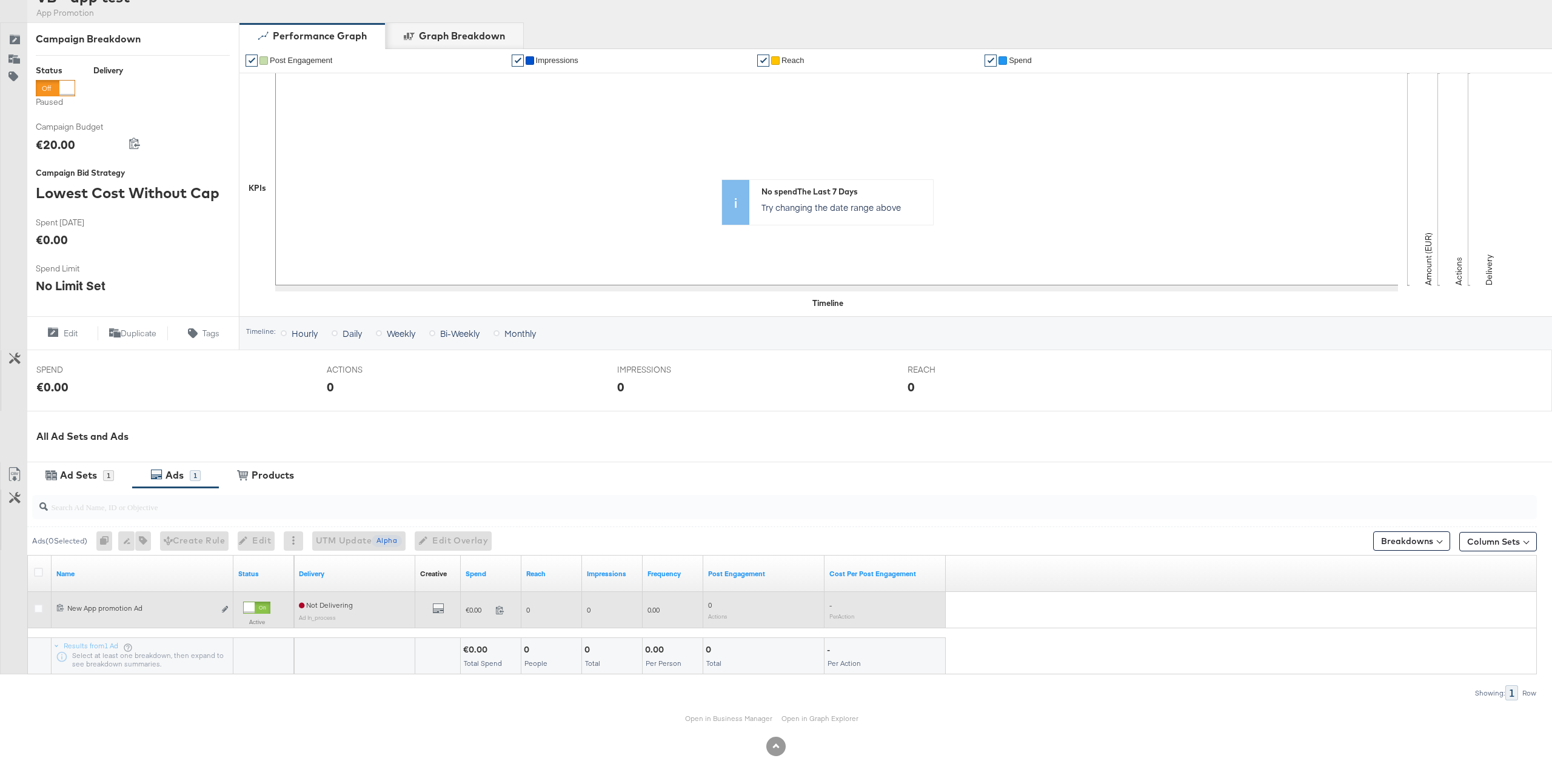
click at [37, 613] on div at bounding box center [40, 609] width 13 height 12
click at [38, 609] on icon at bounding box center [38, 609] width 9 height 9
click at [0, 0] on input "checkbox" at bounding box center [0, 0] width 0 height 0
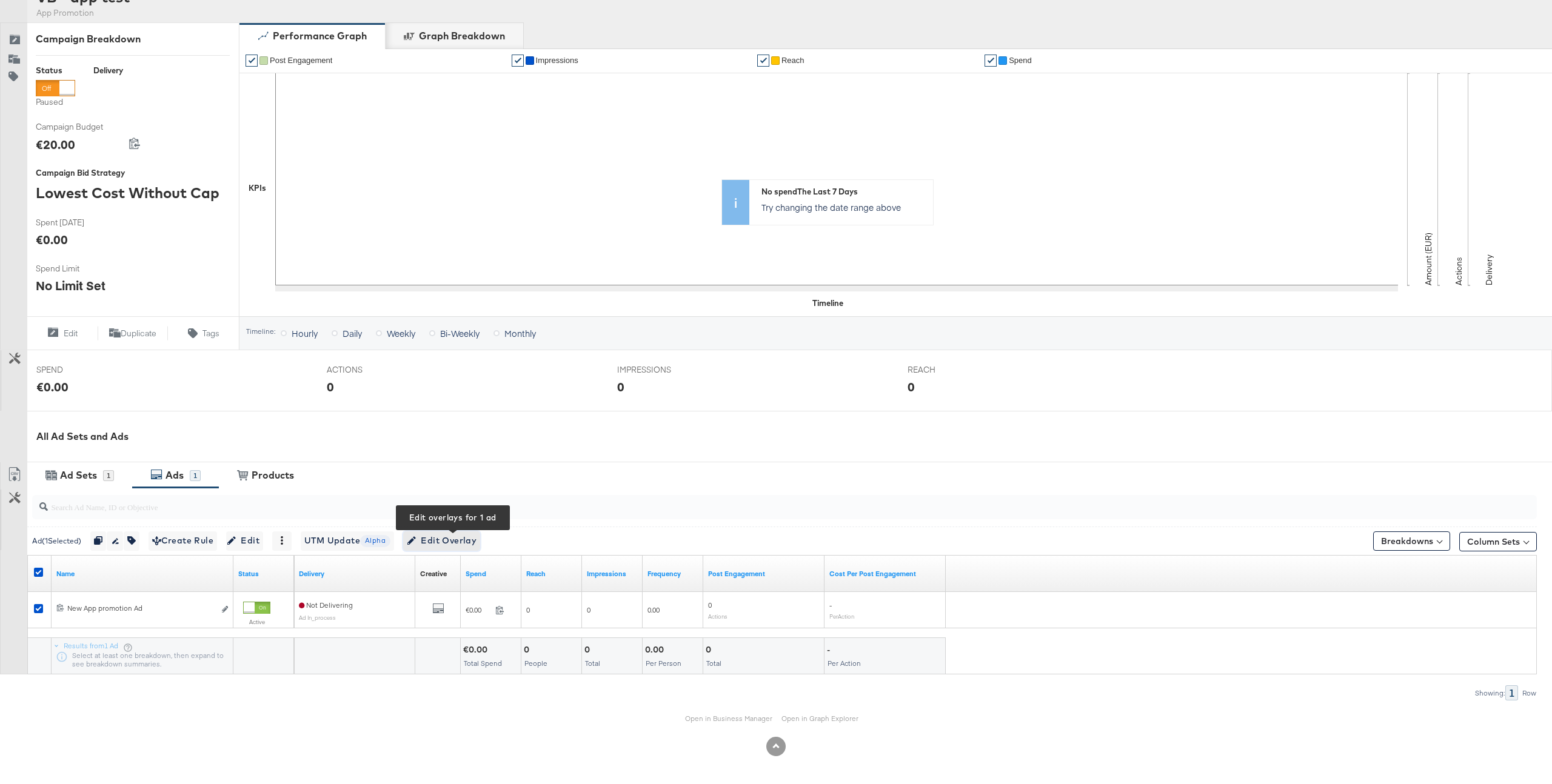
click at [449, 550] on div "Ad ( 1 Selected) Duplicate 1 ad Rename 1 ad Tags for 1 campaign Create Rule Edi…" at bounding box center [782, 540] width 1510 height 28
click at [464, 543] on span "Edit Overlay Edit overlays for 1 ad" at bounding box center [441, 541] width 69 height 16
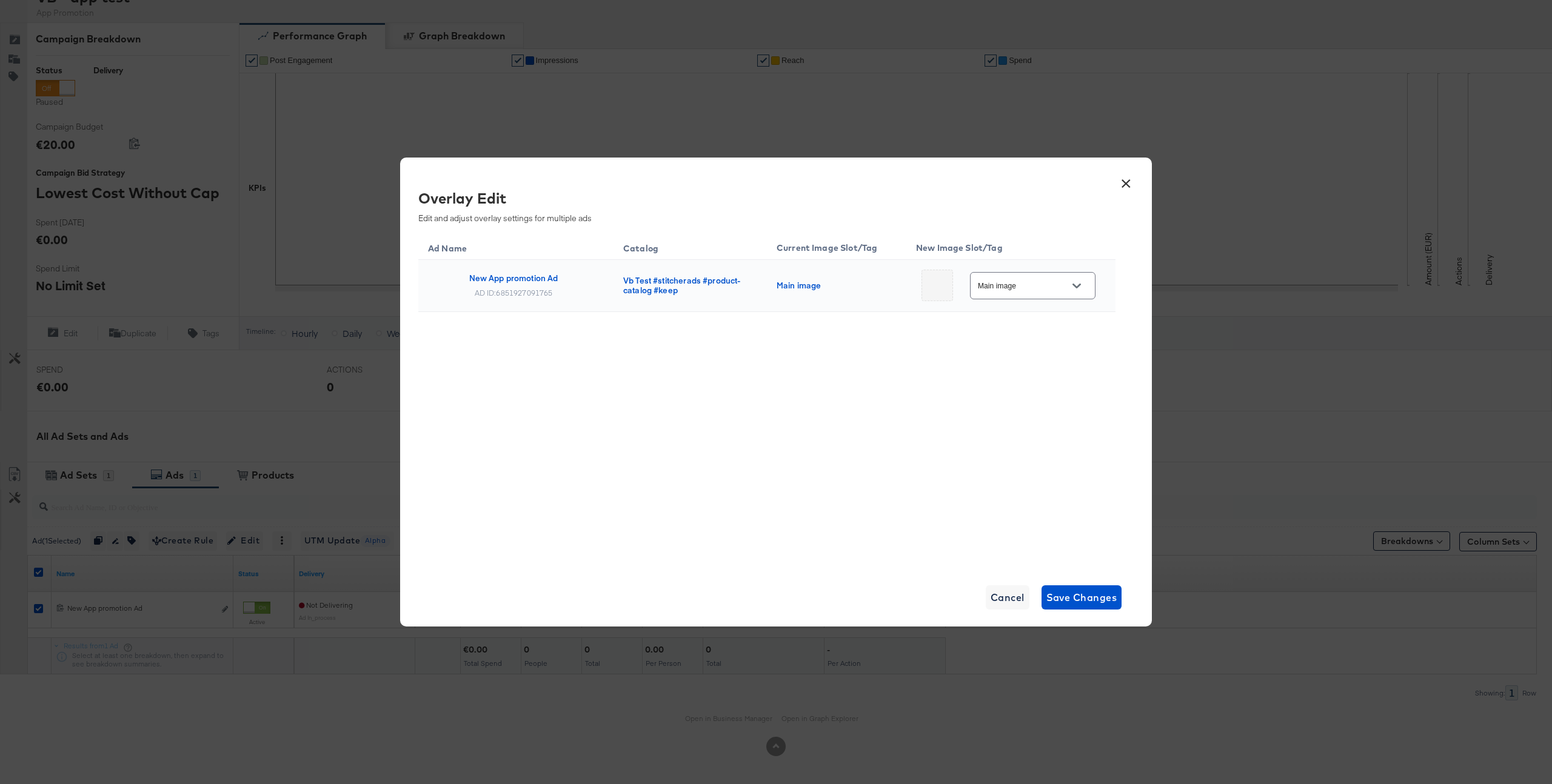
click at [1027, 277] on div "Main image" at bounding box center [1032, 286] width 125 height 27
click at [1055, 287] on input "Main image" at bounding box center [1023, 286] width 96 height 14
click at [1042, 366] on div "Slot_1" at bounding box center [1025, 361] width 51 height 12
type input "Slot_1"
click at [1071, 590] on span "Save Changes" at bounding box center [1082, 598] width 71 height 17
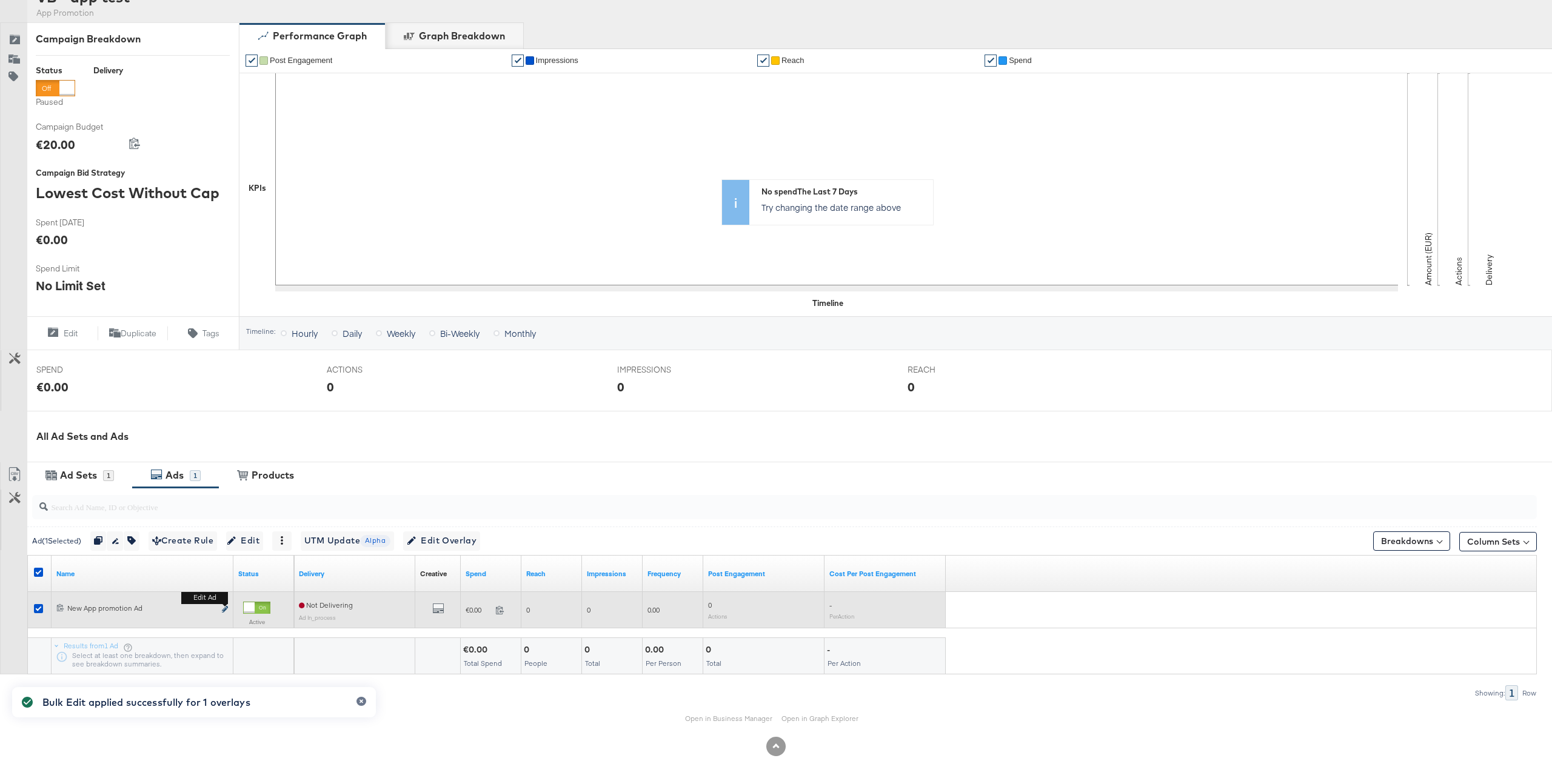
click at [226, 608] on icon "link" at bounding box center [225, 609] width 6 height 6
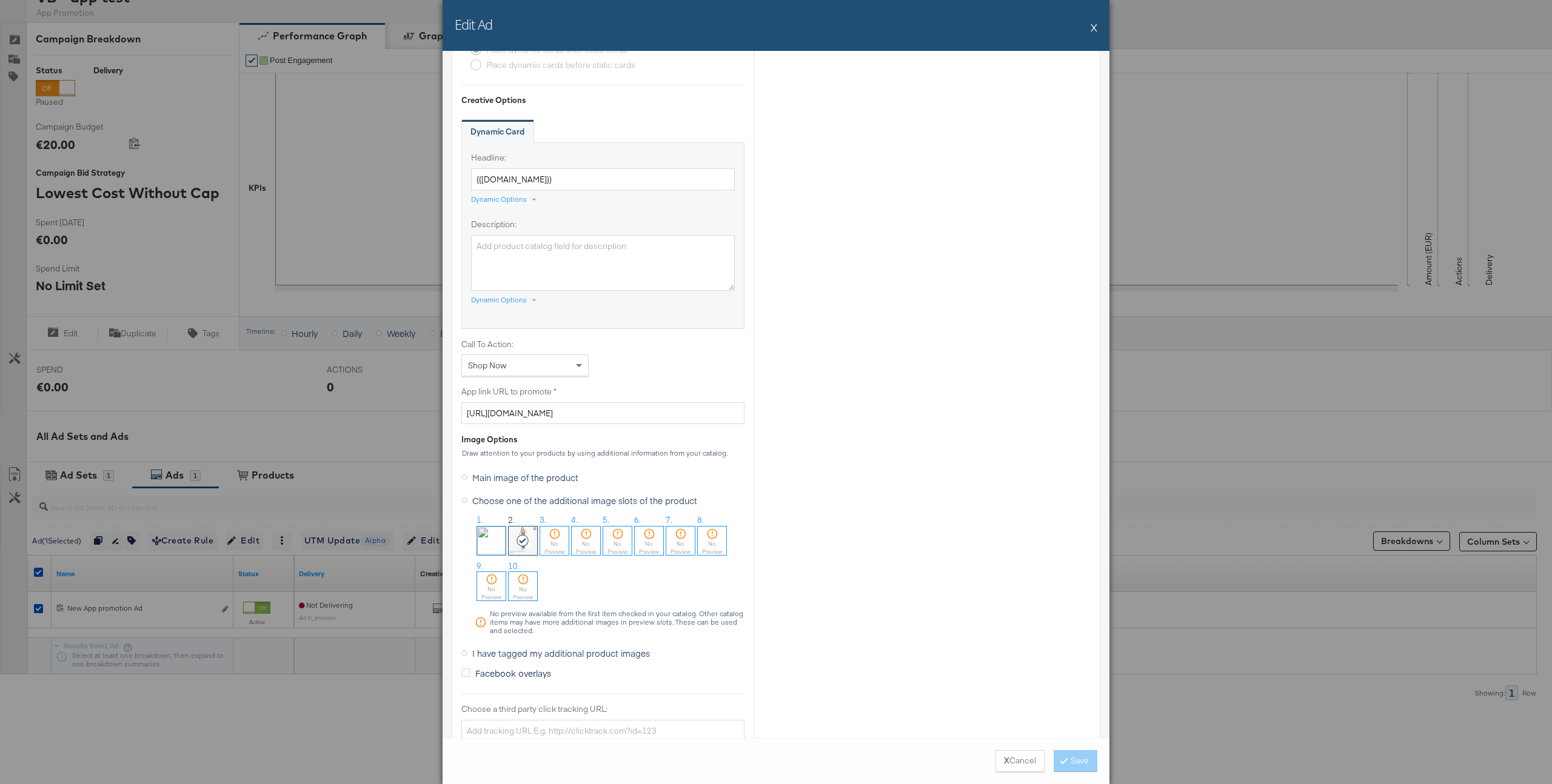
scroll to position [678, 0]
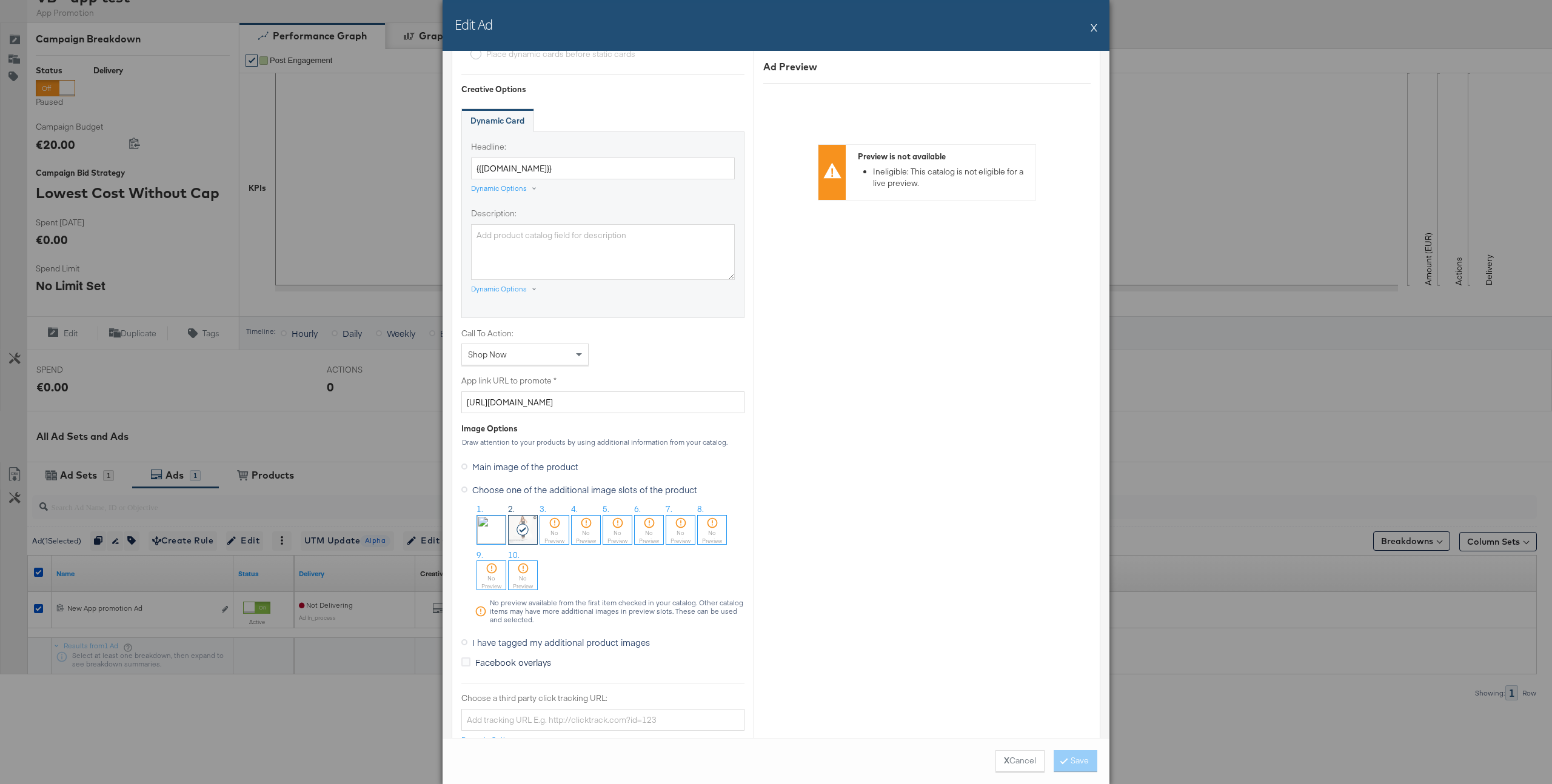
click at [1094, 28] on button "X" at bounding box center [1093, 27] width 6 height 25
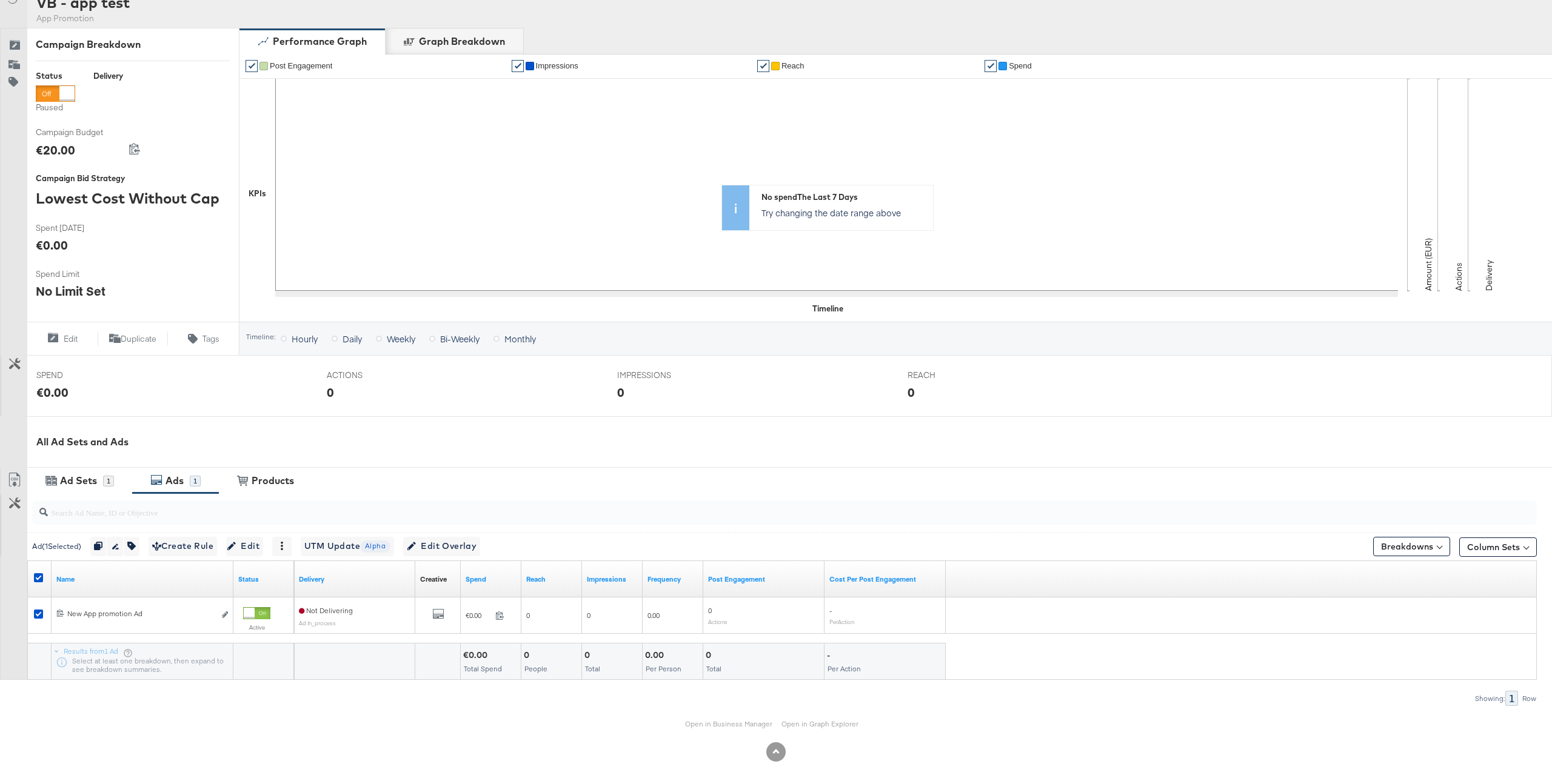
scroll to position [142, 0]
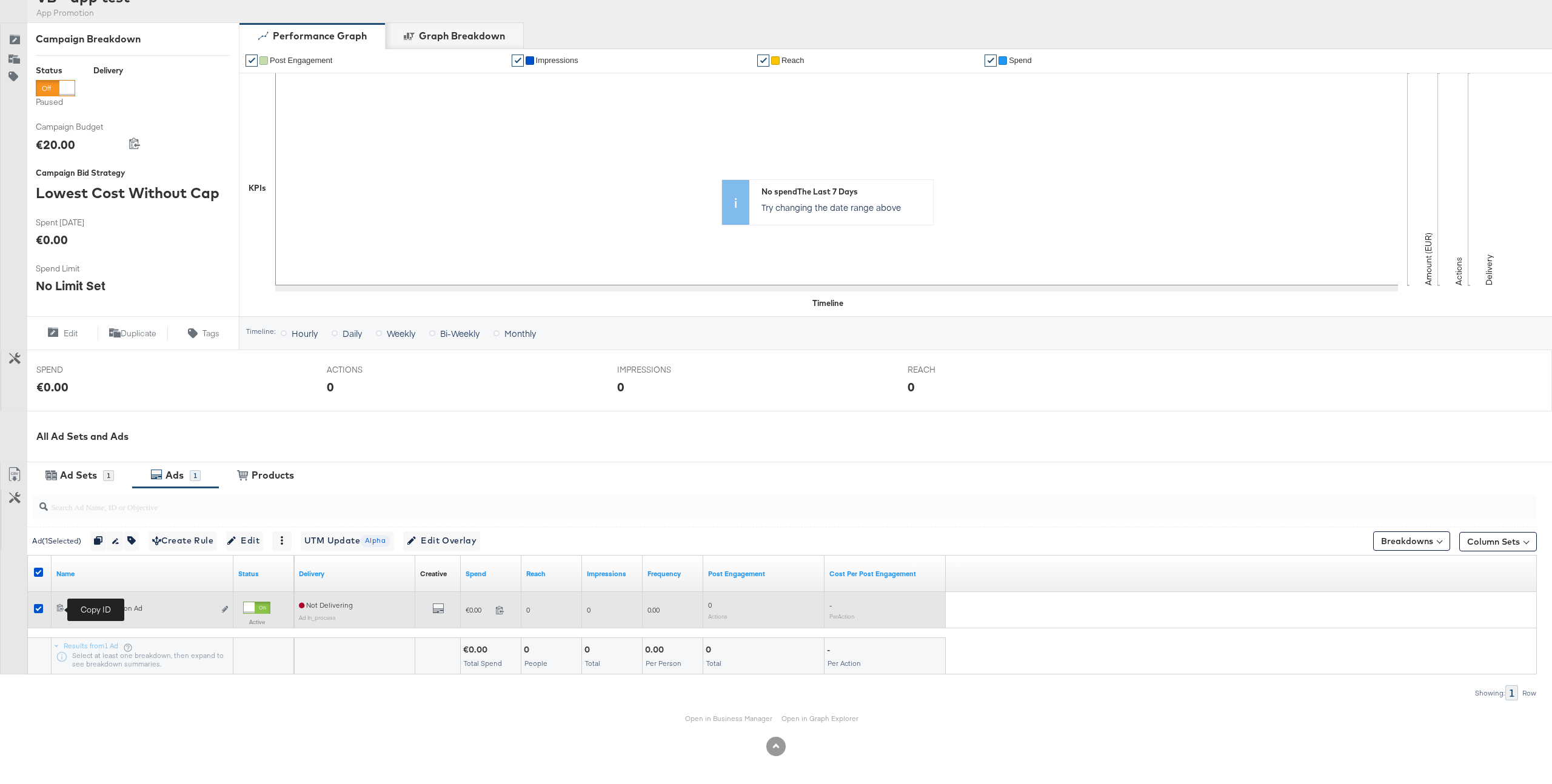
click at [58, 609] on icon at bounding box center [60, 608] width 8 height 8
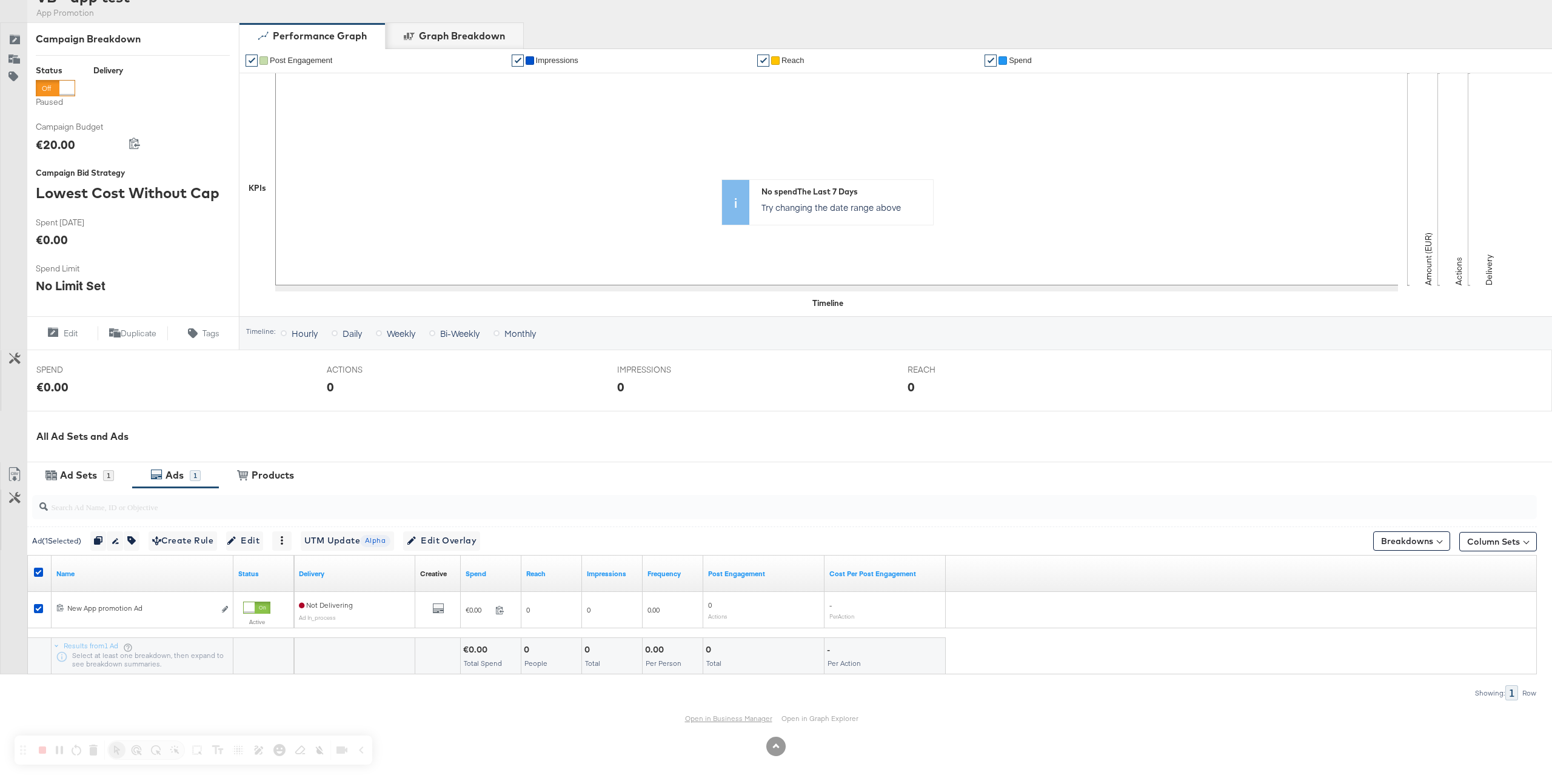
click at [726, 718] on link "Open in Business Manager" at bounding box center [729, 718] width 88 height 9
click at [182, 475] on div "Ads" at bounding box center [175, 475] width 18 height 14
click at [468, 546] on span "Edit Overlay Edit overlays for 1 ad" at bounding box center [441, 541] width 69 height 16
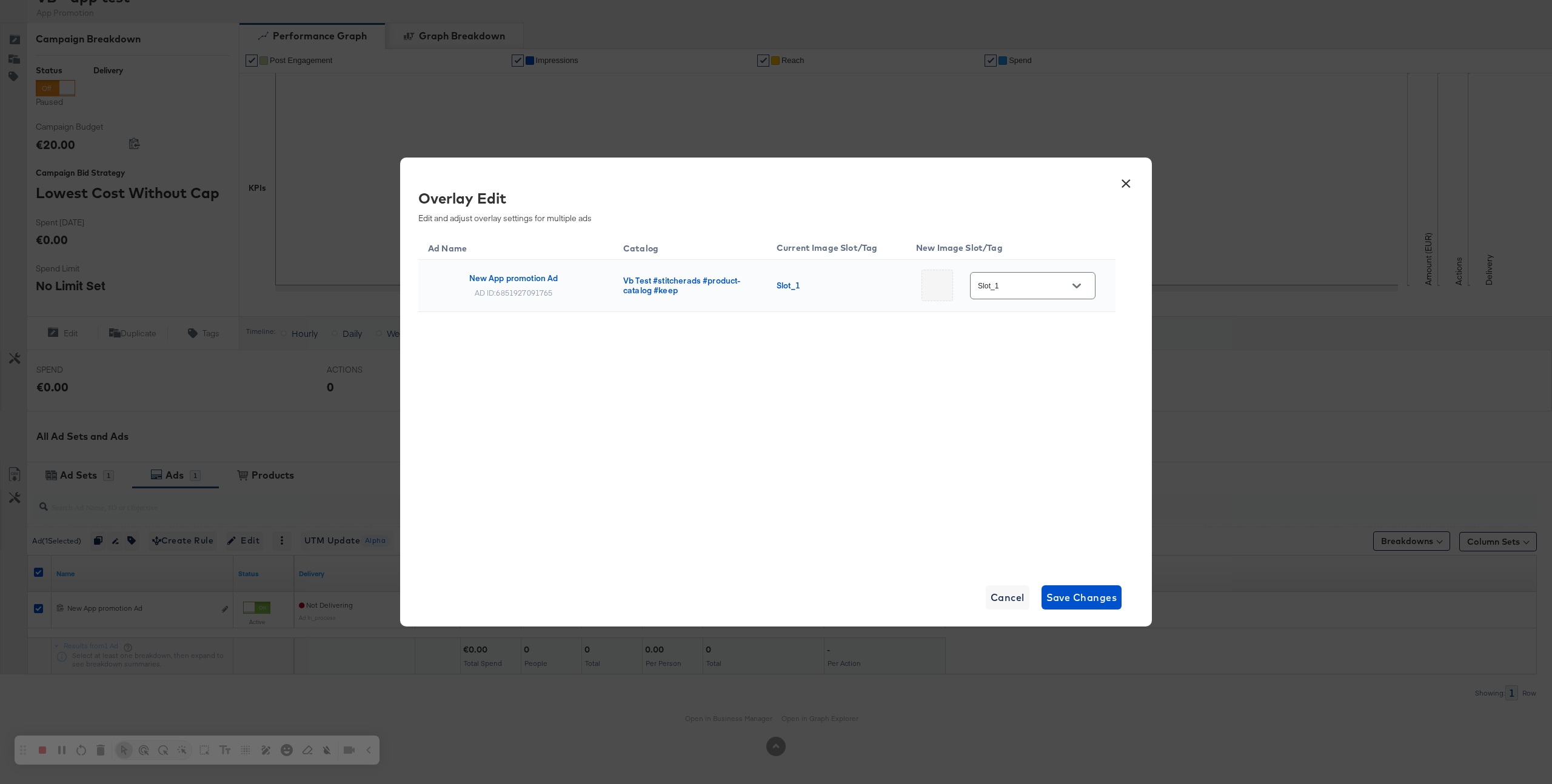
click at [1064, 291] on div at bounding box center [1077, 286] width 26 height 18
click at [1073, 289] on icon "Open" at bounding box center [1077, 285] width 8 height 8
click at [1027, 323] on div "Main image" at bounding box center [1025, 324] width 51 height 12
type input "Main image"
click at [1082, 593] on span "Save Changes" at bounding box center [1082, 598] width 71 height 17
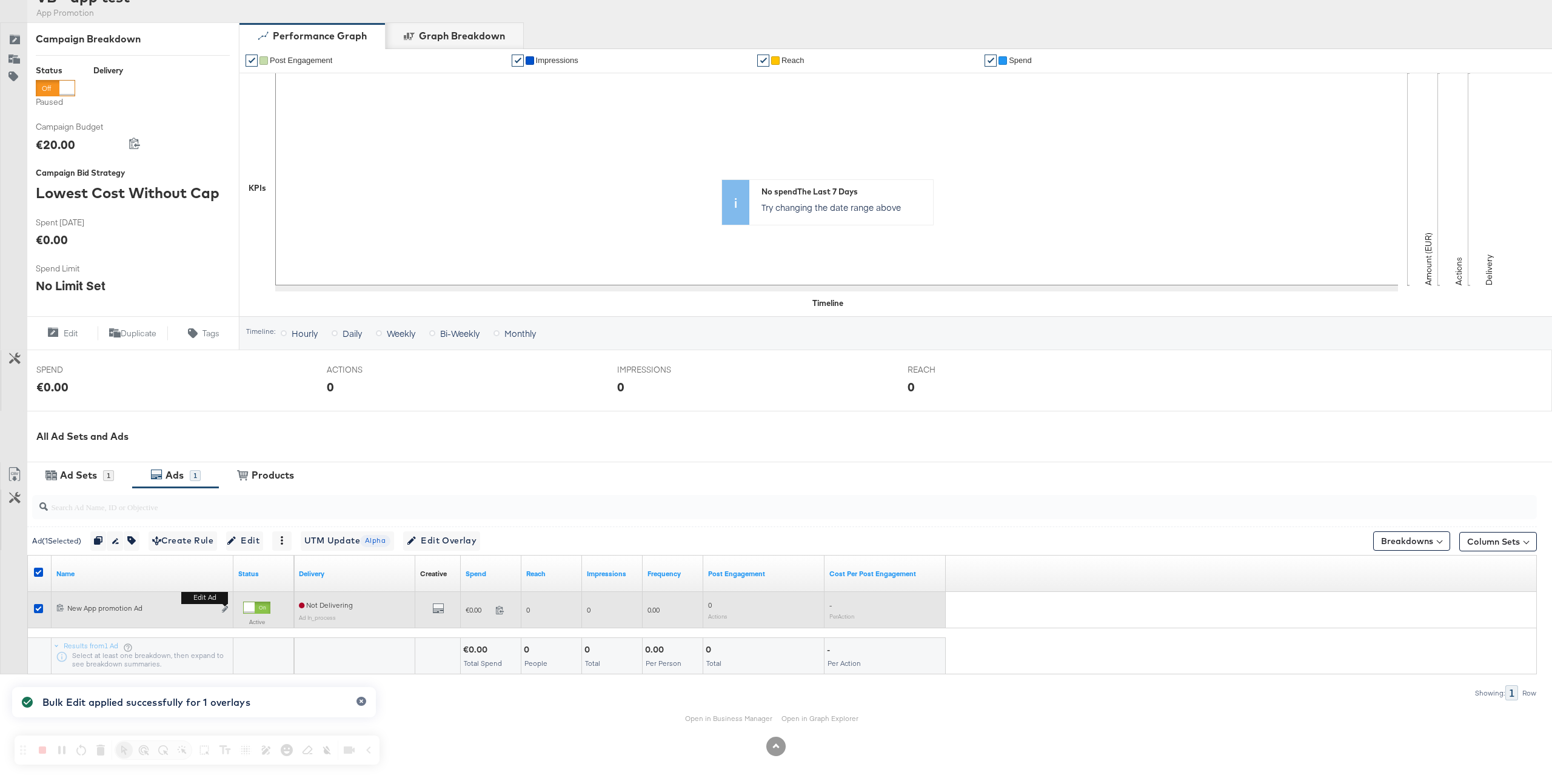
click at [226, 604] on b "Edit ad" at bounding box center [204, 598] width 47 height 13
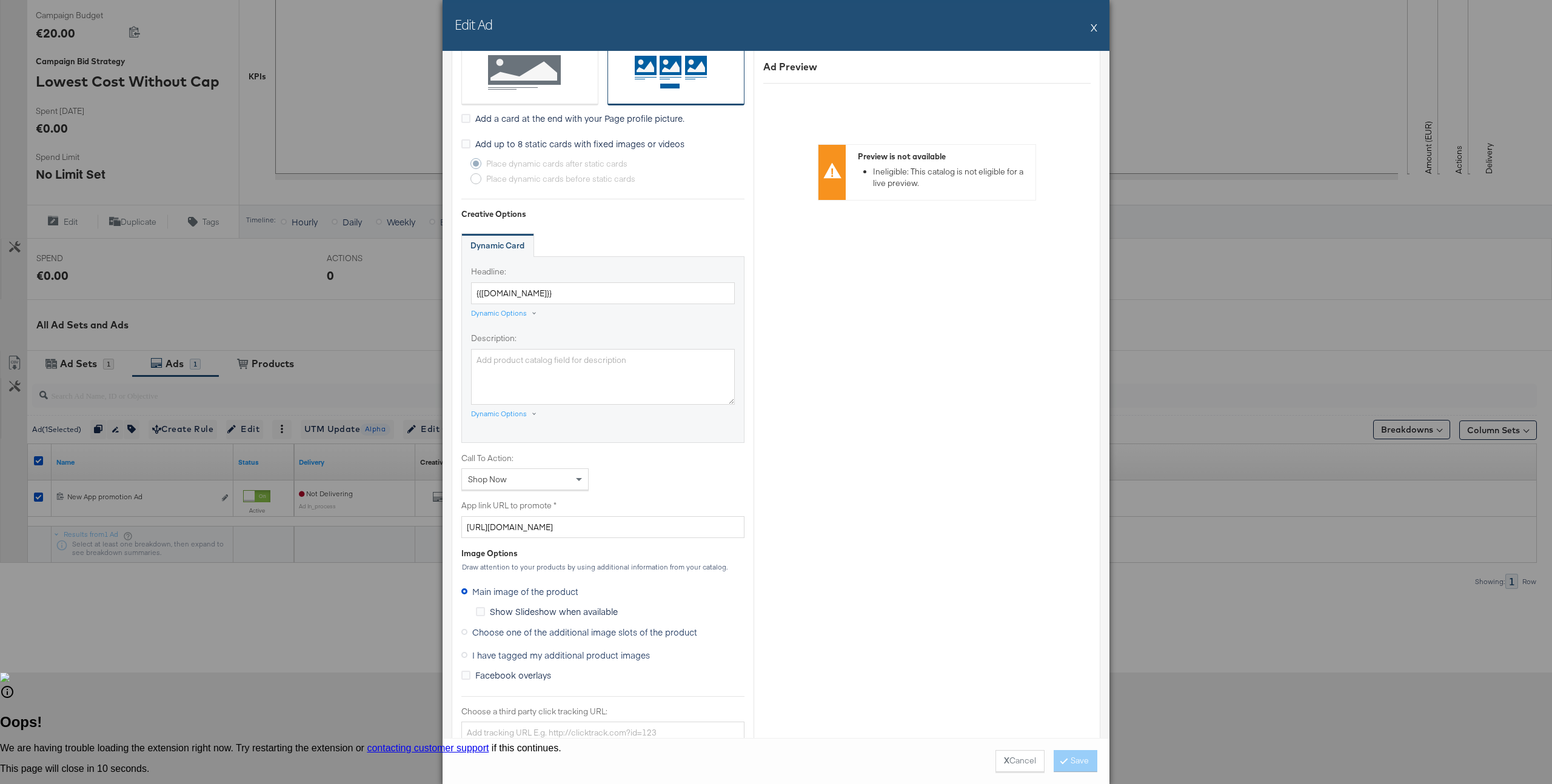
scroll to position [436, 0]
click at [1094, 30] on button "X" at bounding box center [1093, 27] width 6 height 25
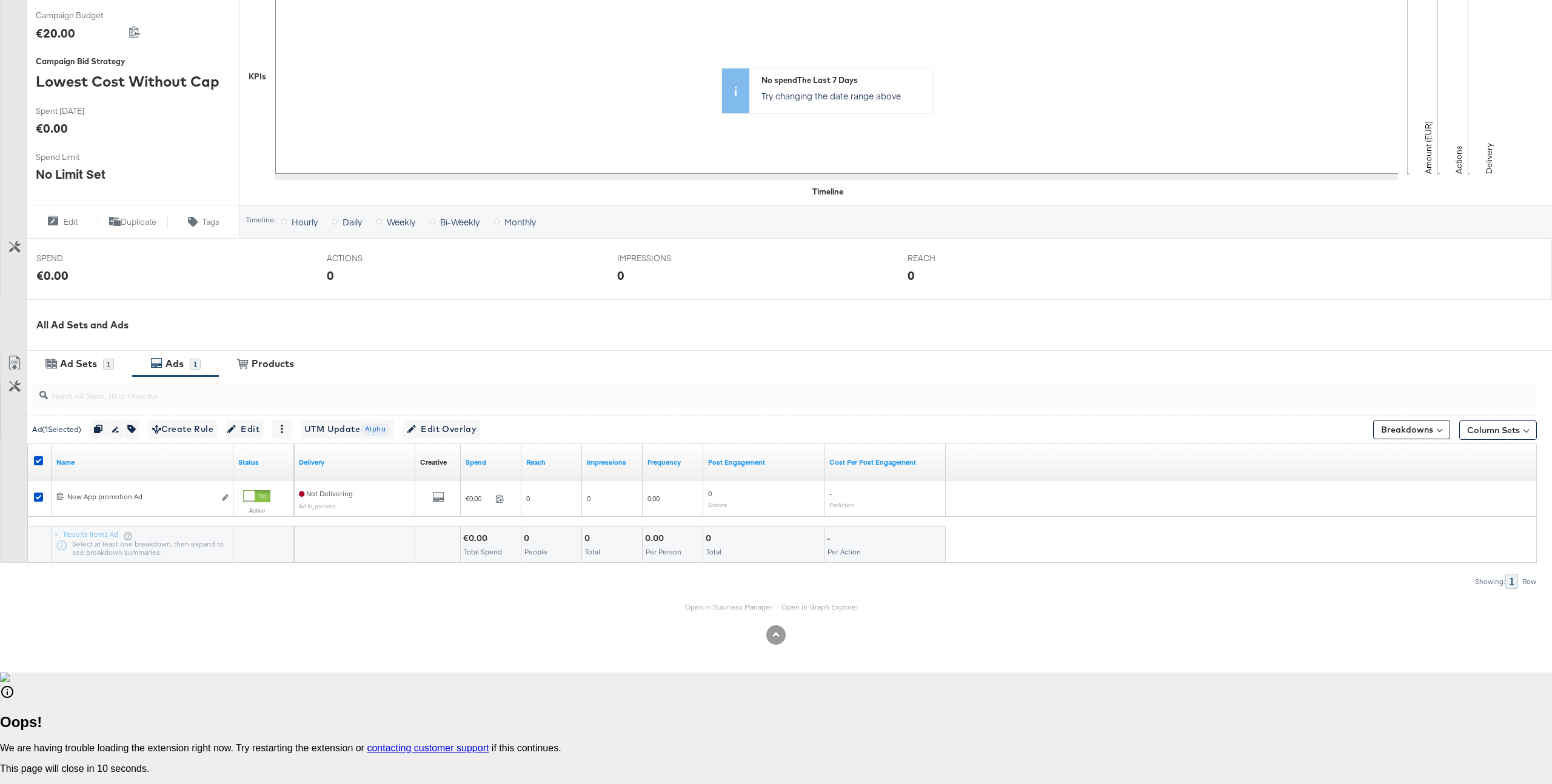
scroll to position [91, 0]
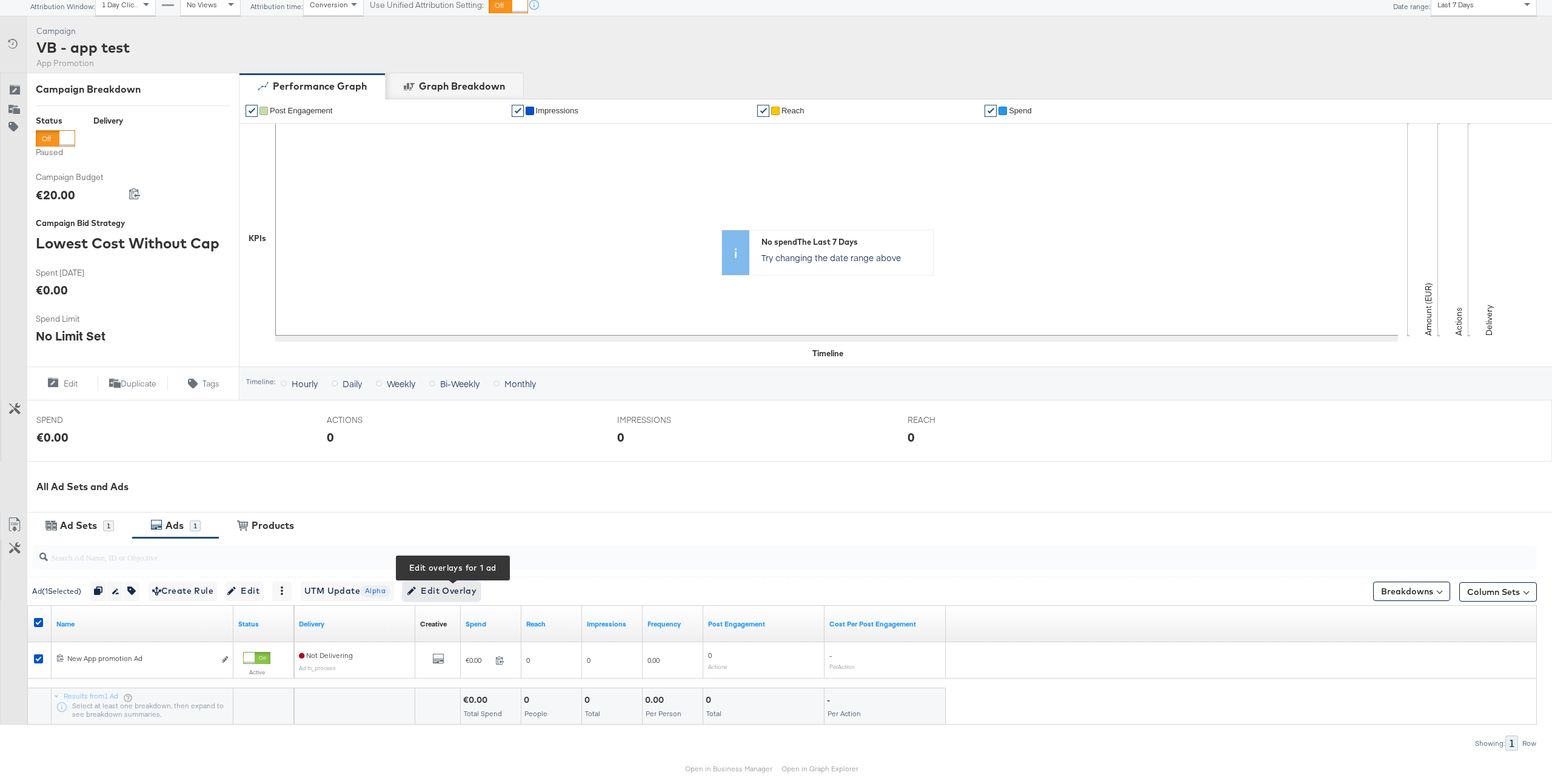
click at [476, 596] on span "Edit Overlay Edit overlays for 1 ad" at bounding box center [441, 591] width 69 height 16
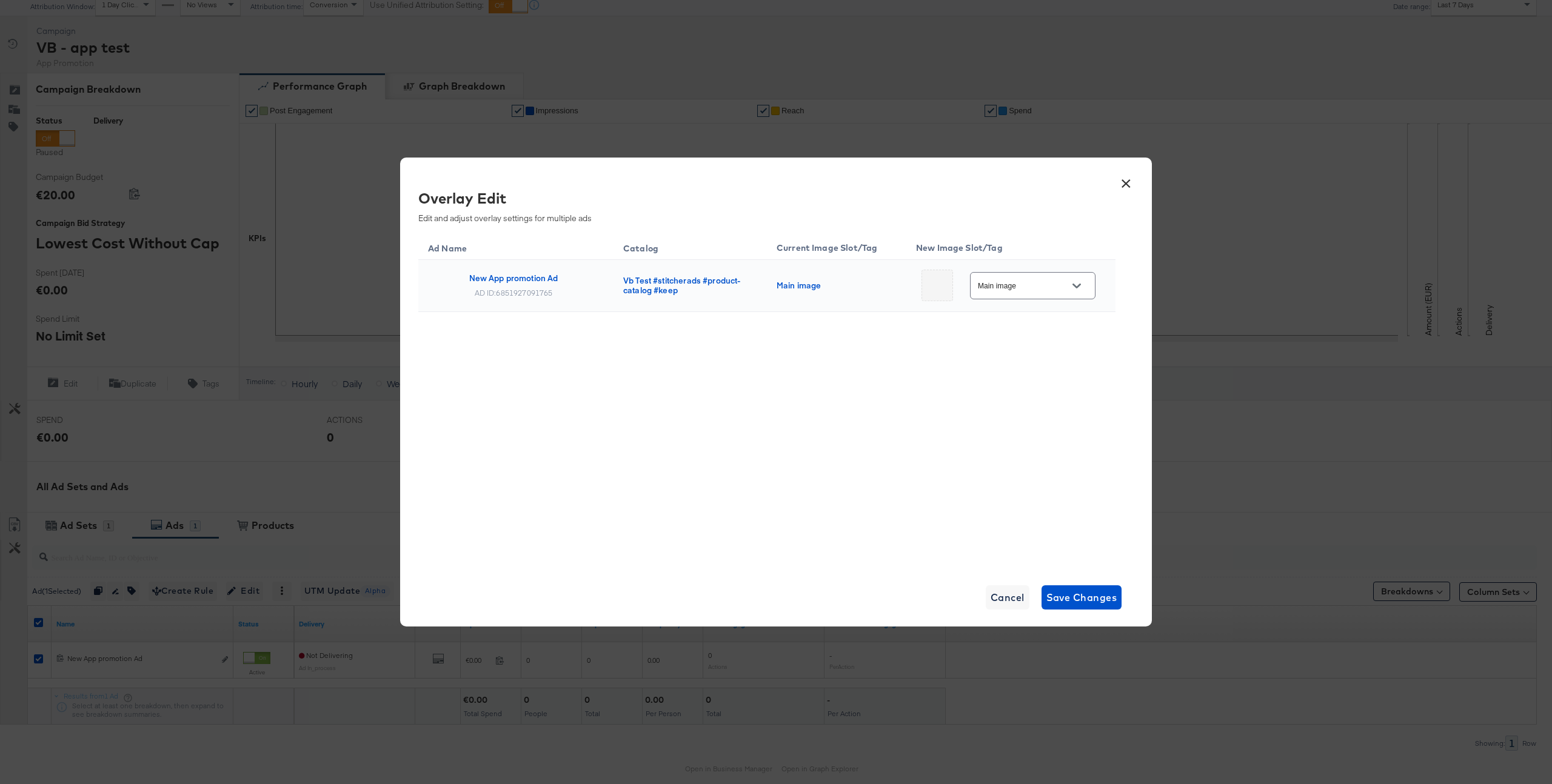
click at [1033, 289] on input "Main image" at bounding box center [1023, 286] width 96 height 14
click at [1022, 362] on div "Slot_1" at bounding box center [1025, 361] width 51 height 12
type input "Slot_1"
click at [1066, 598] on span "Save Changes" at bounding box center [1082, 598] width 71 height 17
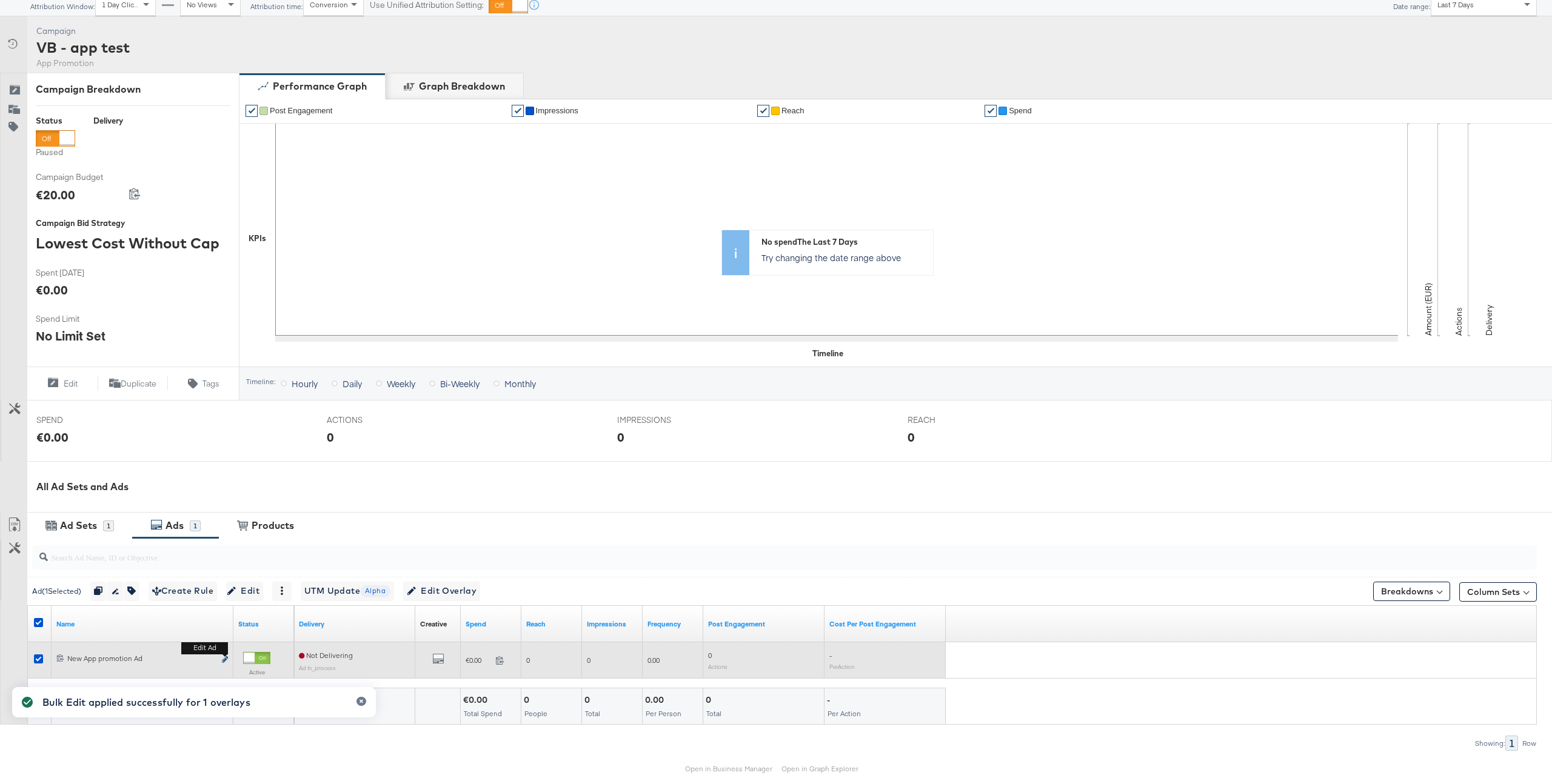
click at [224, 662] on icon "link" at bounding box center [225, 659] width 6 height 6
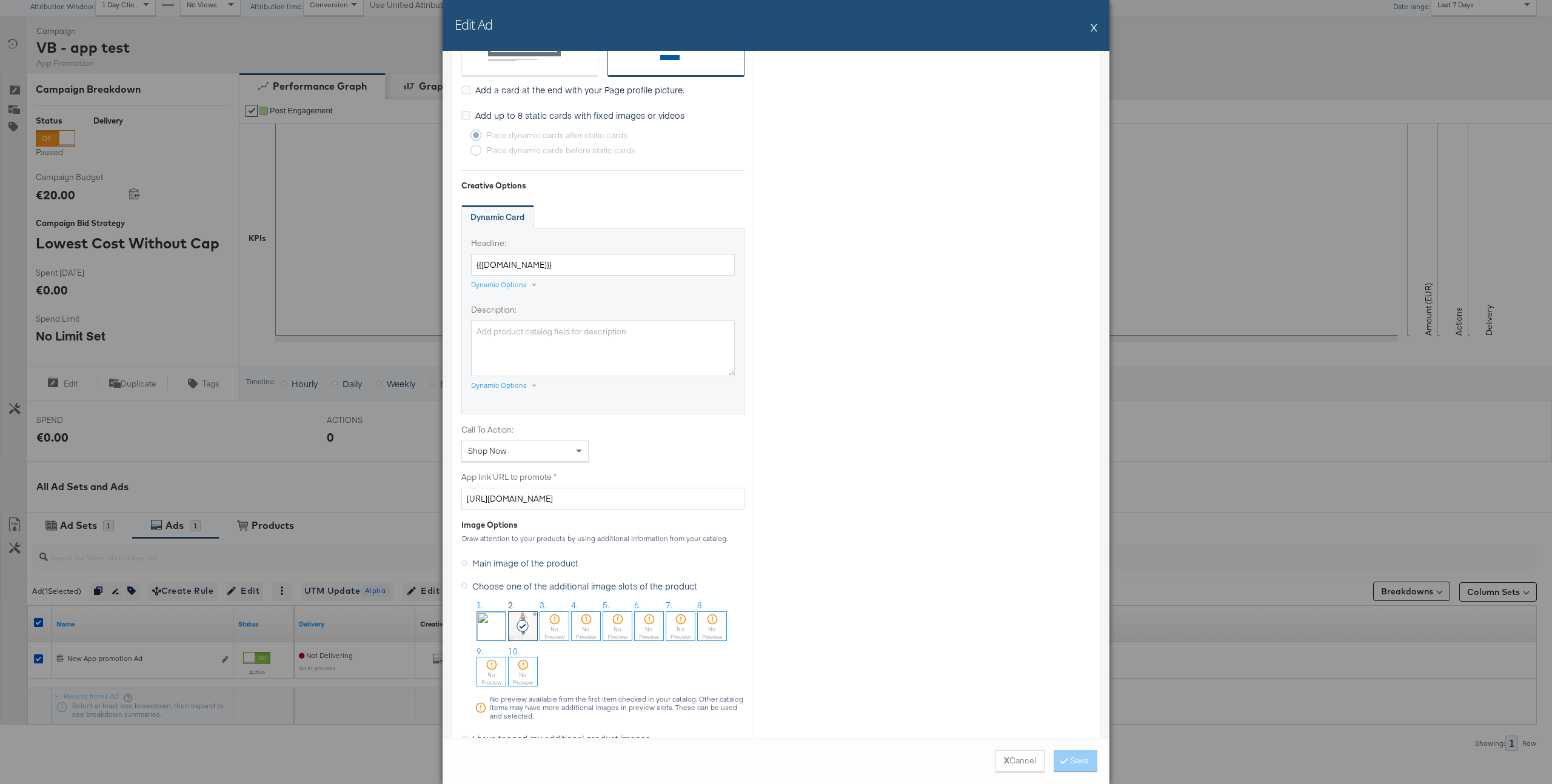
scroll to position [581, 0]
click at [1095, 28] on button "X" at bounding box center [1093, 27] width 6 height 25
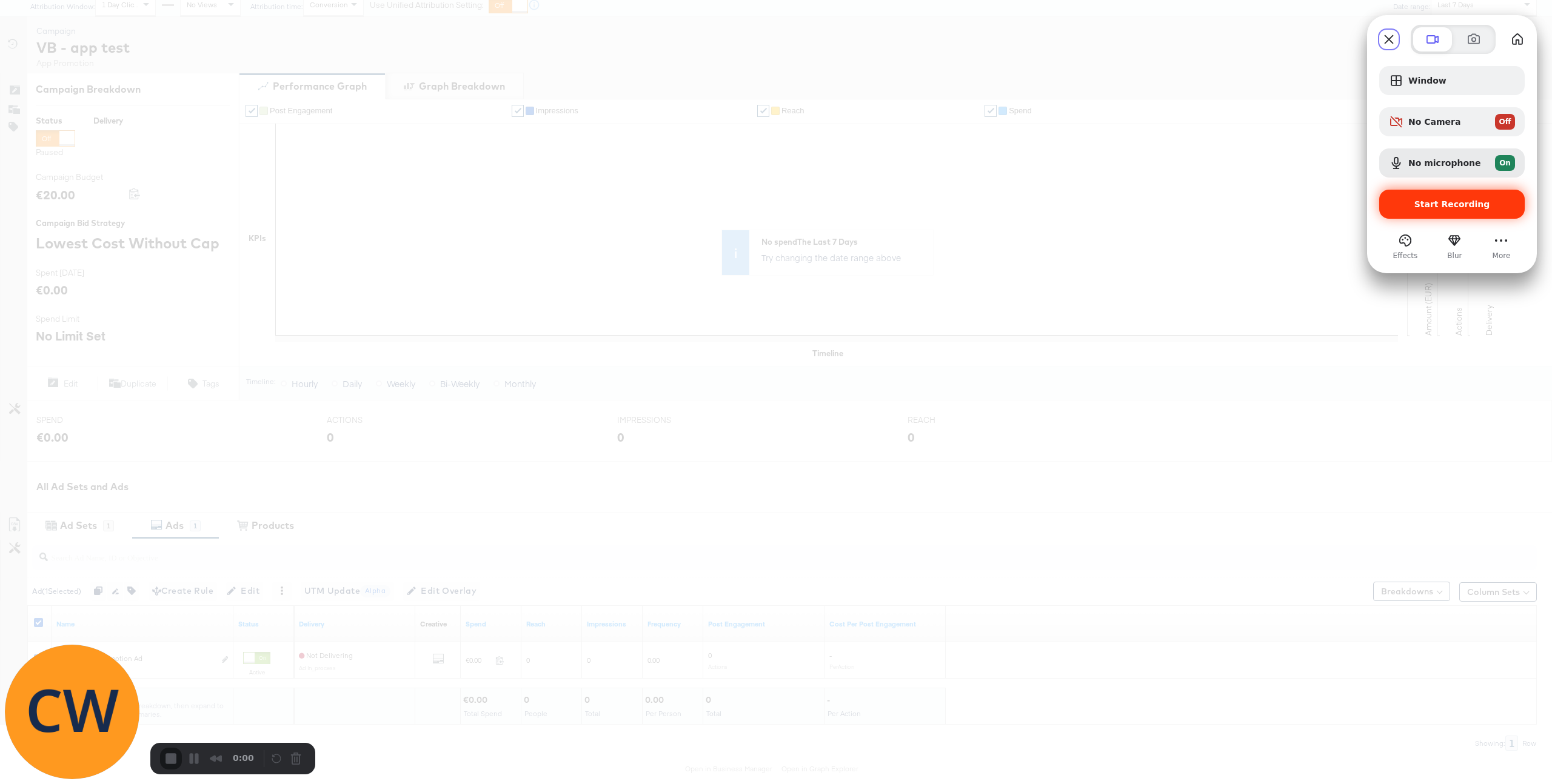
click at [1471, 208] on span "Start Recording" at bounding box center [1452, 204] width 76 height 10
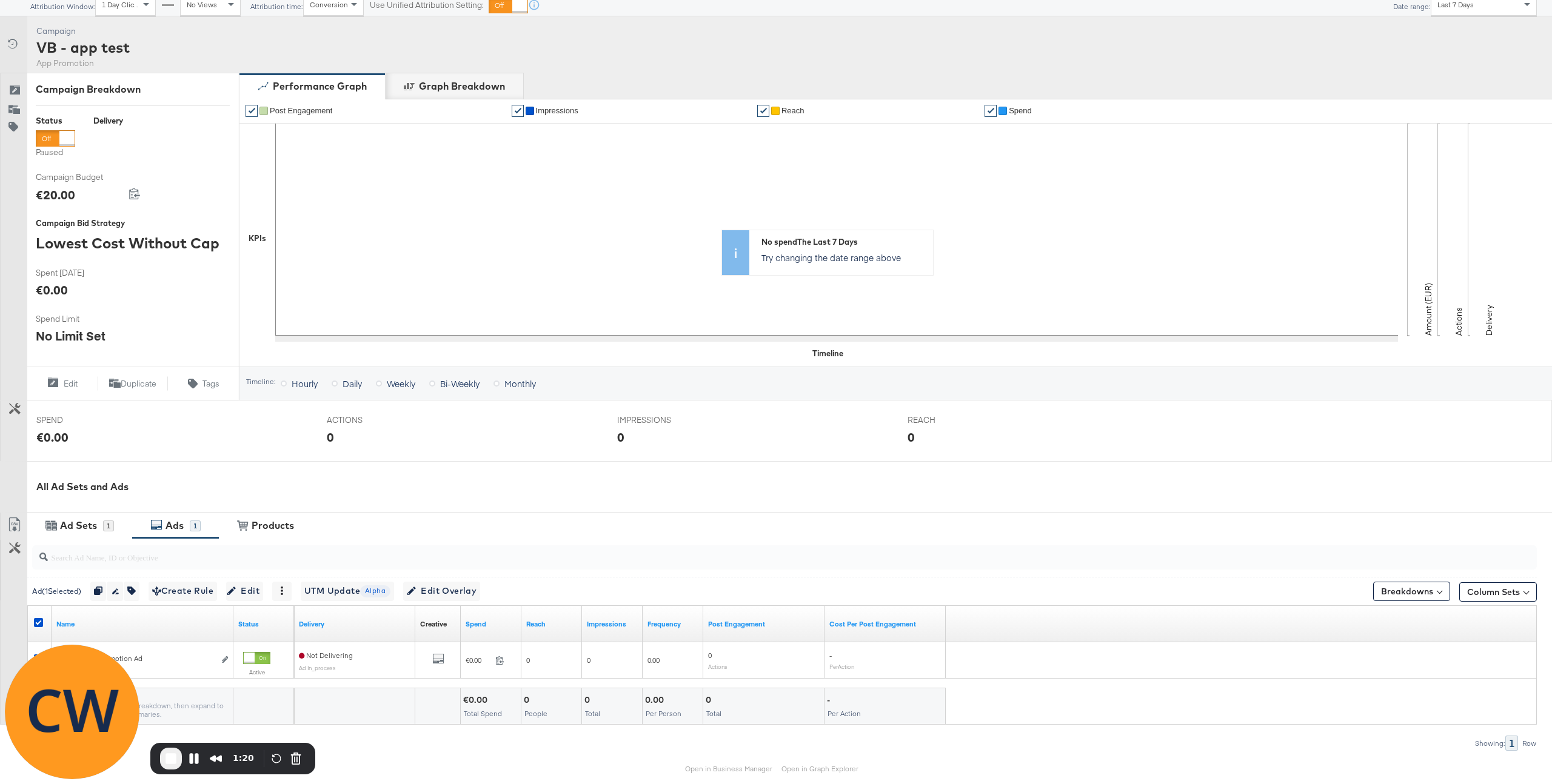
scroll to position [142, 0]
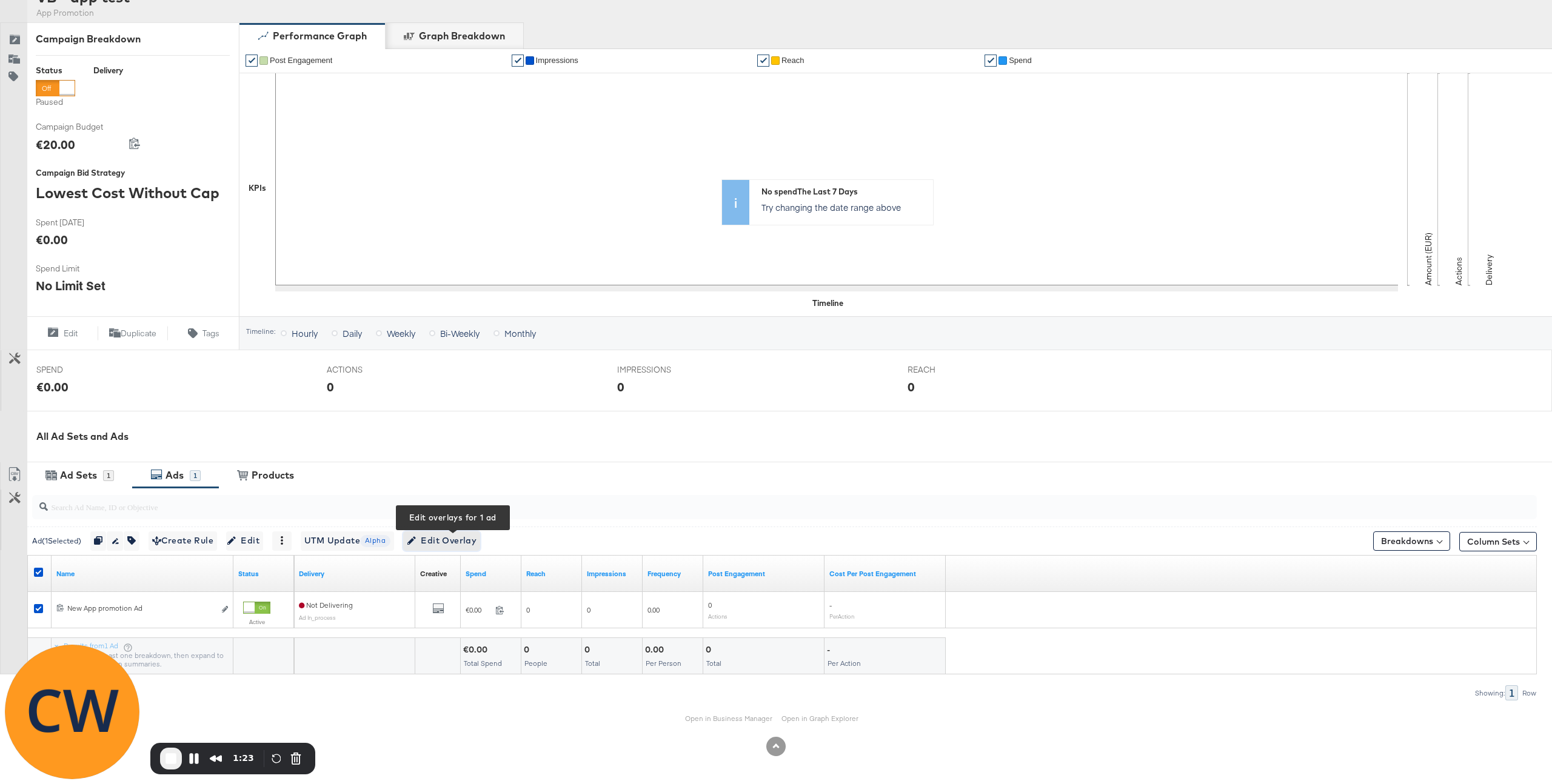
click at [469, 535] on span "Edit Overlay Edit overlays for 1 ad" at bounding box center [441, 541] width 69 height 16
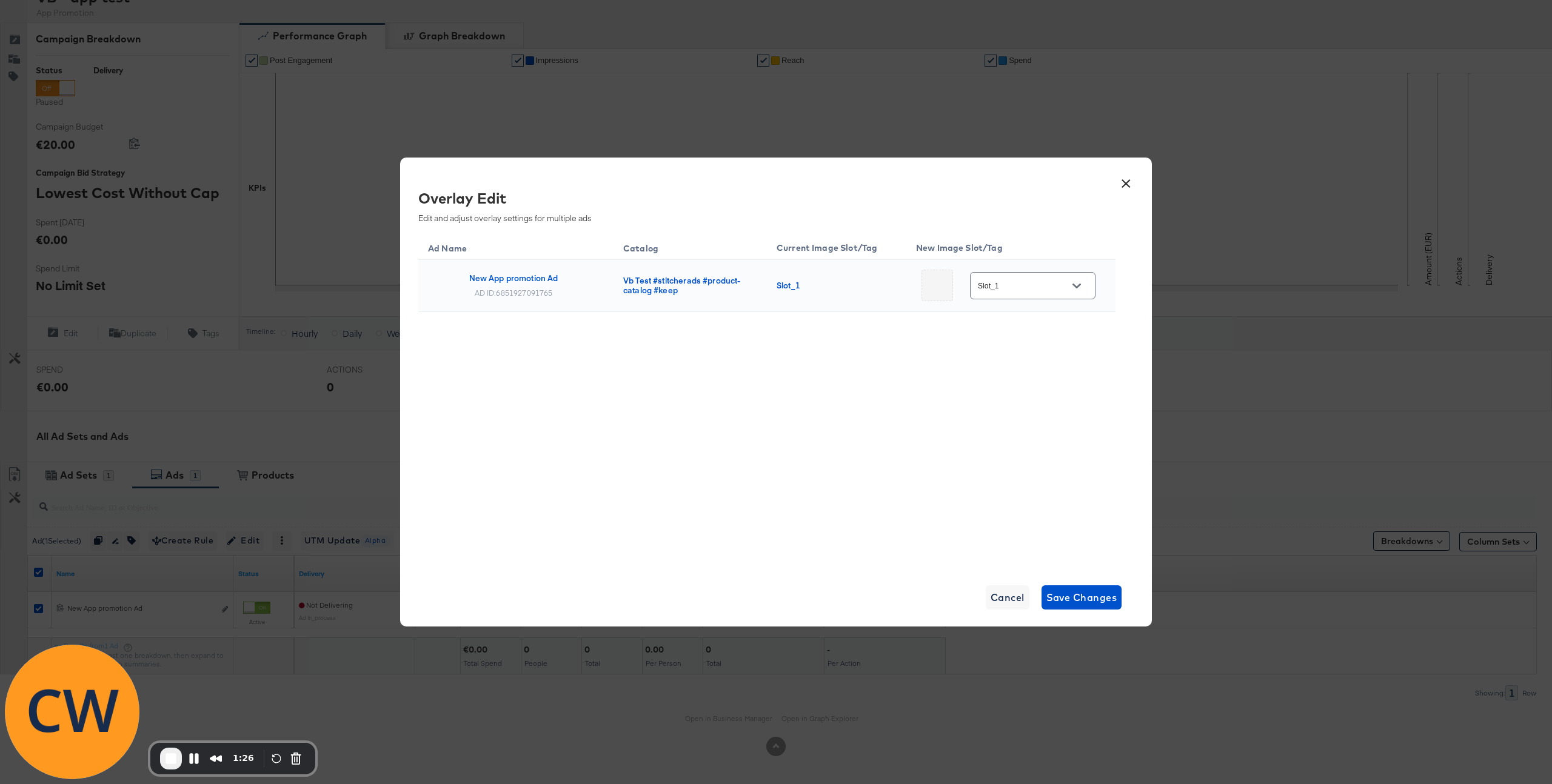
click at [1017, 280] on input "Slot_1" at bounding box center [1023, 286] width 96 height 14
click at [1028, 398] on div "Slot_2" at bounding box center [1025, 397] width 51 height 12
type input "Slot_2"
click at [1088, 597] on span "Save Changes" at bounding box center [1082, 598] width 71 height 17
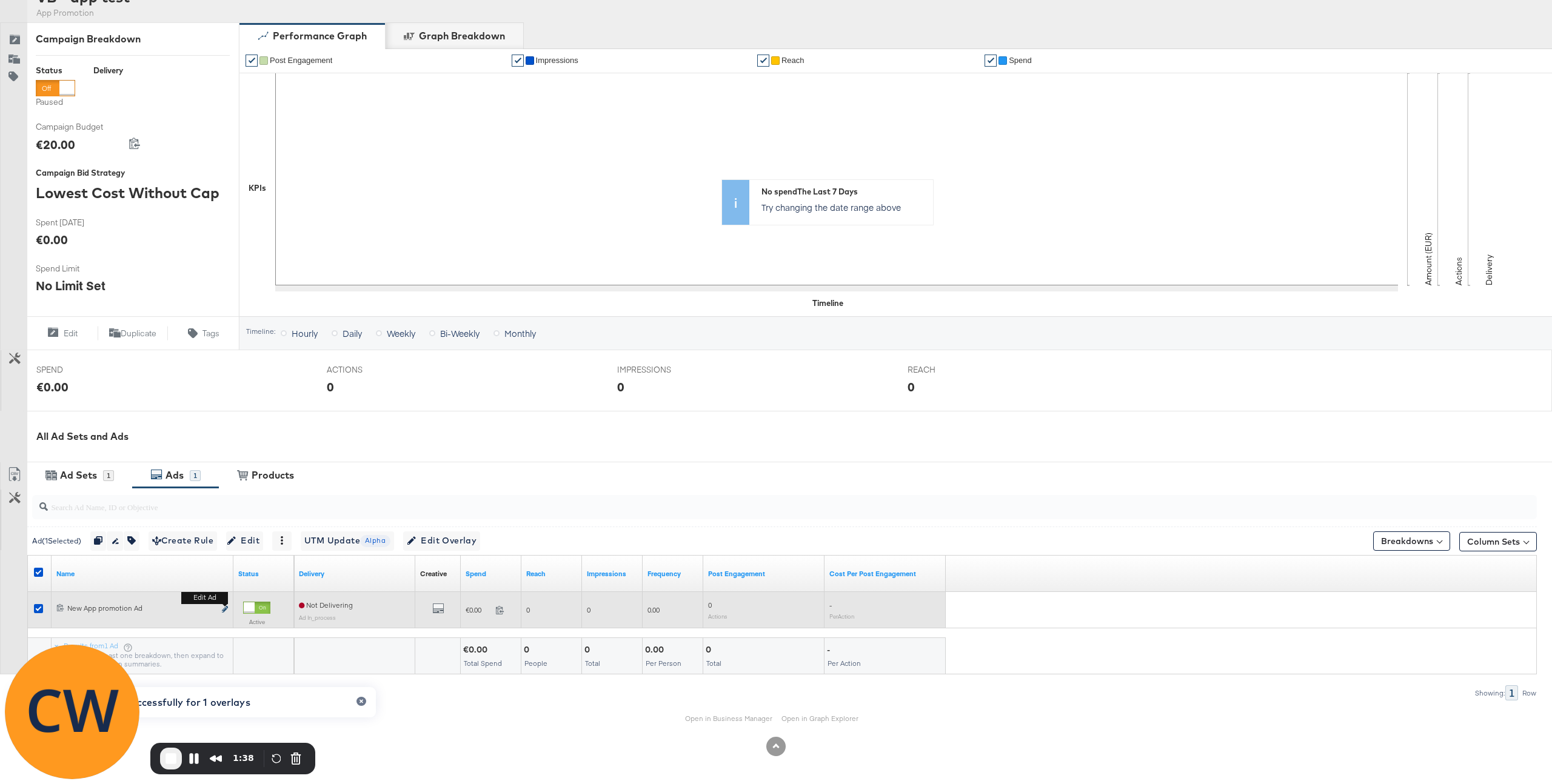
click at [224, 607] on button "Edit ad" at bounding box center [225, 610] width 7 height 13
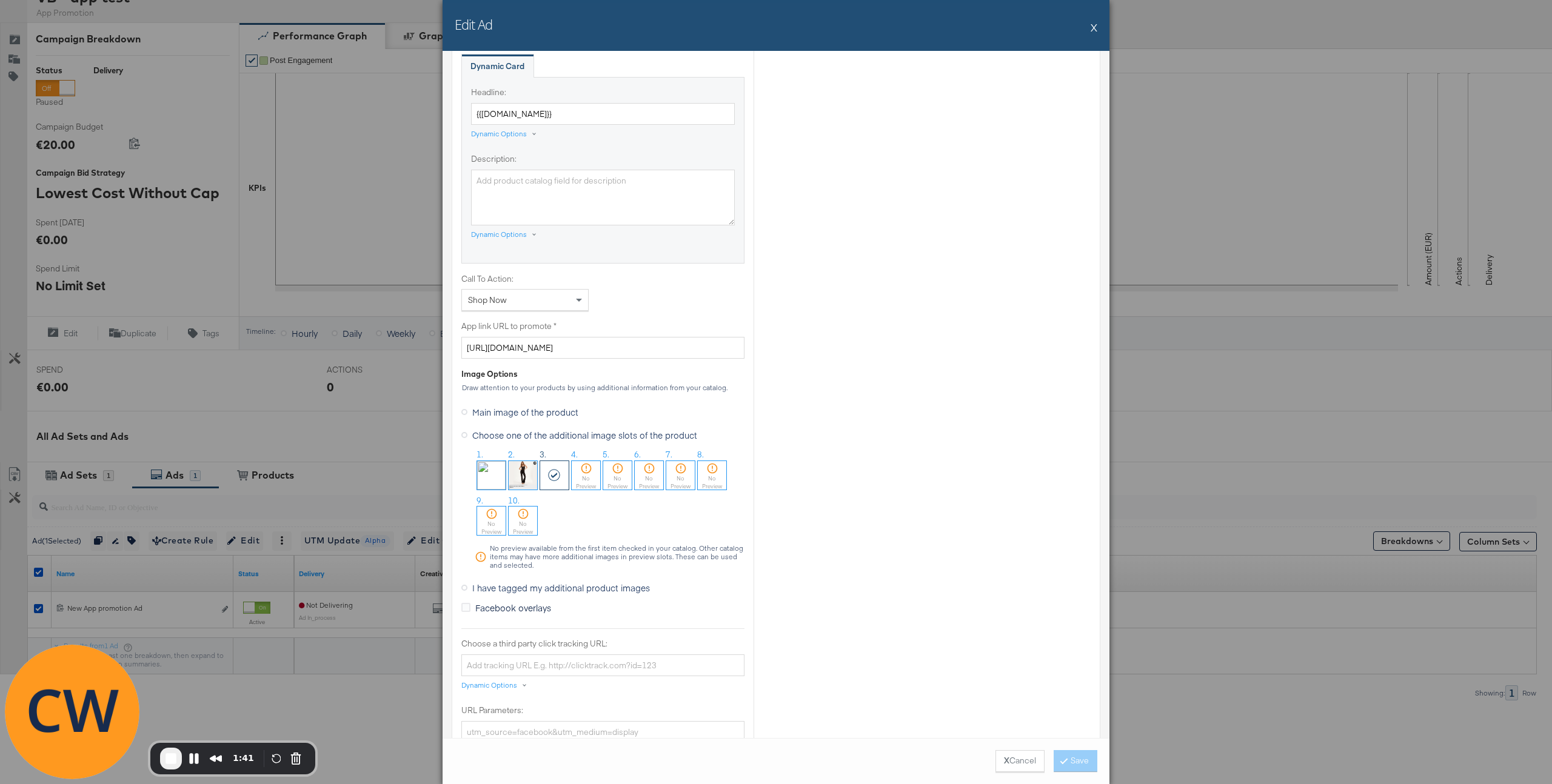
scroll to position [742, 0]
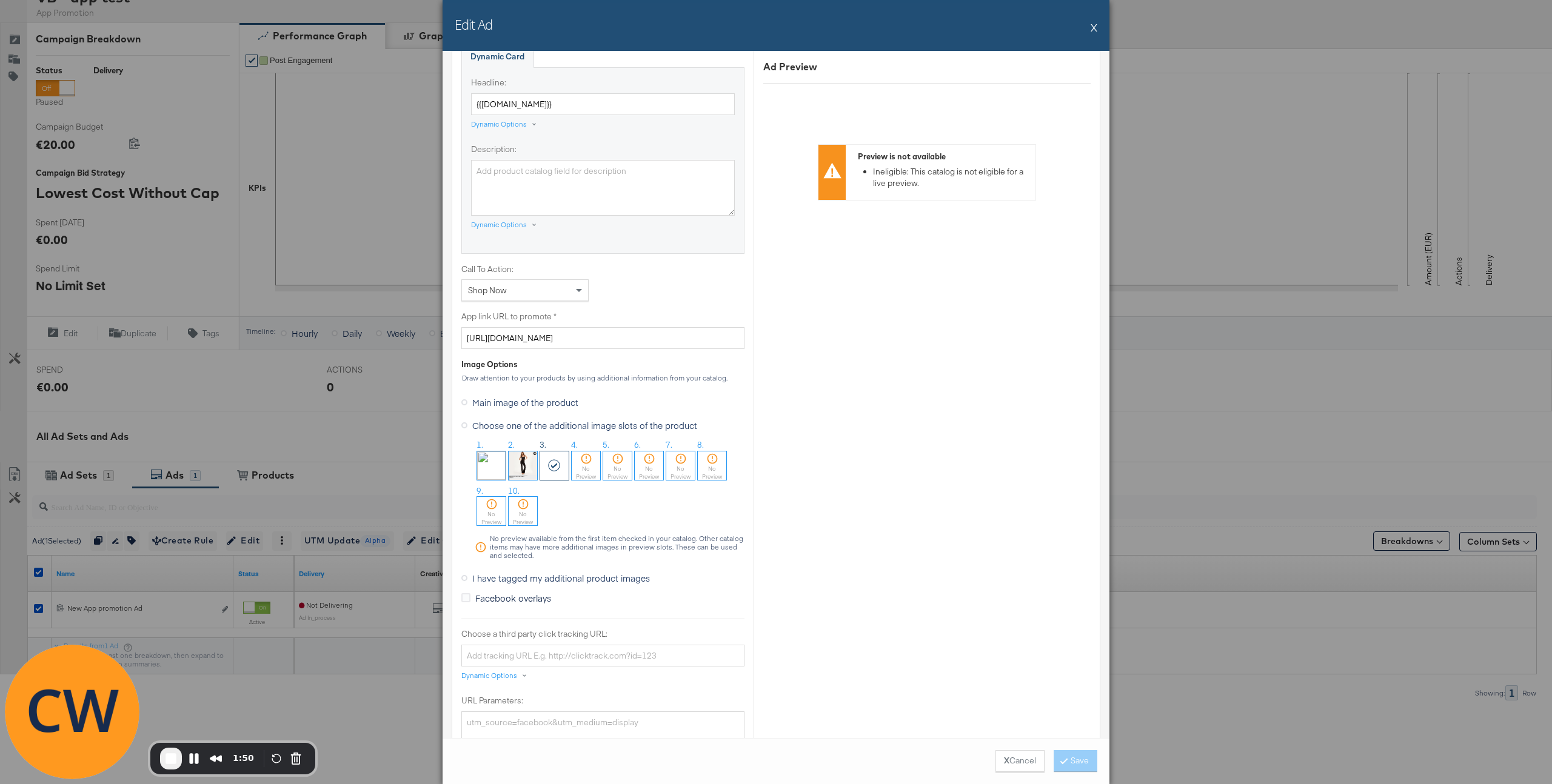
click at [1093, 26] on button "X" at bounding box center [1093, 27] width 6 height 25
